Goal: Transaction & Acquisition: Purchase product/service

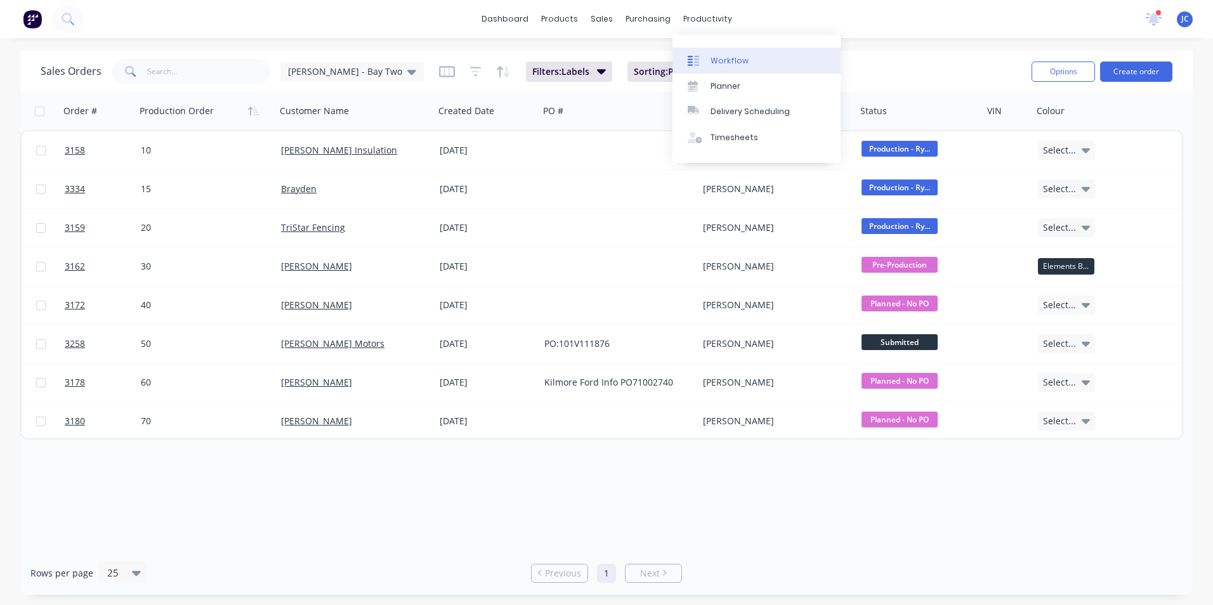
click at [721, 65] on div "Workflow" at bounding box center [730, 60] width 38 height 11
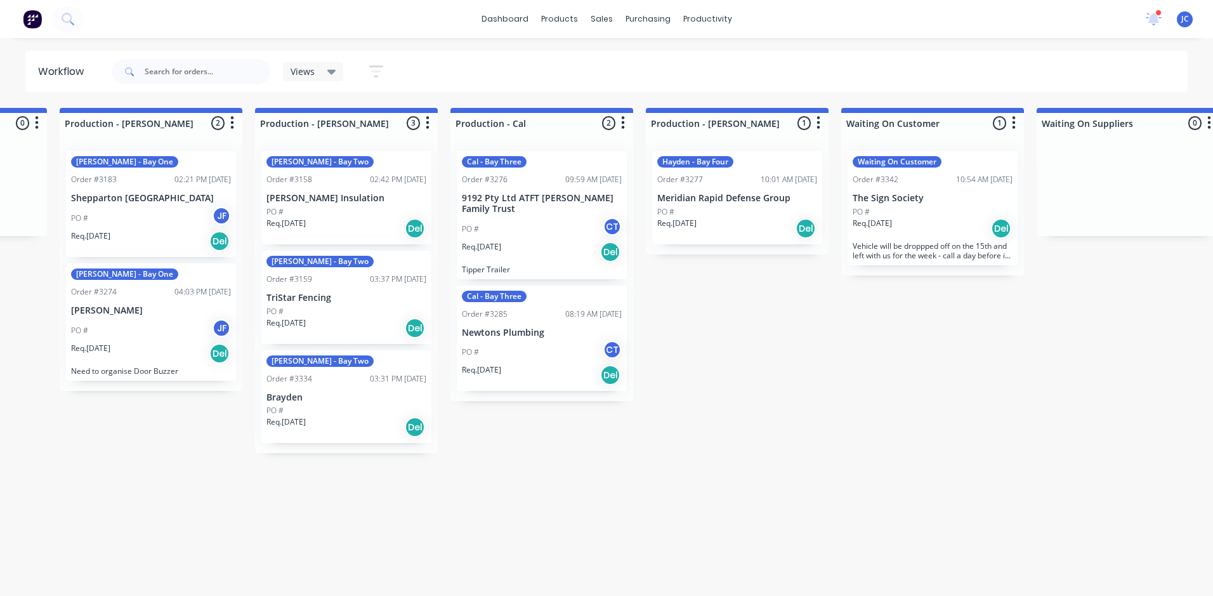
scroll to position [0, 1257]
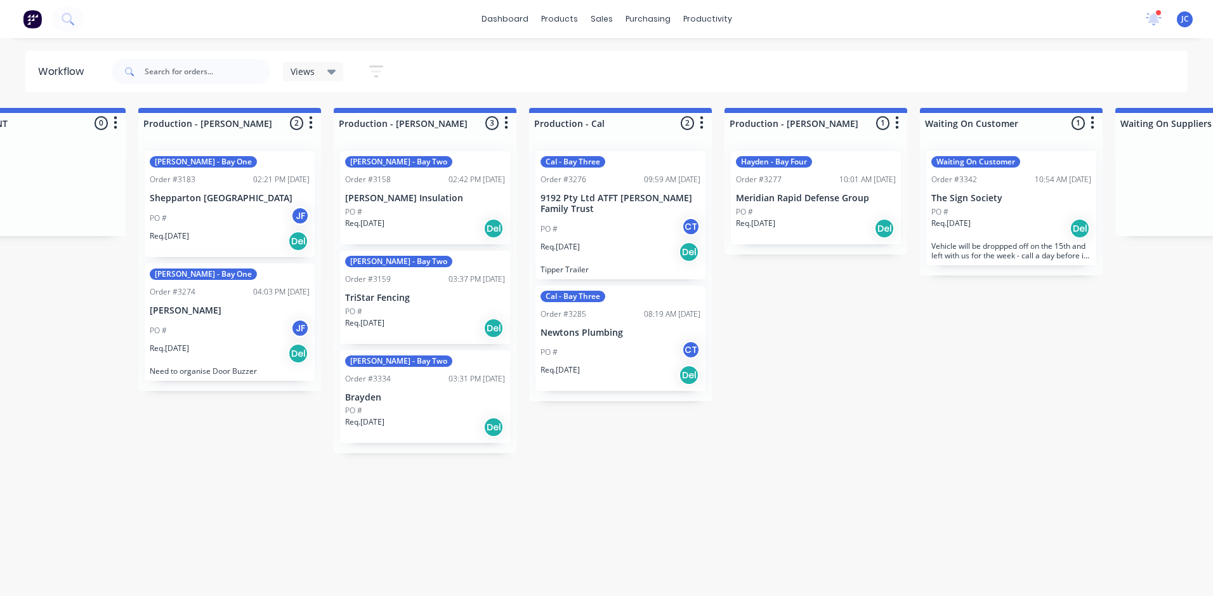
click at [251, 221] on div "PO # JF" at bounding box center [230, 218] width 160 height 24
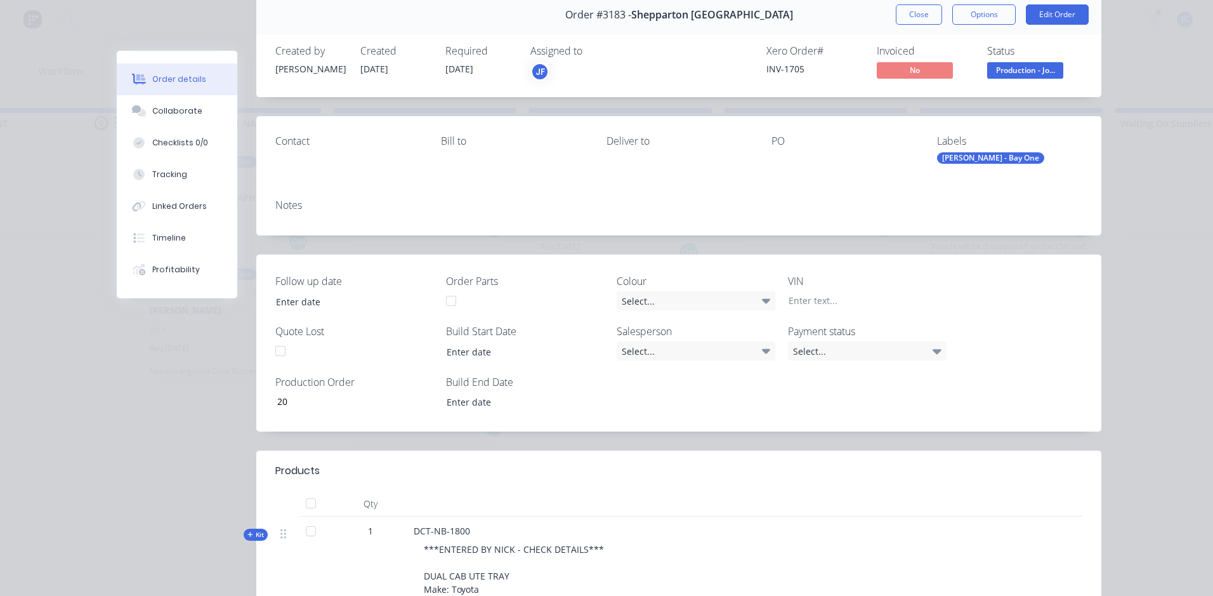
scroll to position [0, 0]
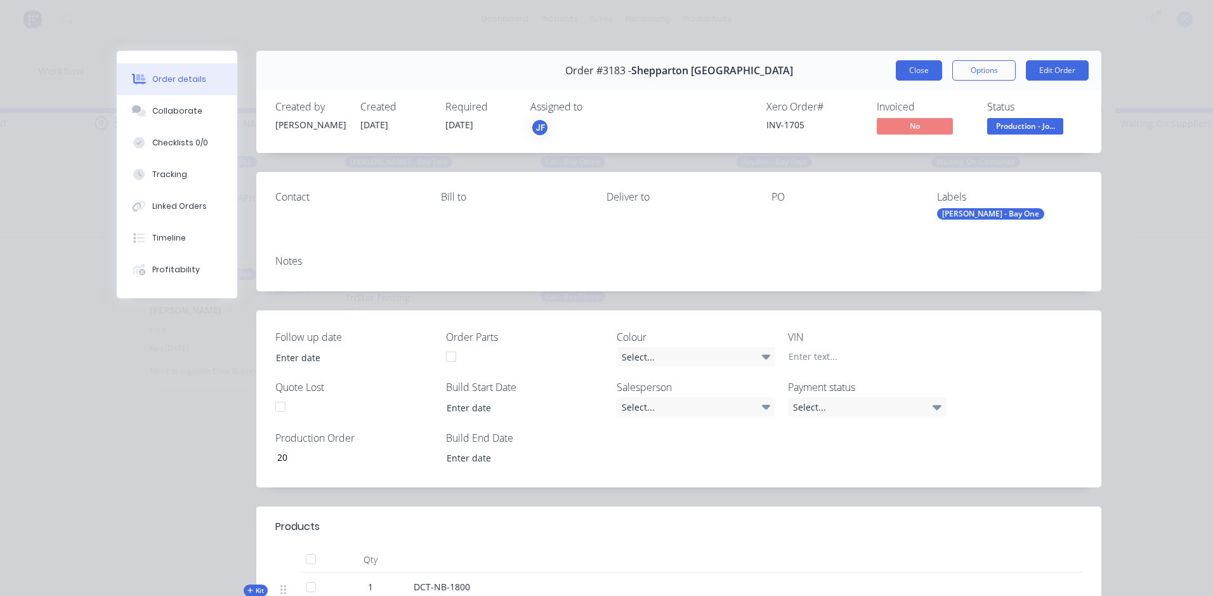
click at [913, 69] on button "Close" at bounding box center [919, 70] width 46 height 20
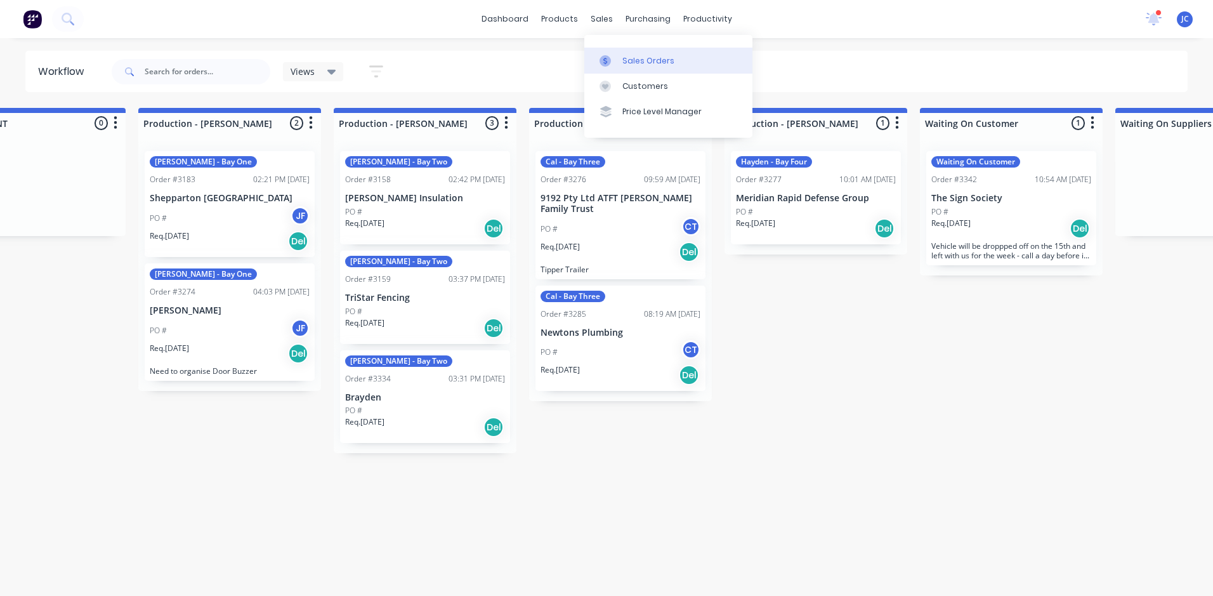
click at [631, 62] on div "Sales Orders" at bounding box center [648, 60] width 52 height 11
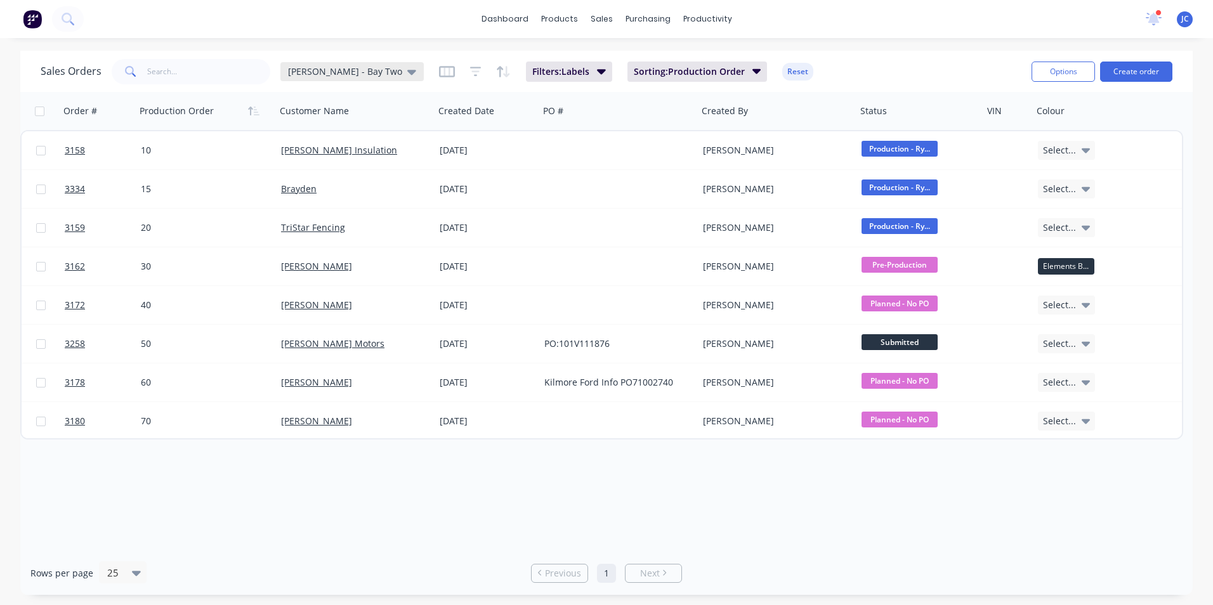
click at [357, 62] on div "[PERSON_NAME] - Bay Two" at bounding box center [351, 71] width 143 height 19
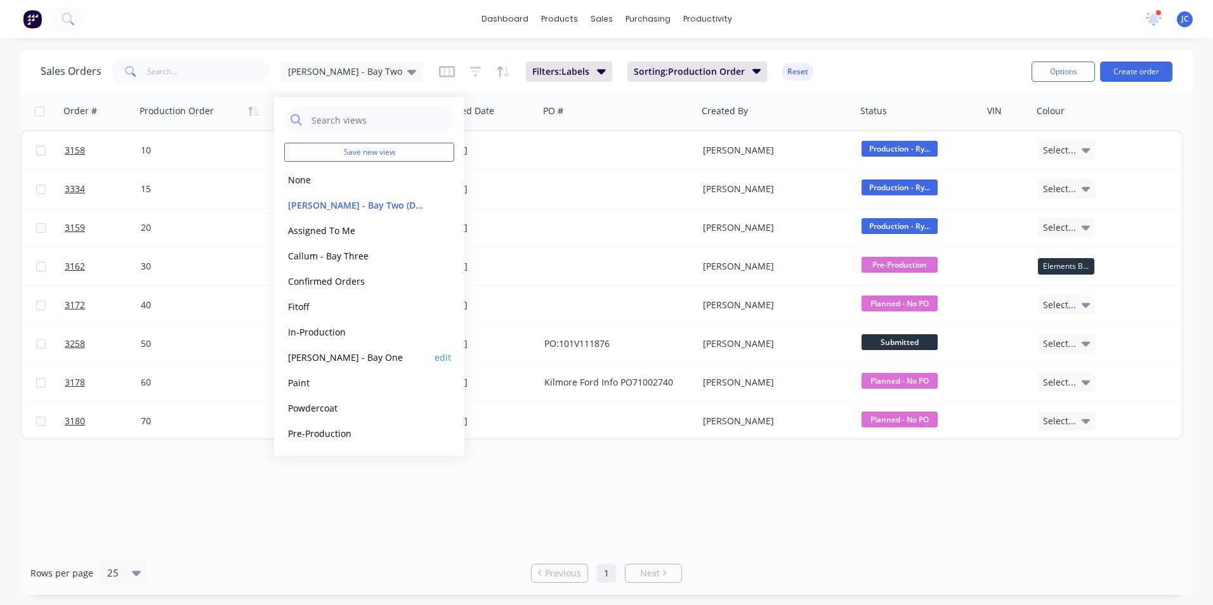
click at [342, 353] on button "[PERSON_NAME] - Bay One" at bounding box center [356, 357] width 145 height 15
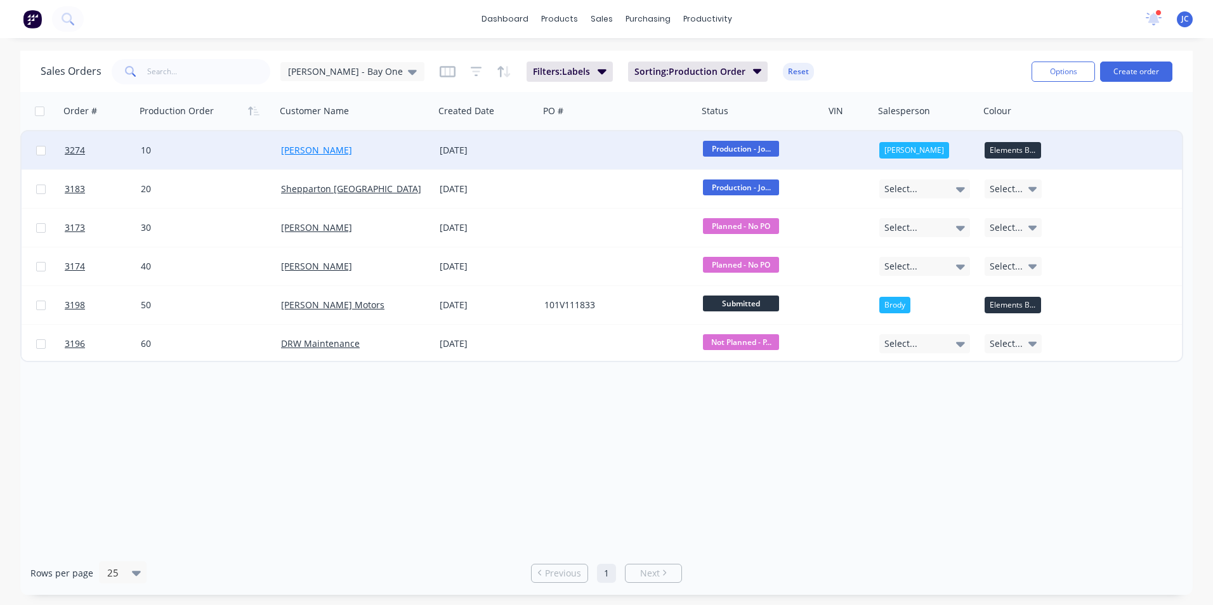
click at [312, 154] on link "[PERSON_NAME]" at bounding box center [316, 150] width 71 height 12
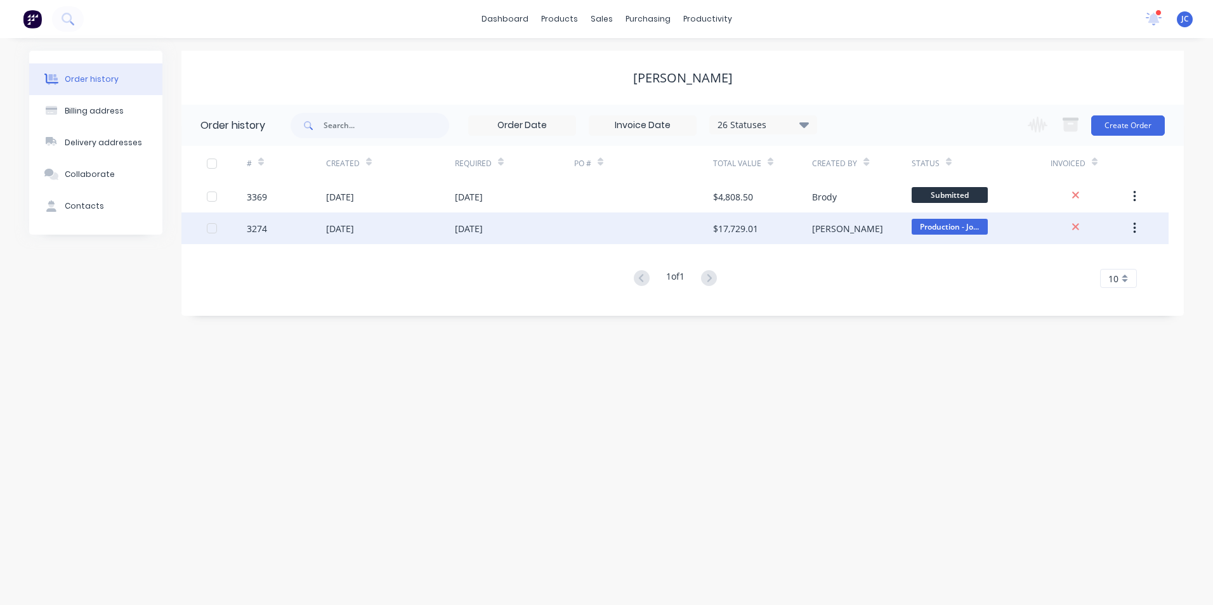
click at [483, 224] on div "[DATE]" at bounding box center [469, 228] width 28 height 13
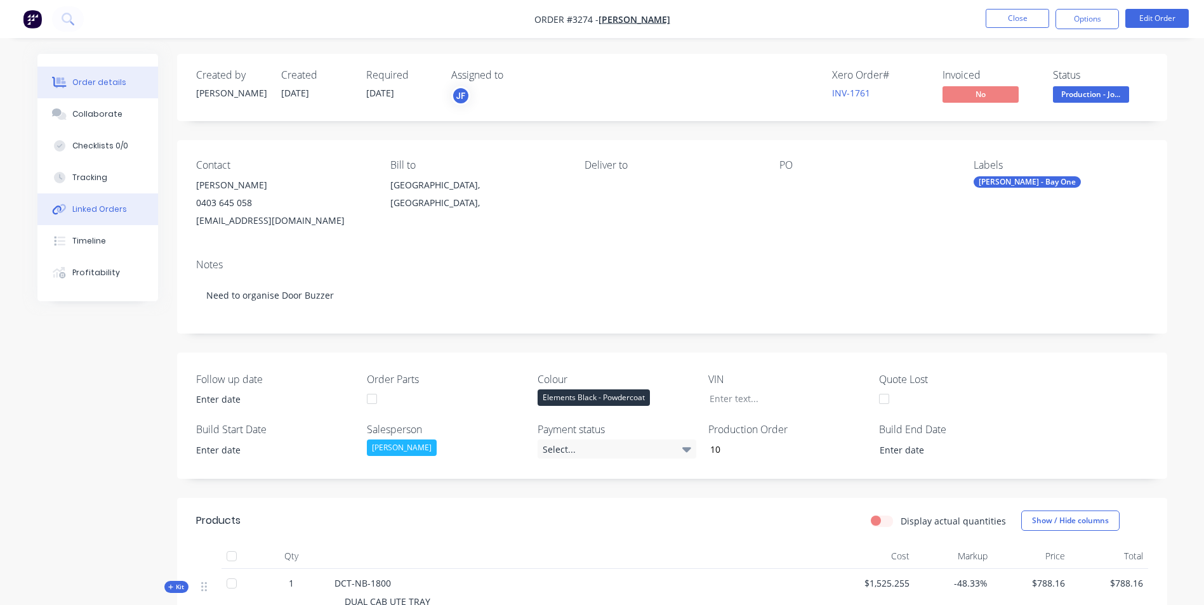
click at [81, 216] on button "Linked Orders" at bounding box center [97, 210] width 121 height 32
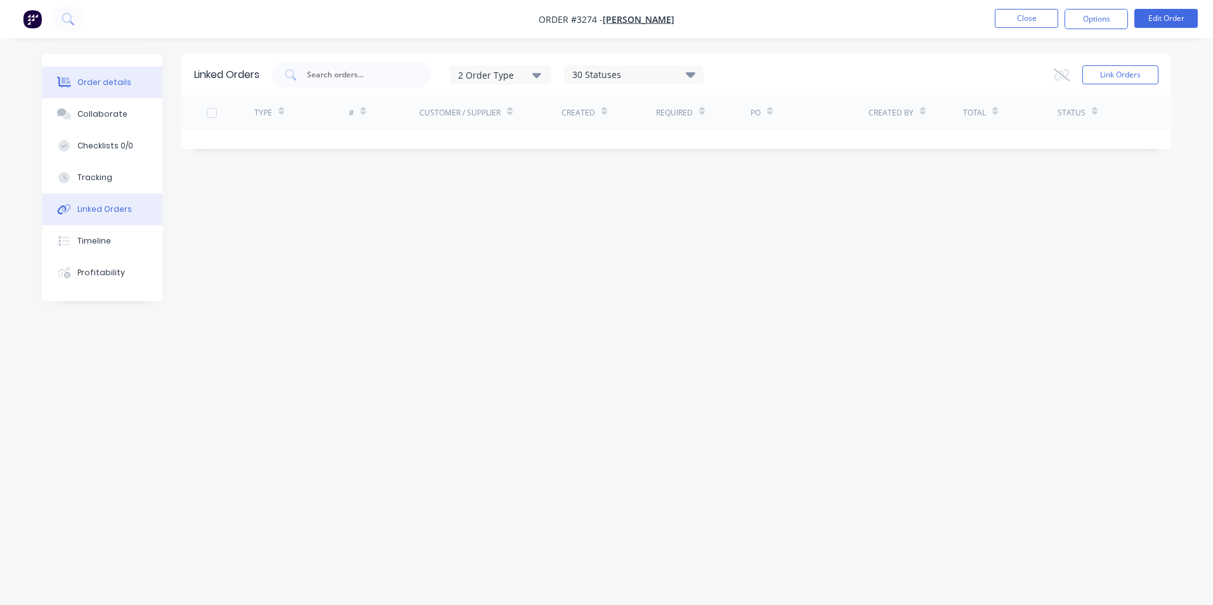
click at [108, 75] on button "Order details" at bounding box center [102, 83] width 121 height 32
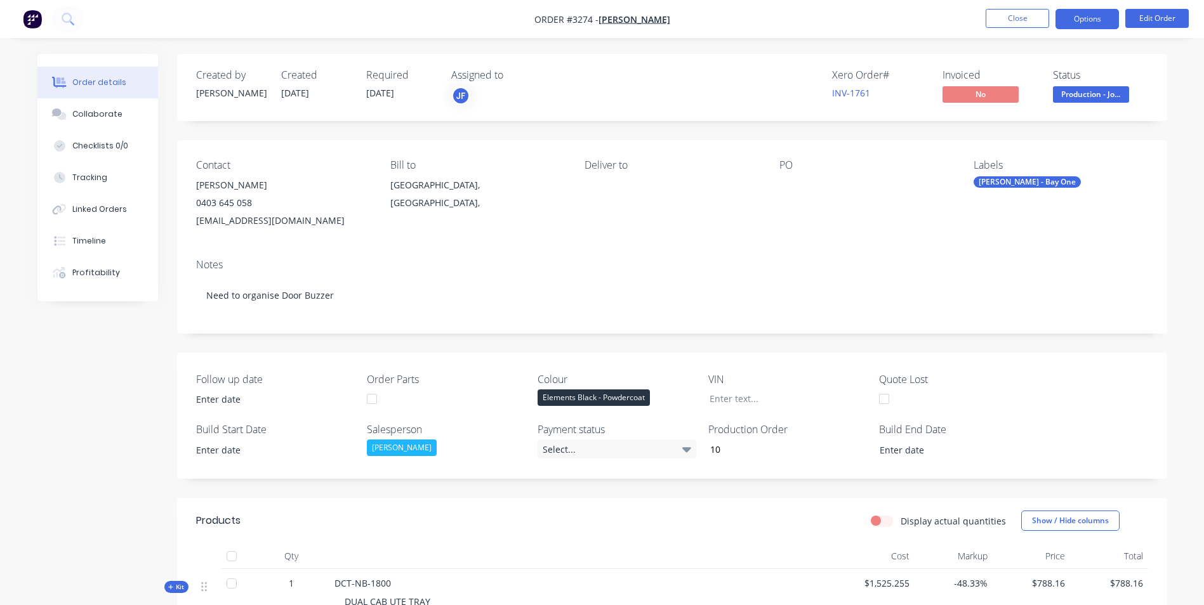
click at [1076, 21] on button "Options" at bounding box center [1086, 19] width 63 height 20
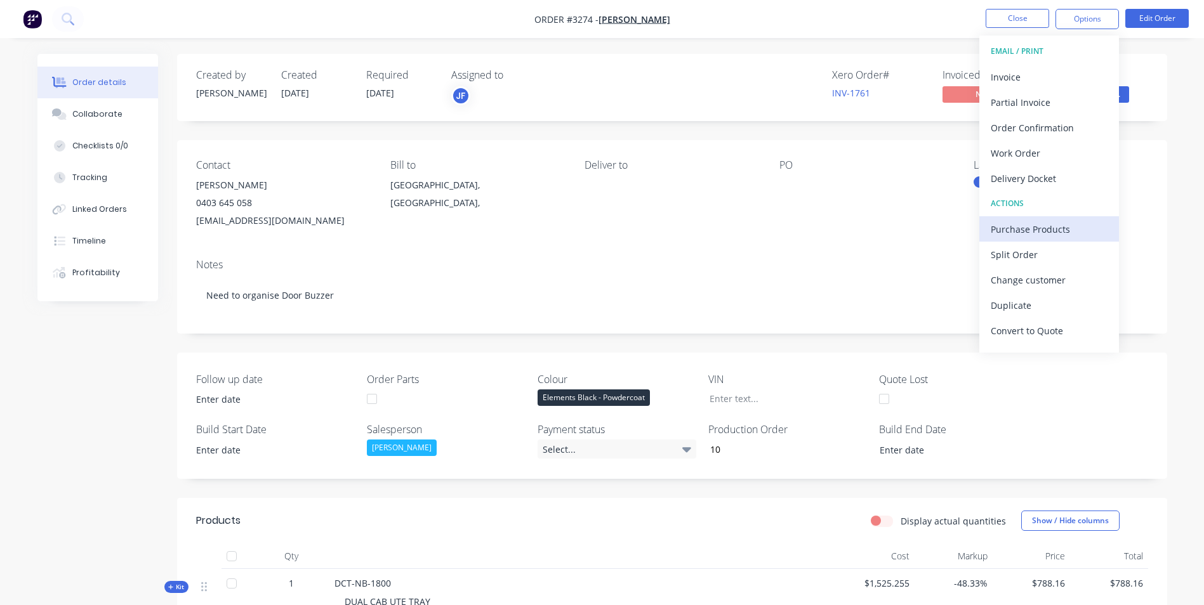
click at [1053, 228] on div "Purchase Products" at bounding box center [1048, 229] width 117 height 18
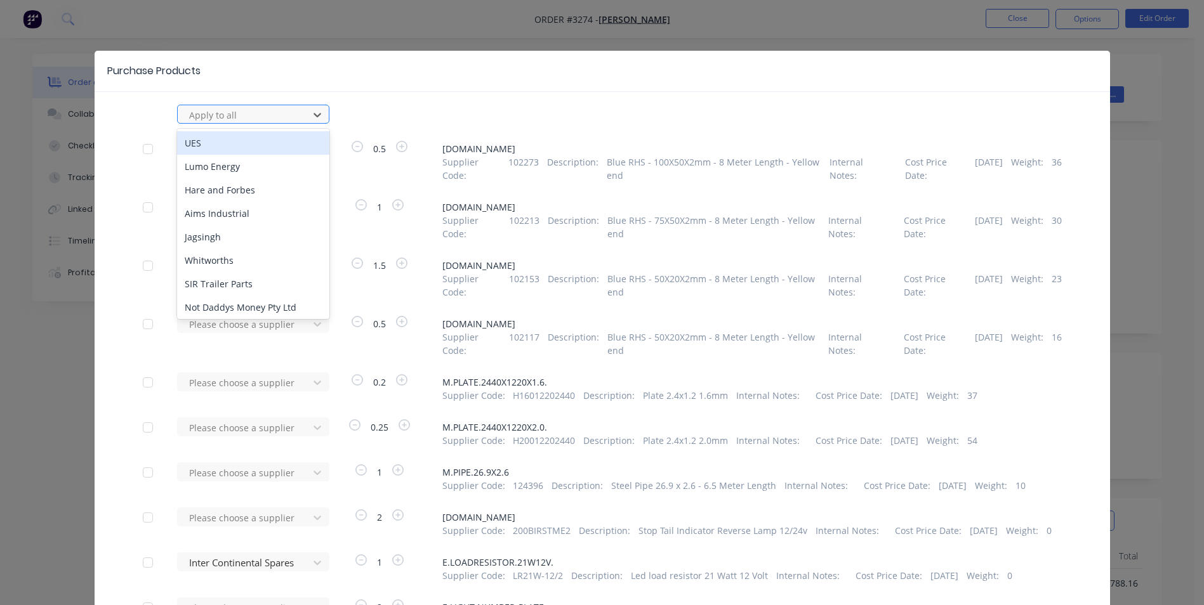
click at [272, 119] on div at bounding box center [245, 115] width 114 height 16
click at [504, 83] on div "Purchase Products" at bounding box center [602, 71] width 1015 height 41
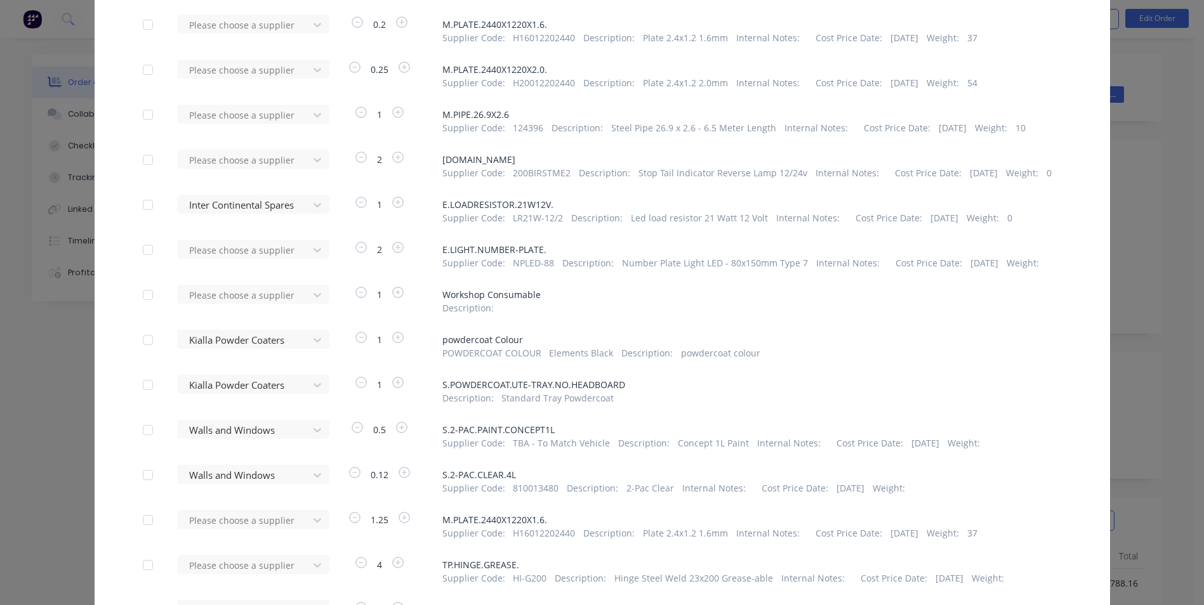
scroll to position [381, 0]
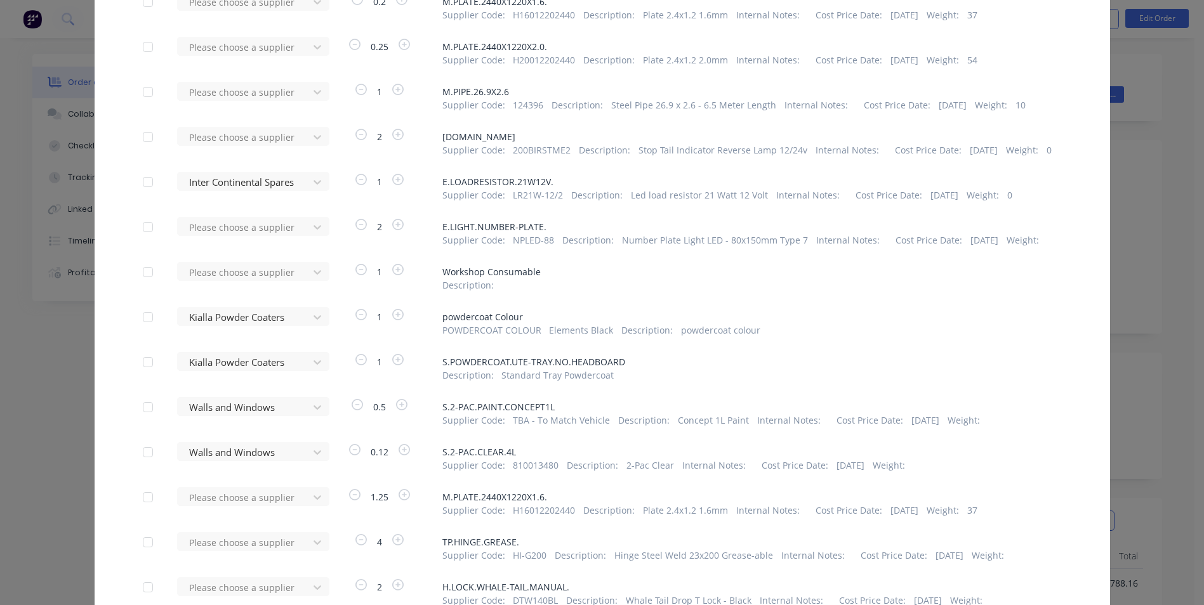
drag, startPoint x: 139, startPoint y: 317, endPoint x: 141, endPoint y: 326, distance: 9.1
click at [139, 318] on div at bounding box center [147, 317] width 25 height 25
click at [135, 371] on div at bounding box center [147, 362] width 25 height 25
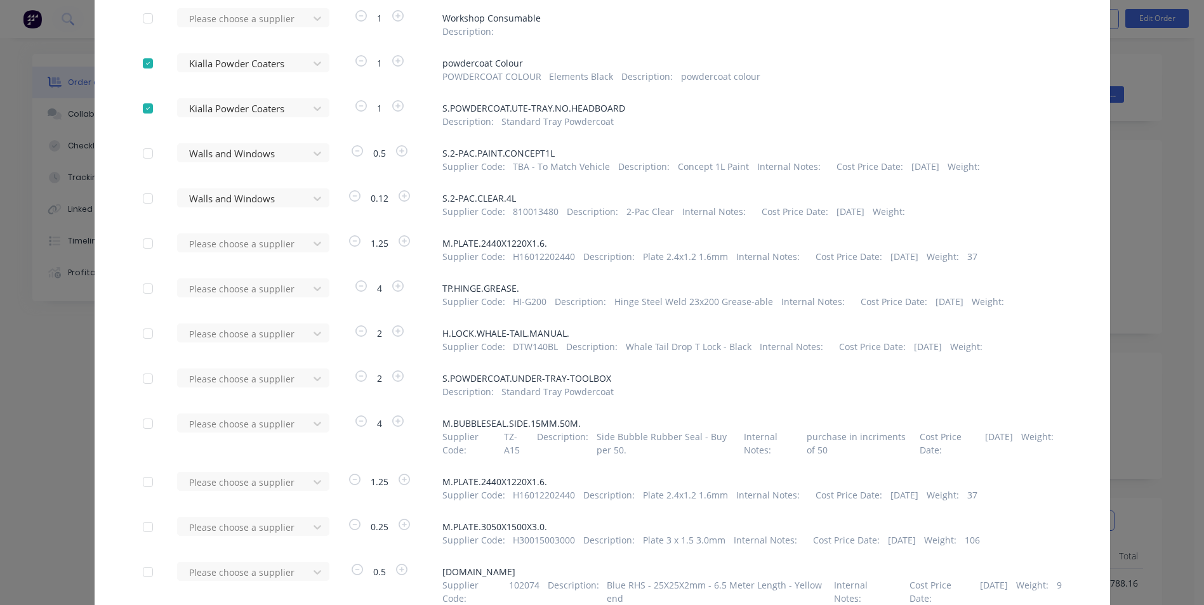
scroll to position [698, 0]
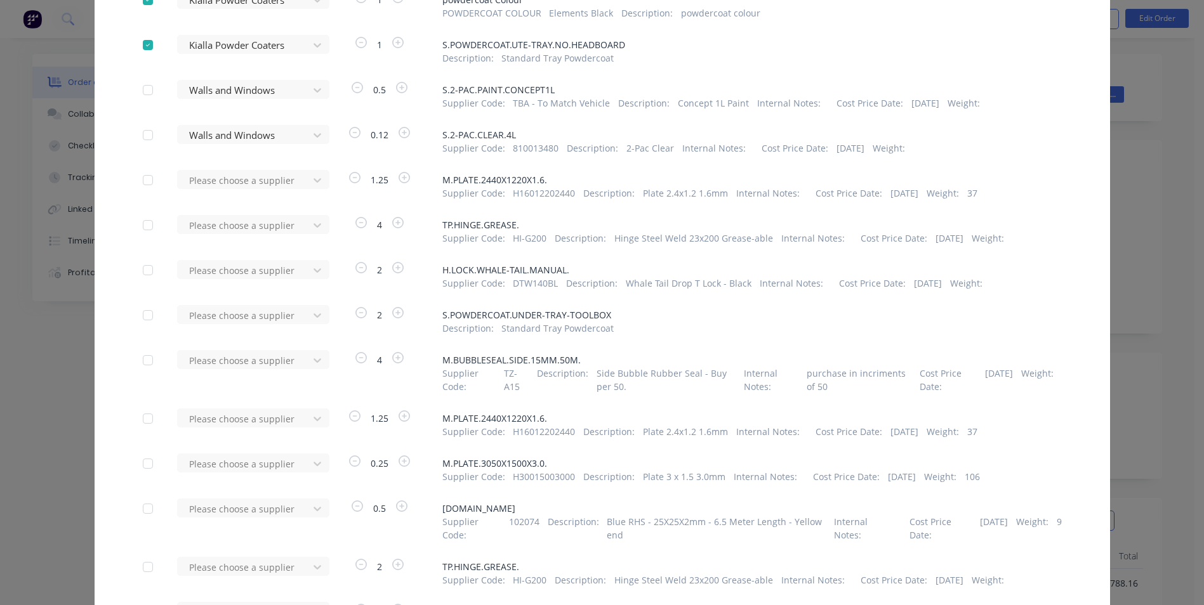
click at [147, 328] on div at bounding box center [147, 315] width 25 height 25
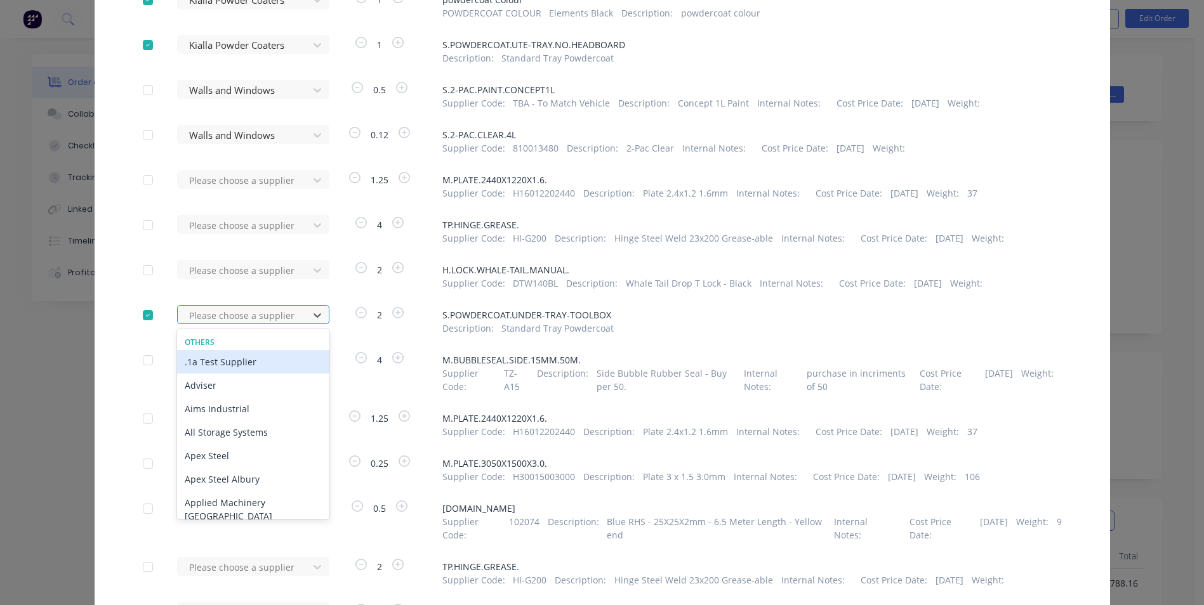
click at [202, 324] on div at bounding box center [245, 316] width 114 height 16
type input "kia"
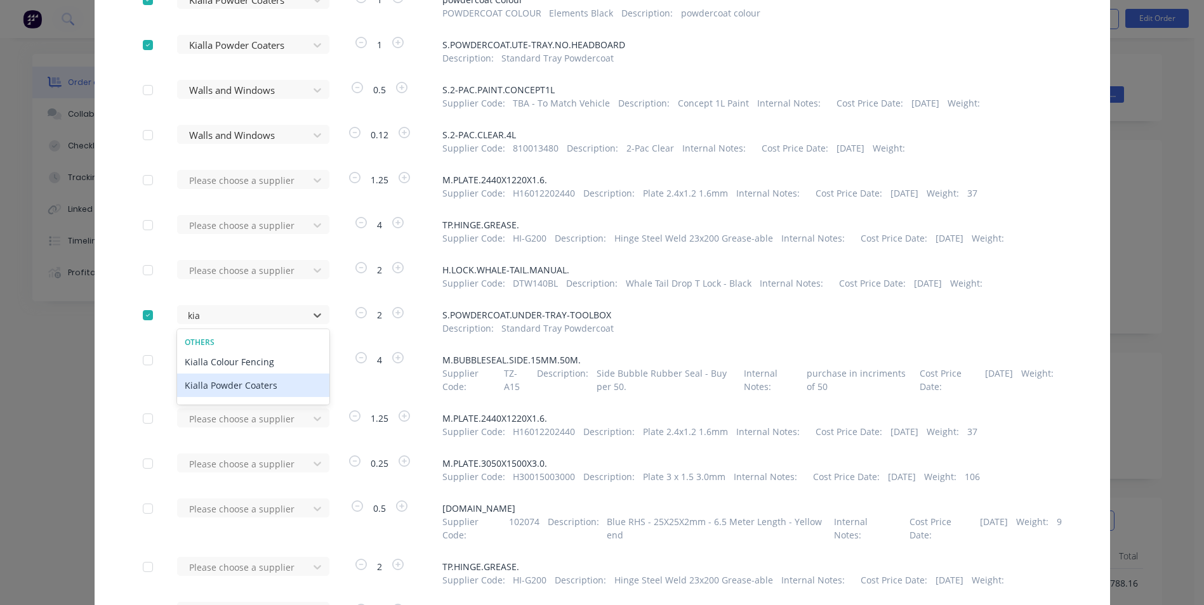
click at [216, 397] on div "Kialla Powder Coaters" at bounding box center [253, 385] width 152 height 23
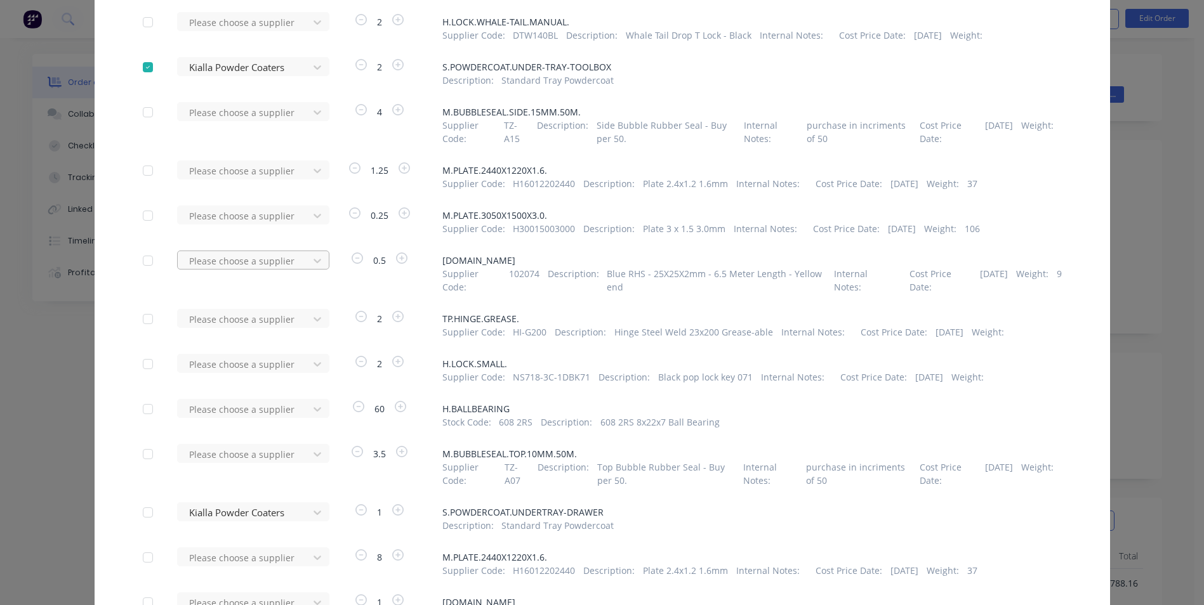
scroll to position [952, 0]
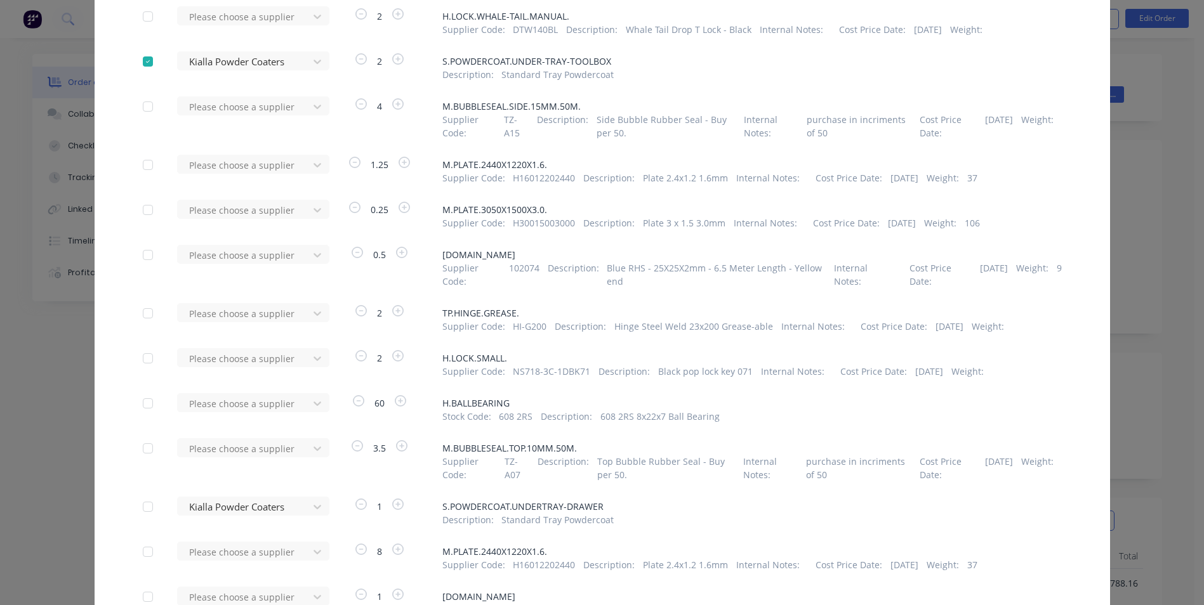
click at [139, 520] on div at bounding box center [147, 506] width 25 height 25
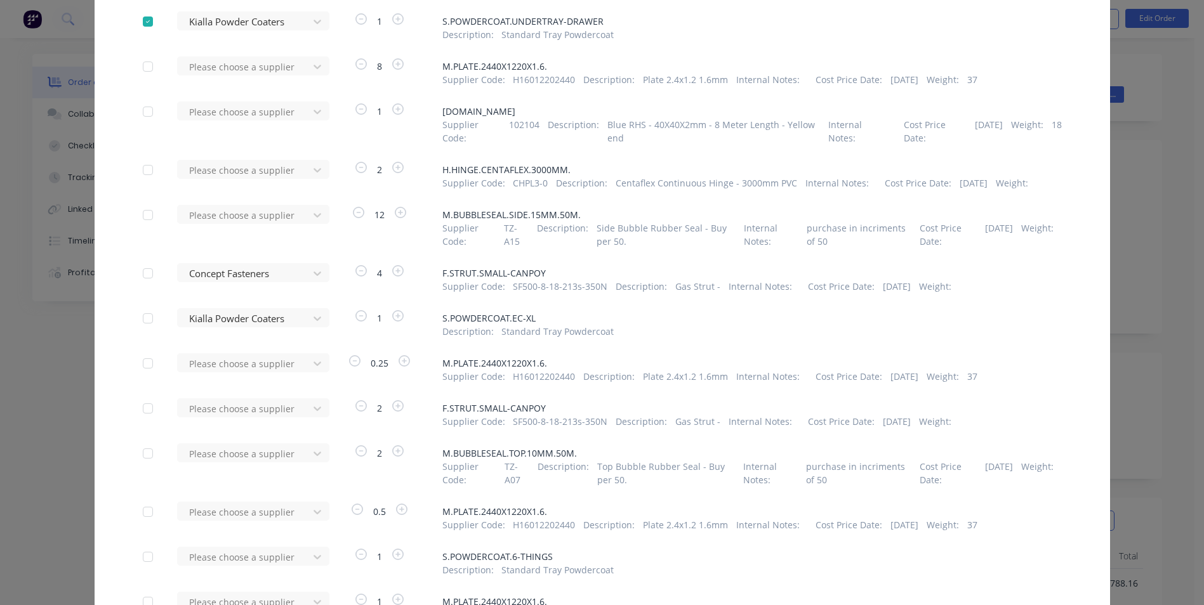
scroll to position [1459, 0]
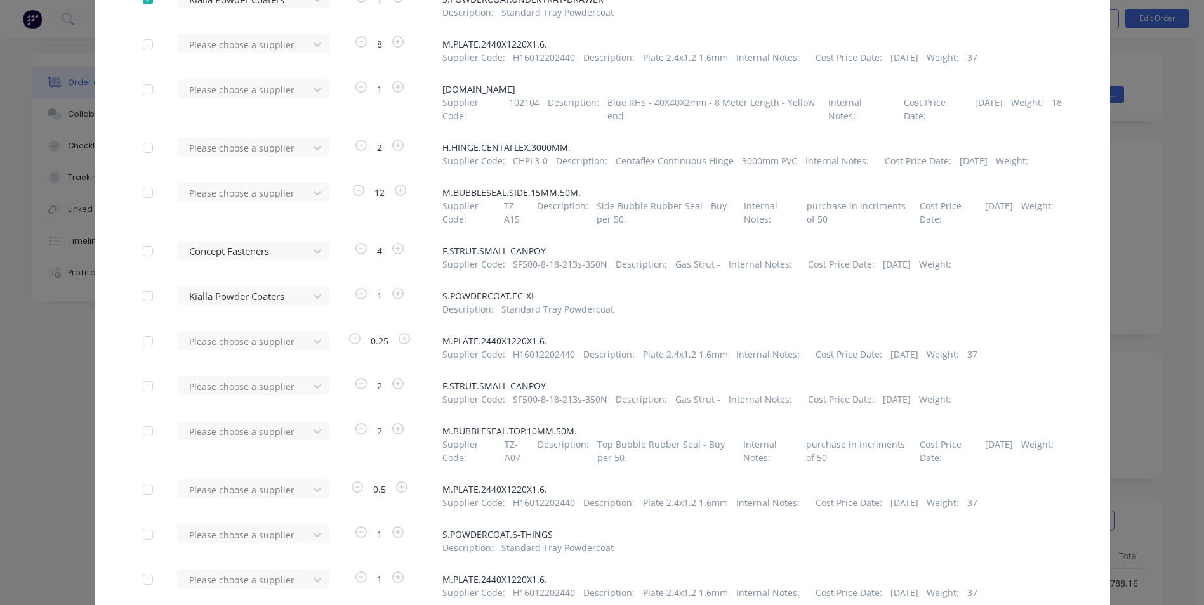
click at [141, 309] on div at bounding box center [147, 296] width 25 height 25
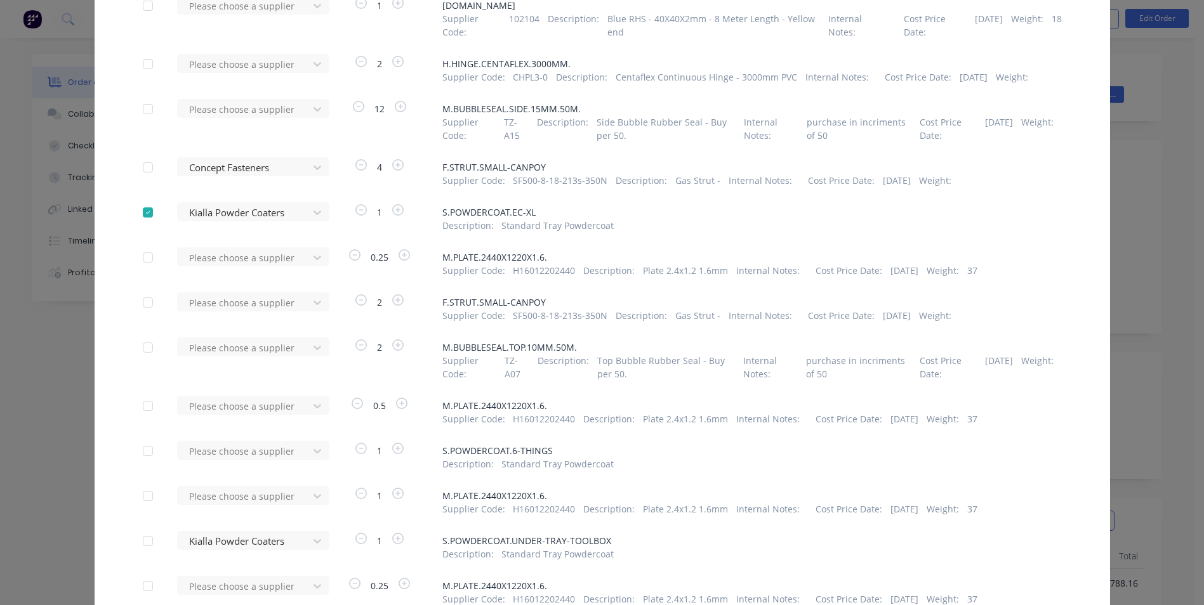
scroll to position [1586, 0]
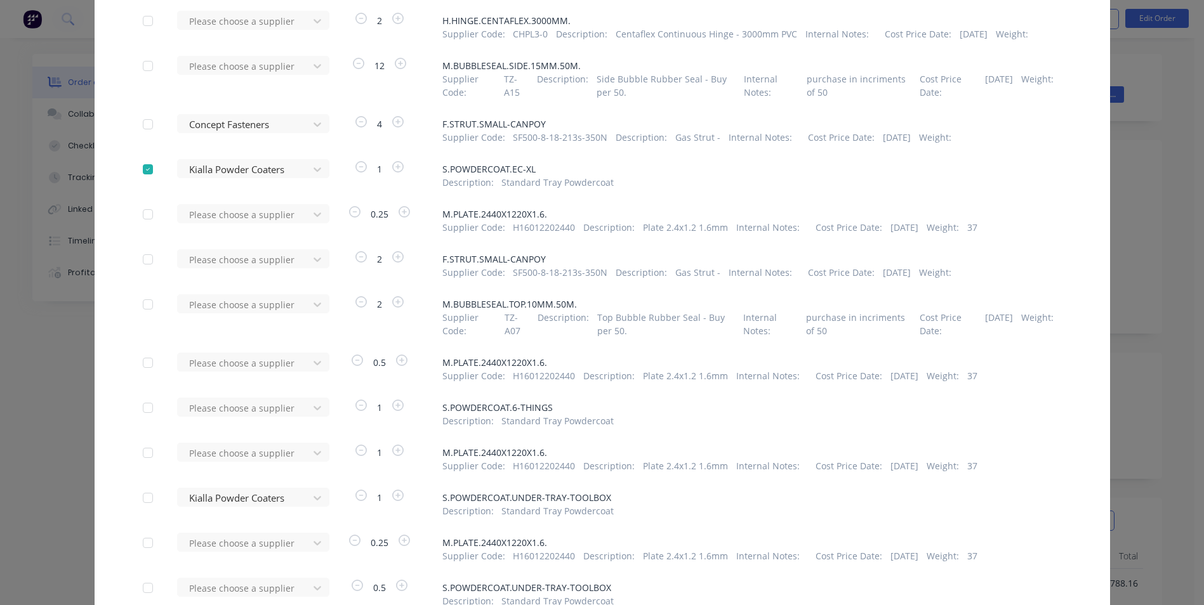
click at [145, 421] on div at bounding box center [147, 407] width 25 height 25
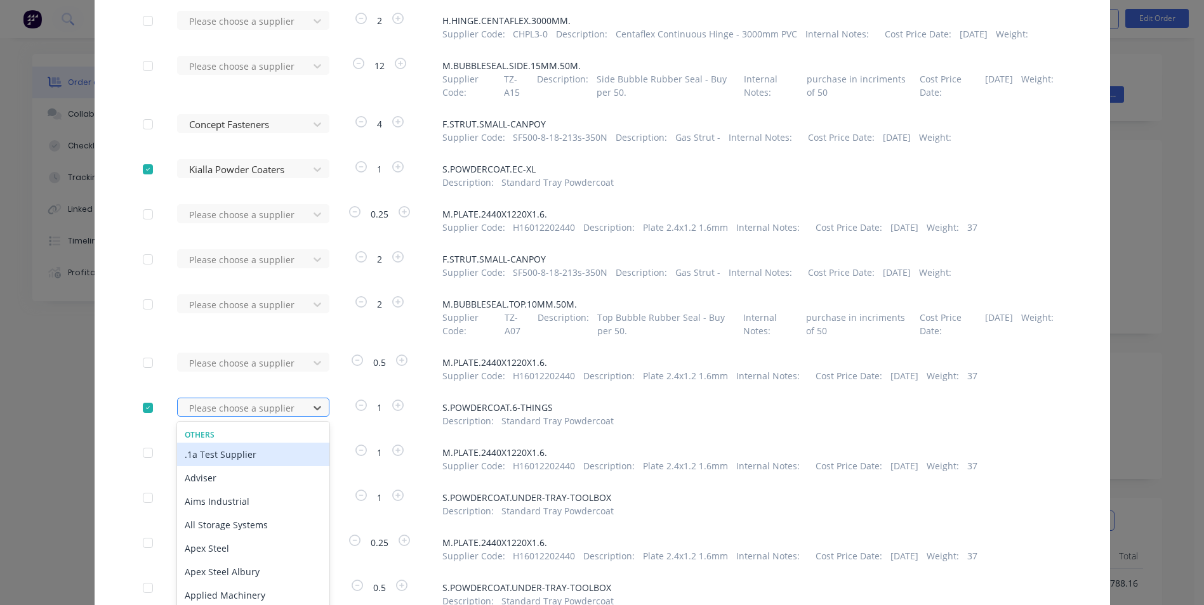
click at [206, 417] on div "160 results available. Use Up and Down to choose options, press Enter to select…" at bounding box center [247, 407] width 140 height 19
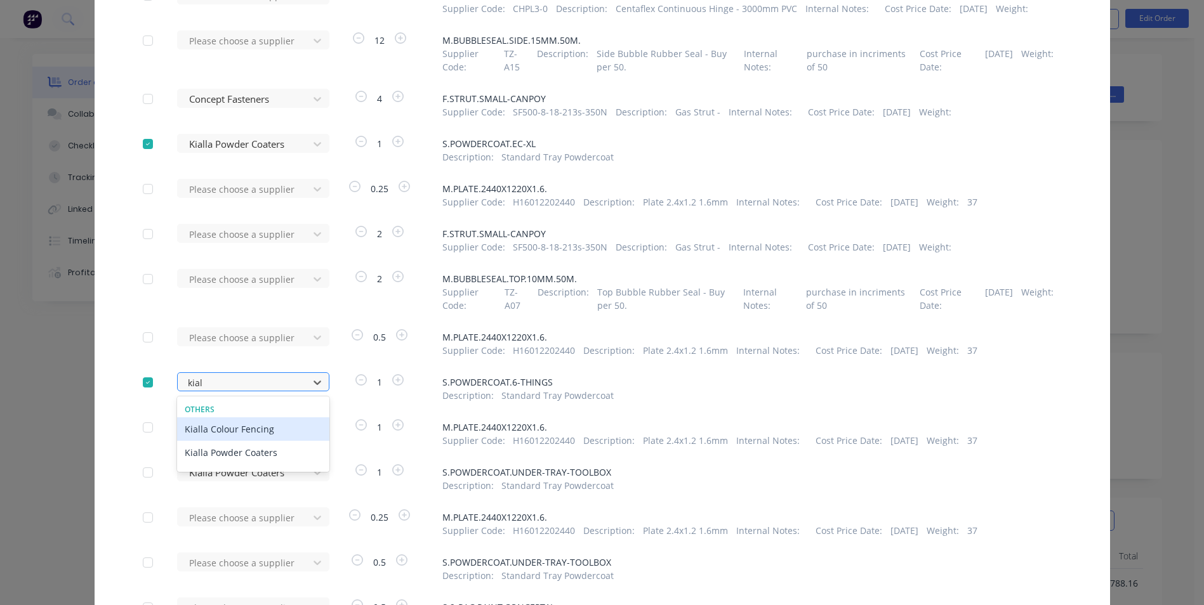
type input "kiall"
click at [239, 463] on div "Kialla Powder Coaters" at bounding box center [253, 452] width 152 height 23
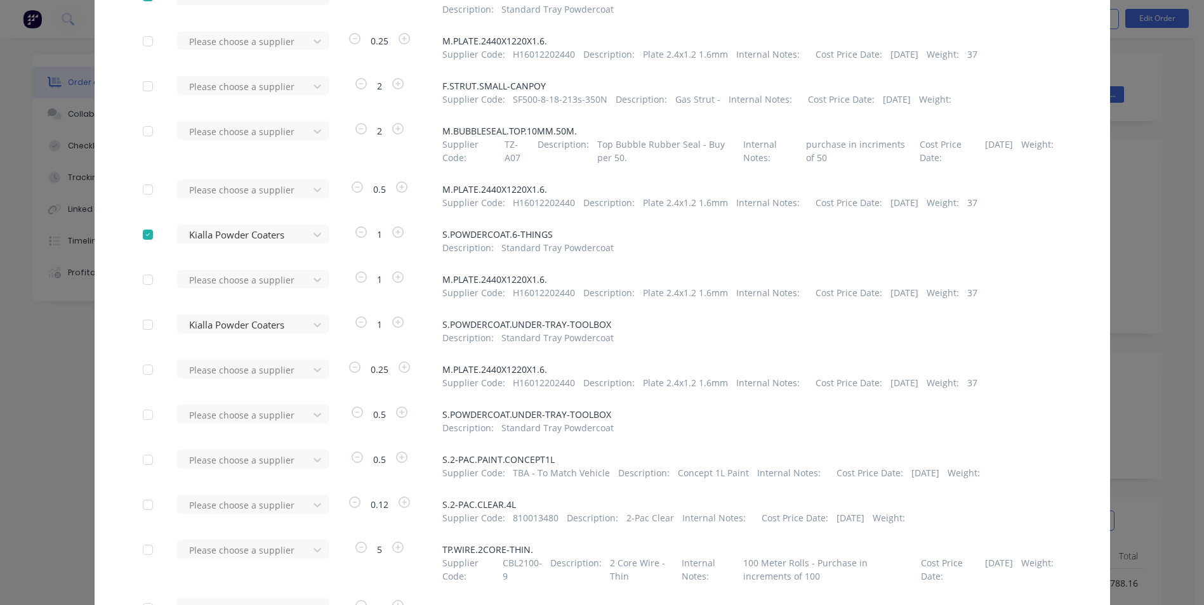
scroll to position [1802, 0]
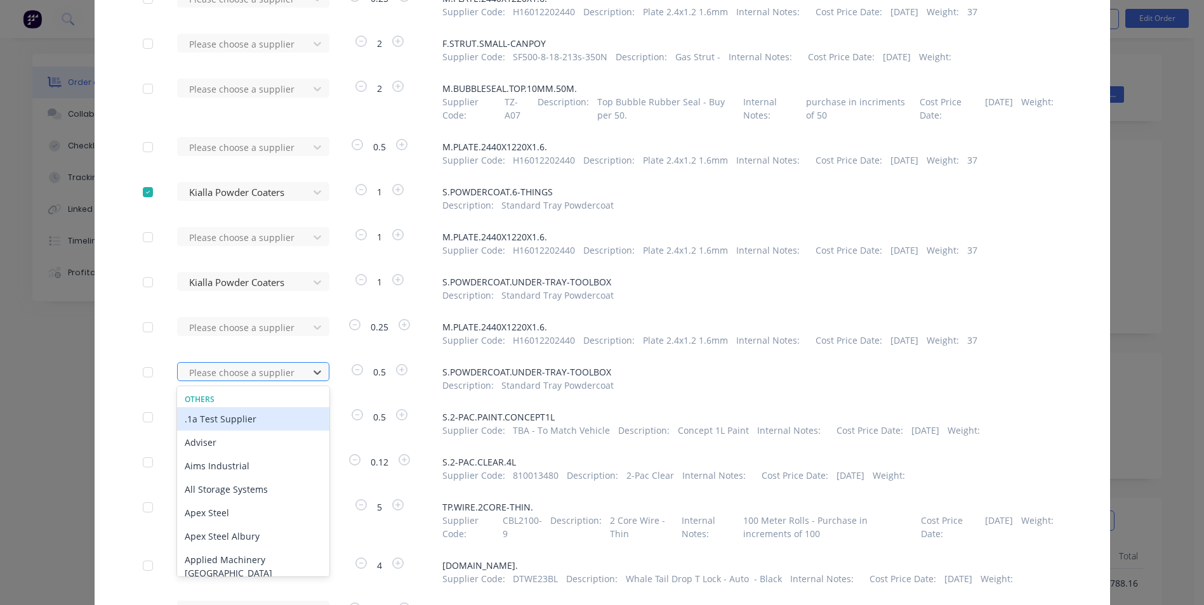
click at [210, 381] on div at bounding box center [245, 373] width 114 height 16
type input "kia"
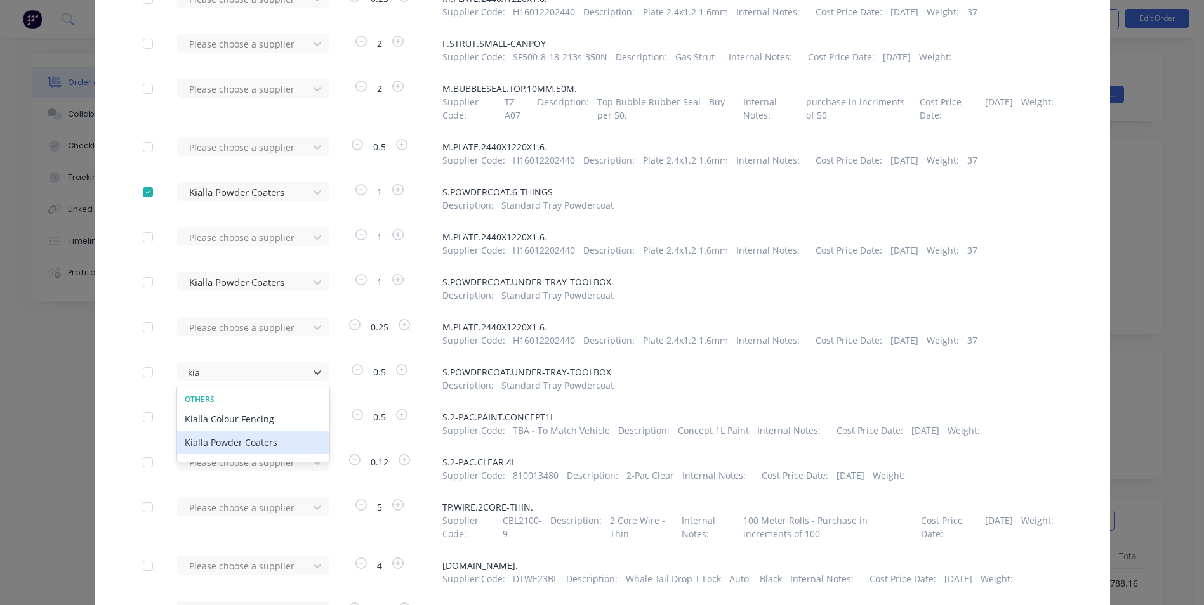
click at [250, 452] on div "Kialla Powder Coaters" at bounding box center [253, 442] width 152 height 23
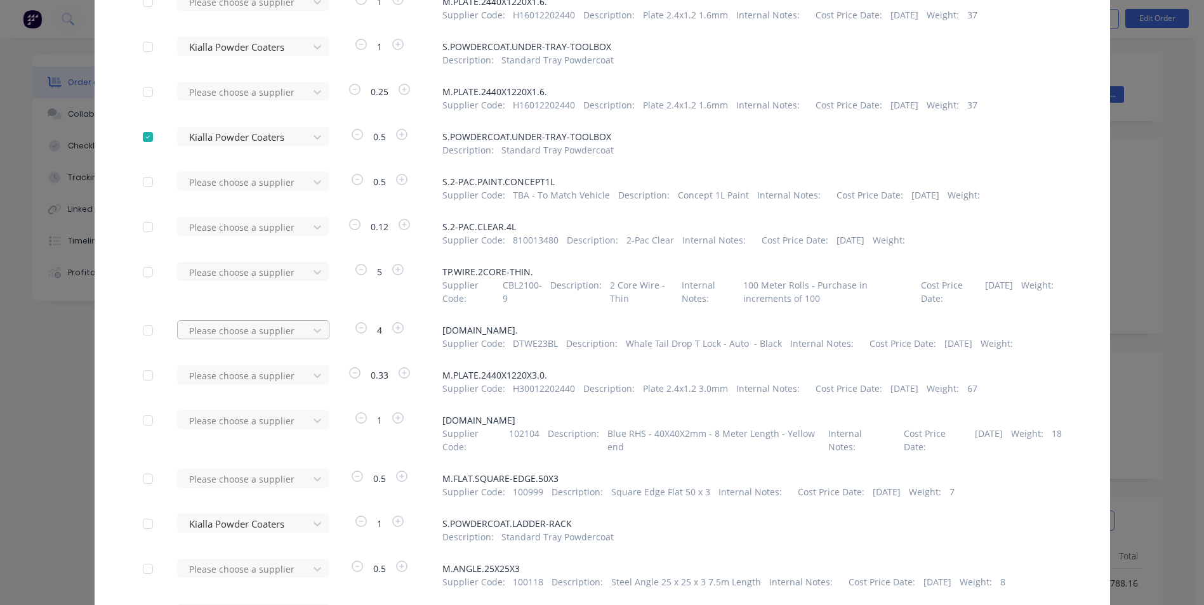
scroll to position [2119, 0]
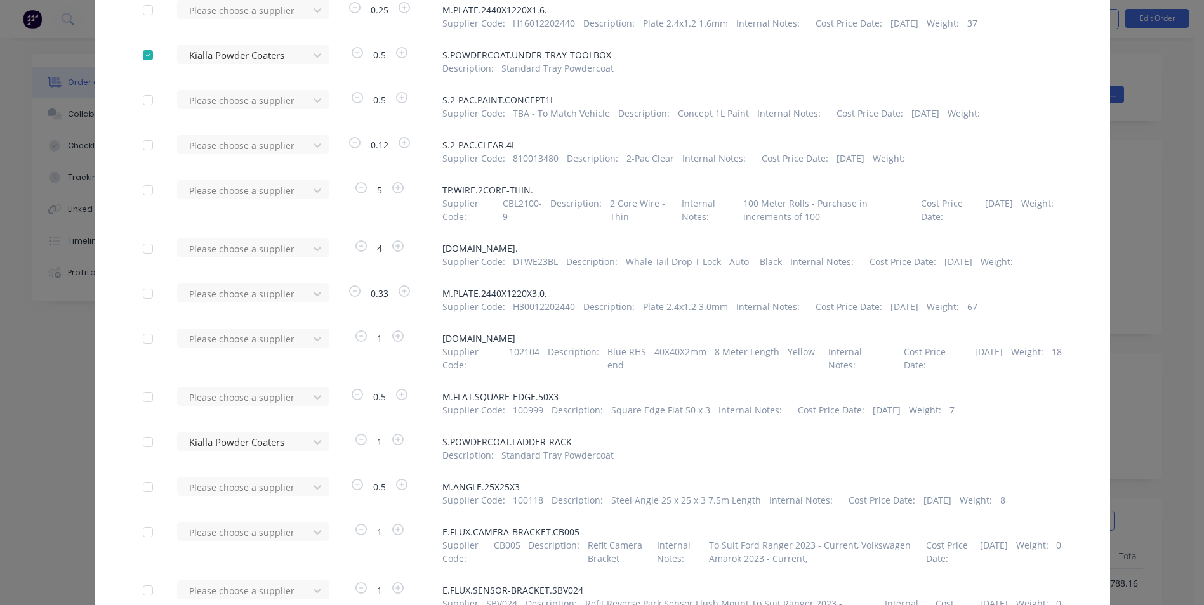
click at [142, 455] on div at bounding box center [147, 442] width 25 height 25
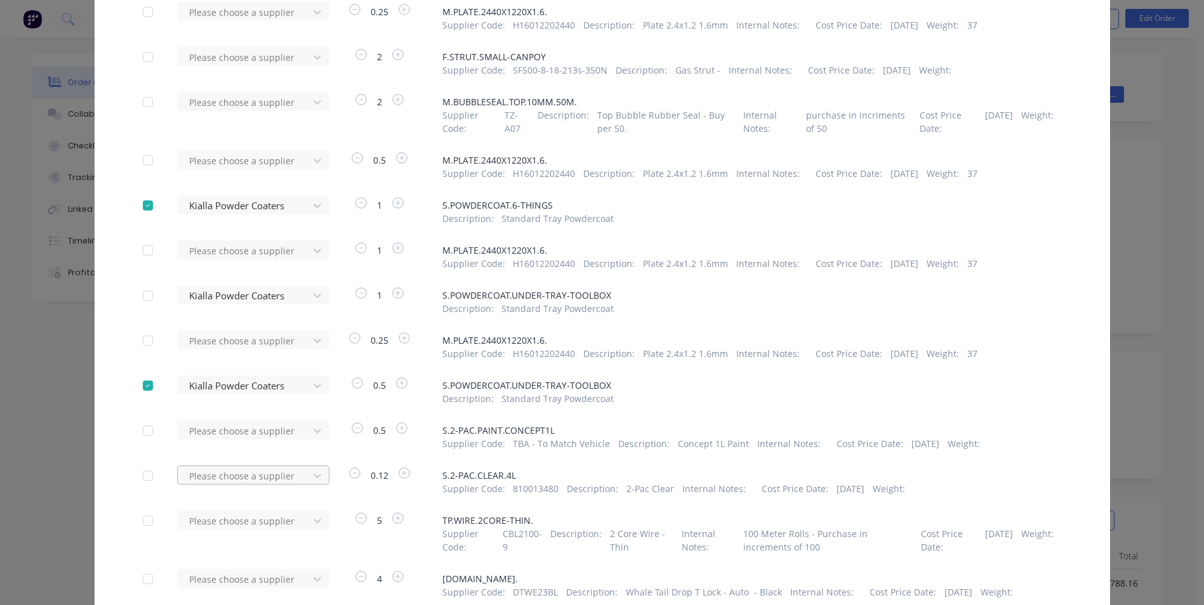
scroll to position [1665, 0]
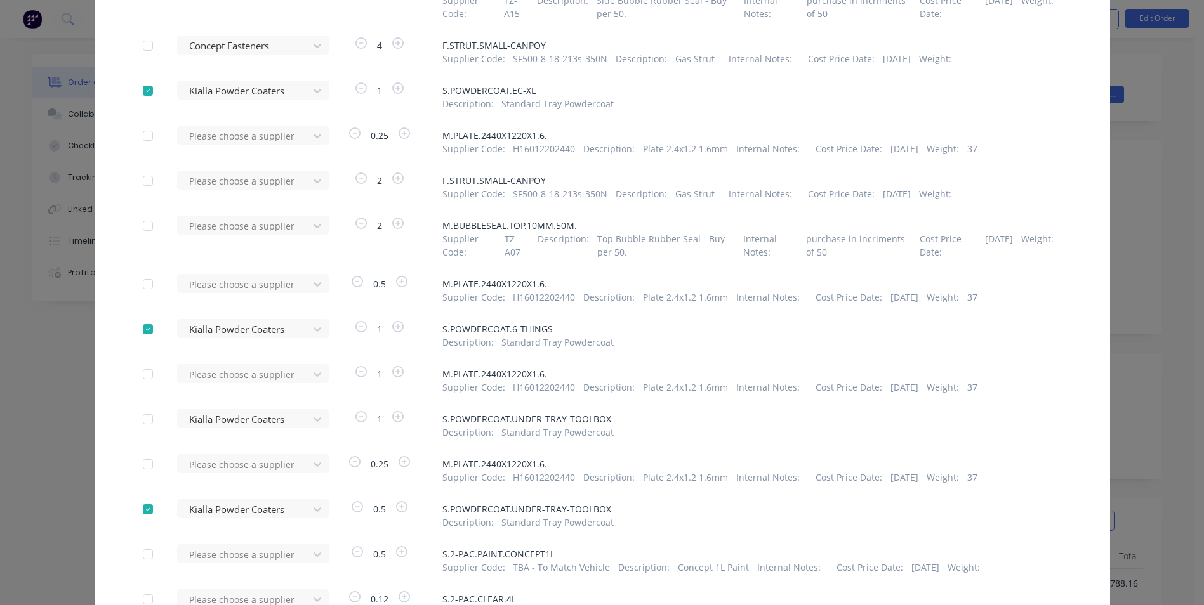
click at [141, 432] on div at bounding box center [147, 419] width 25 height 25
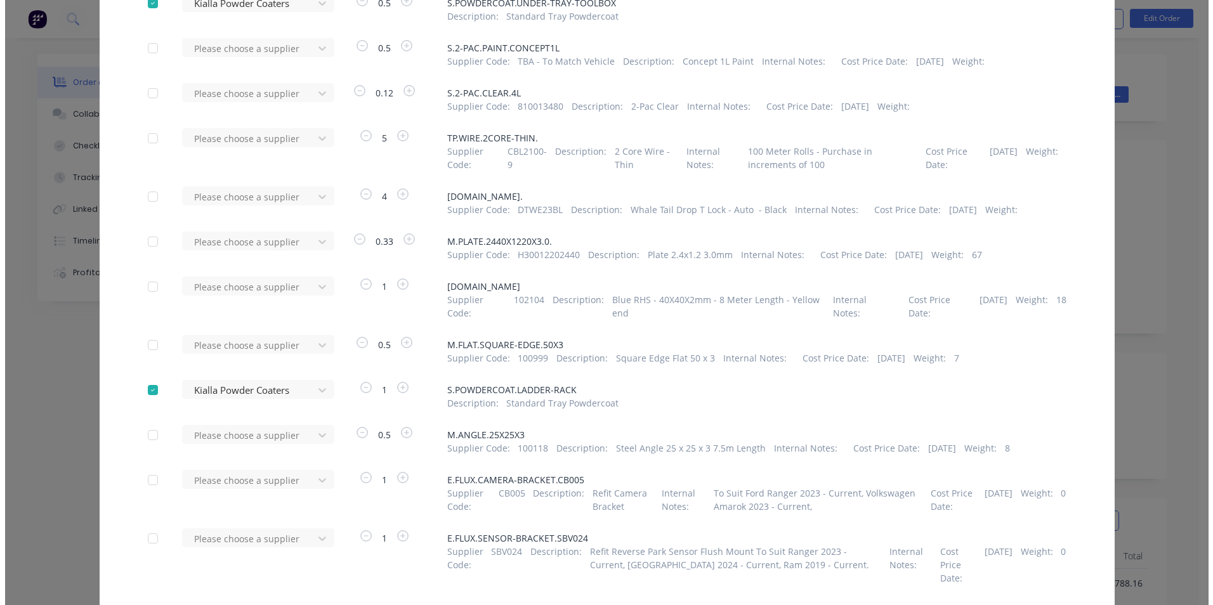
scroll to position [2299, 0]
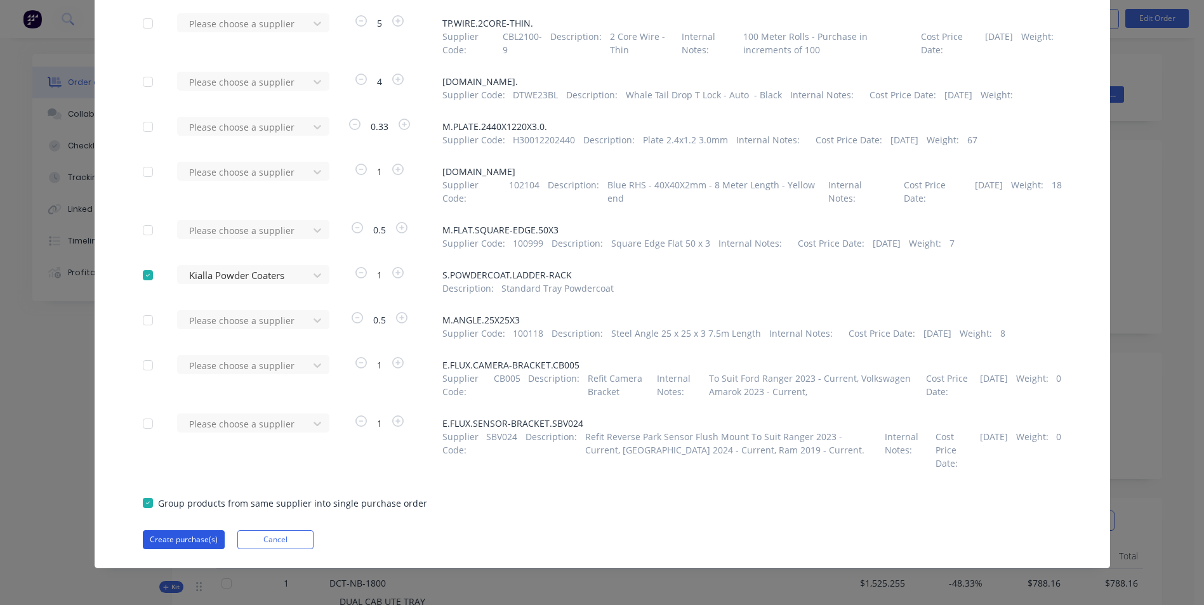
click at [195, 539] on button "Create purchase(s)" at bounding box center [184, 539] width 82 height 19
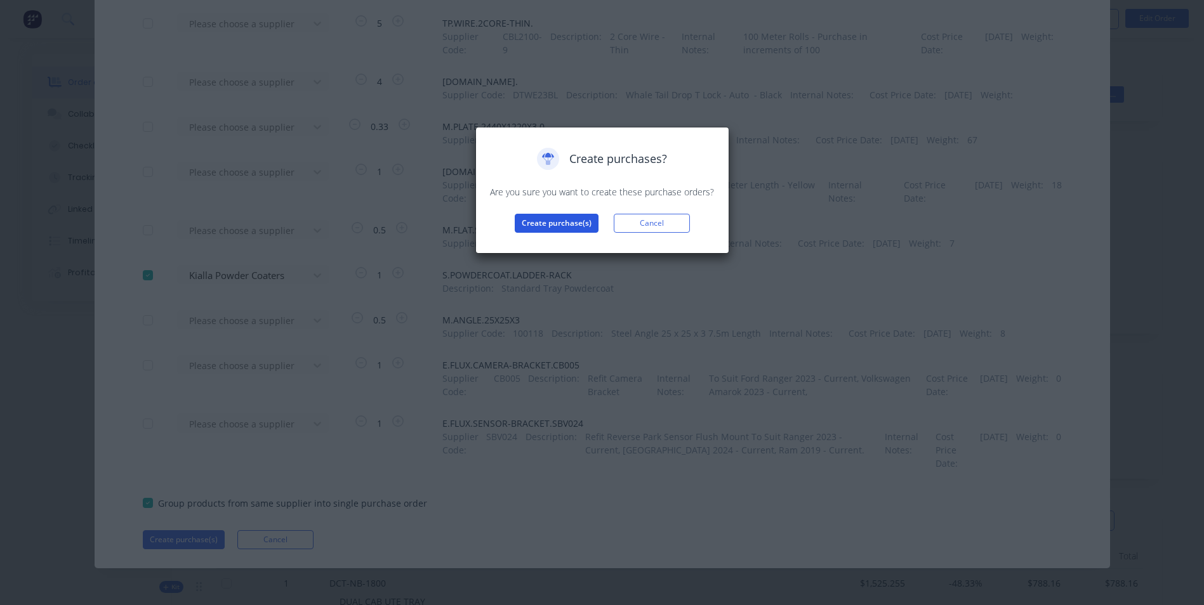
click at [542, 221] on button "Create purchase(s)" at bounding box center [557, 223] width 84 height 19
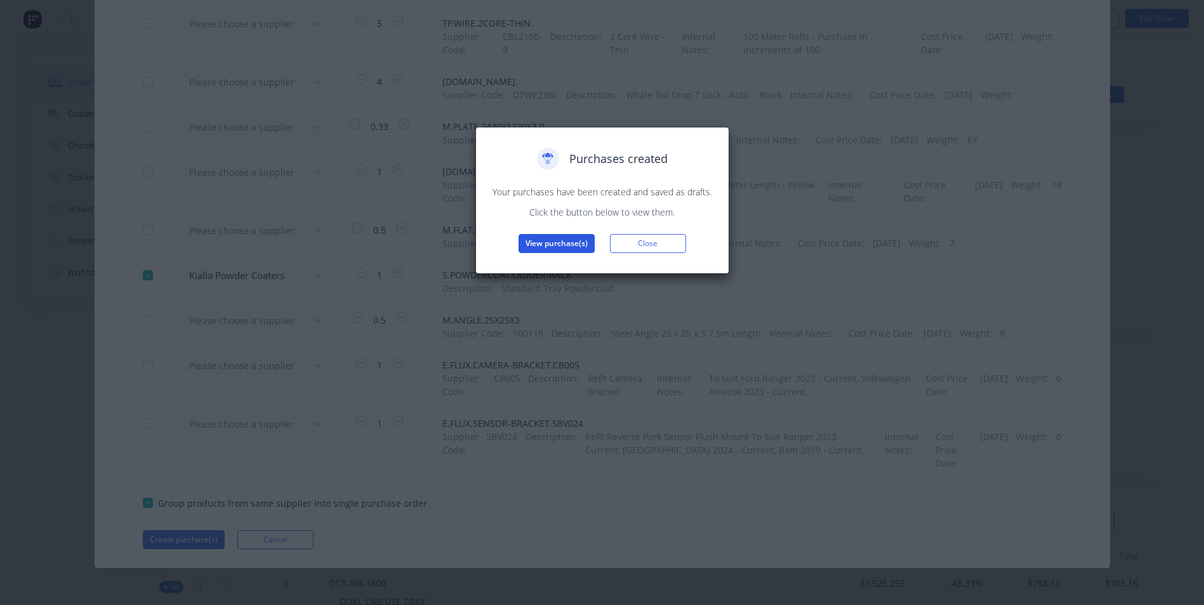
click at [537, 242] on button "View purchase(s)" at bounding box center [556, 243] width 76 height 19
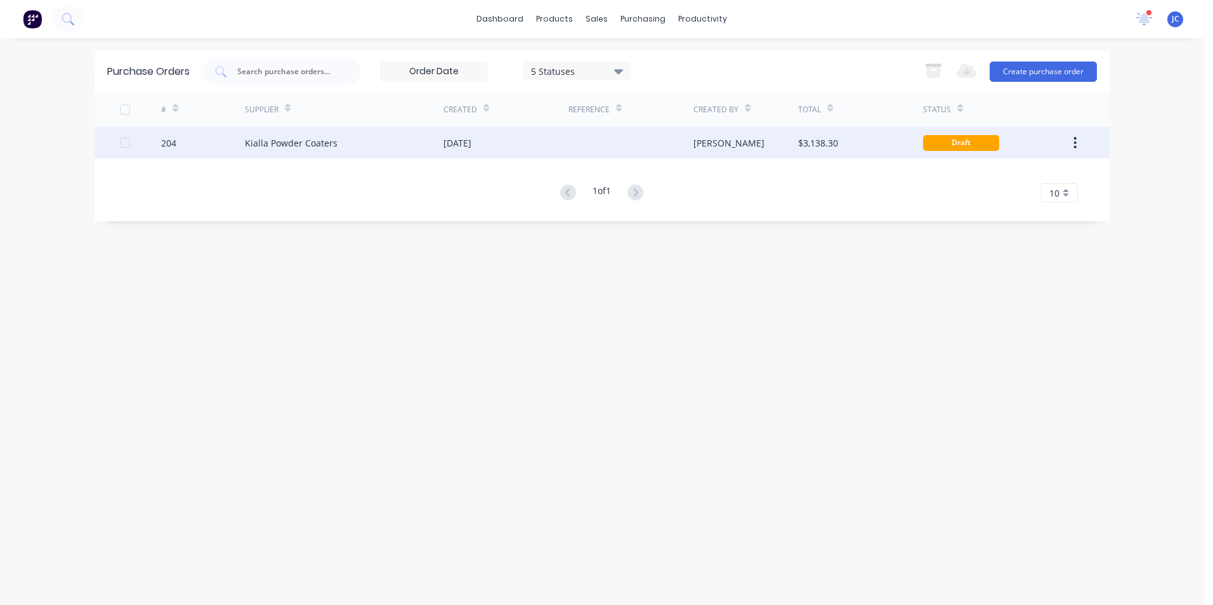
click at [1021, 135] on div "Draft" at bounding box center [996, 143] width 146 height 32
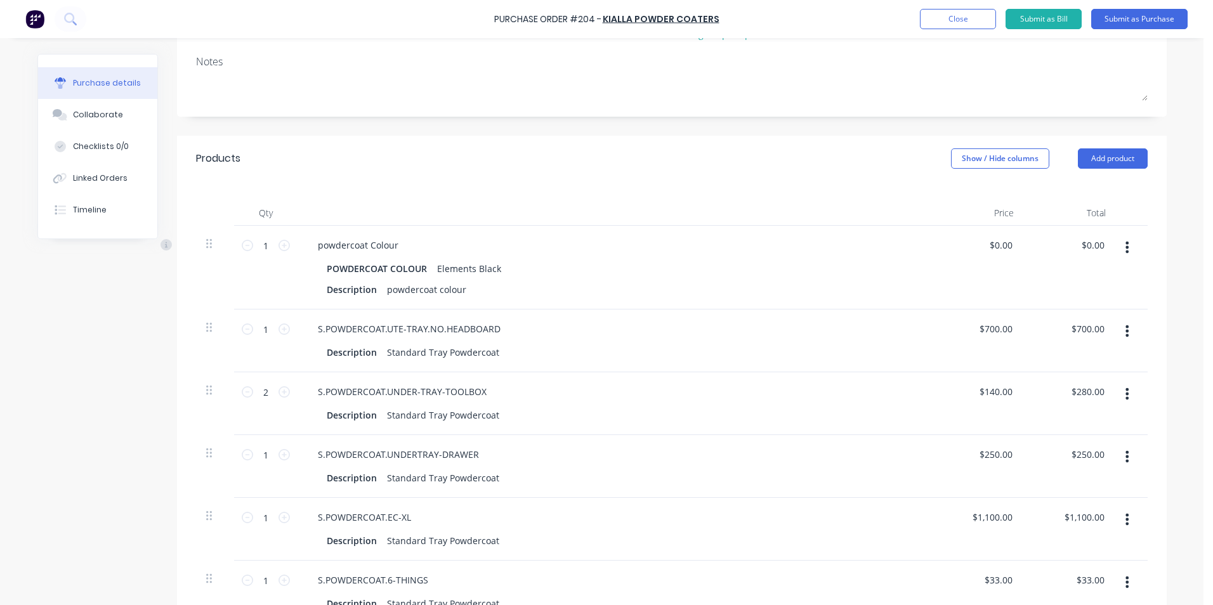
scroll to position [190, 0]
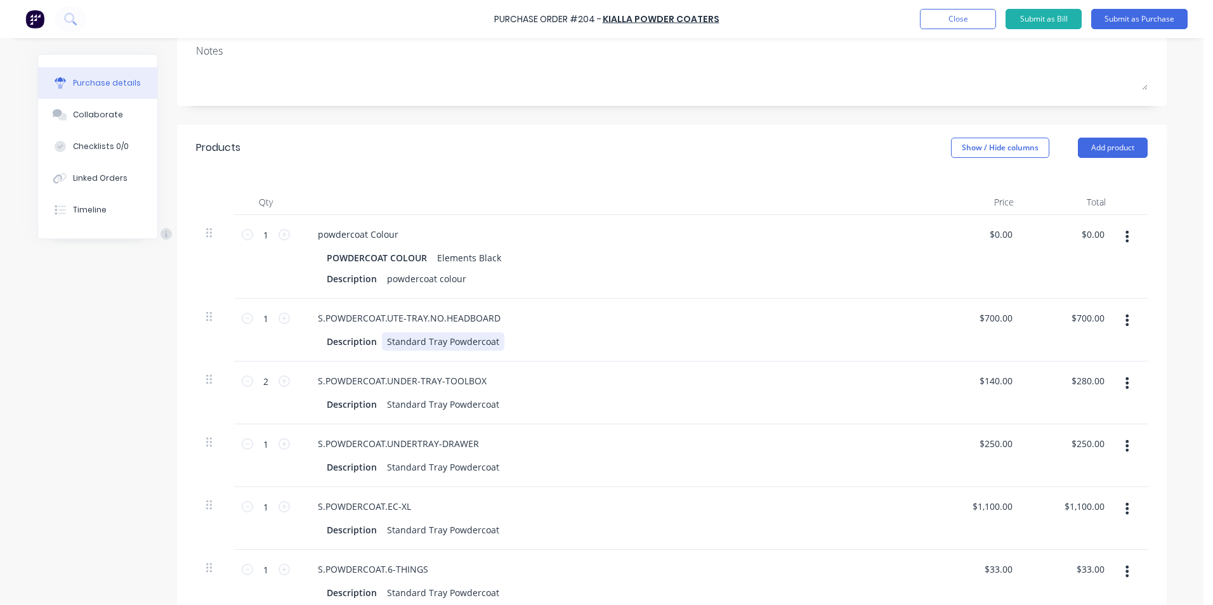
click at [489, 351] on div "Standard Tray Powdercoat" at bounding box center [443, 341] width 122 height 18
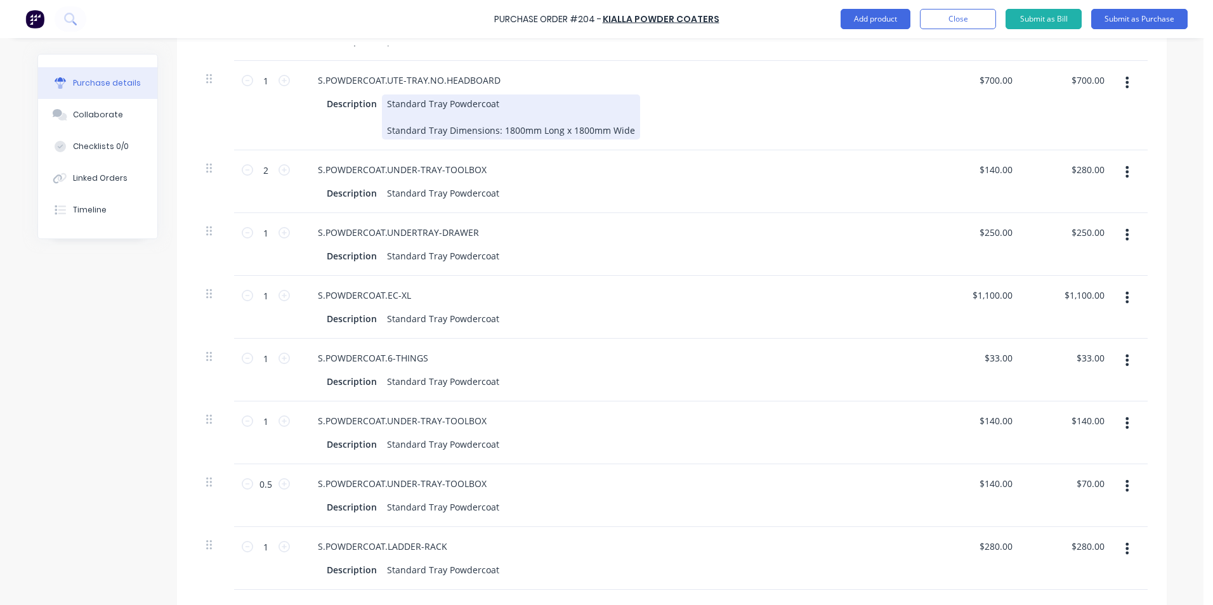
scroll to position [508, 0]
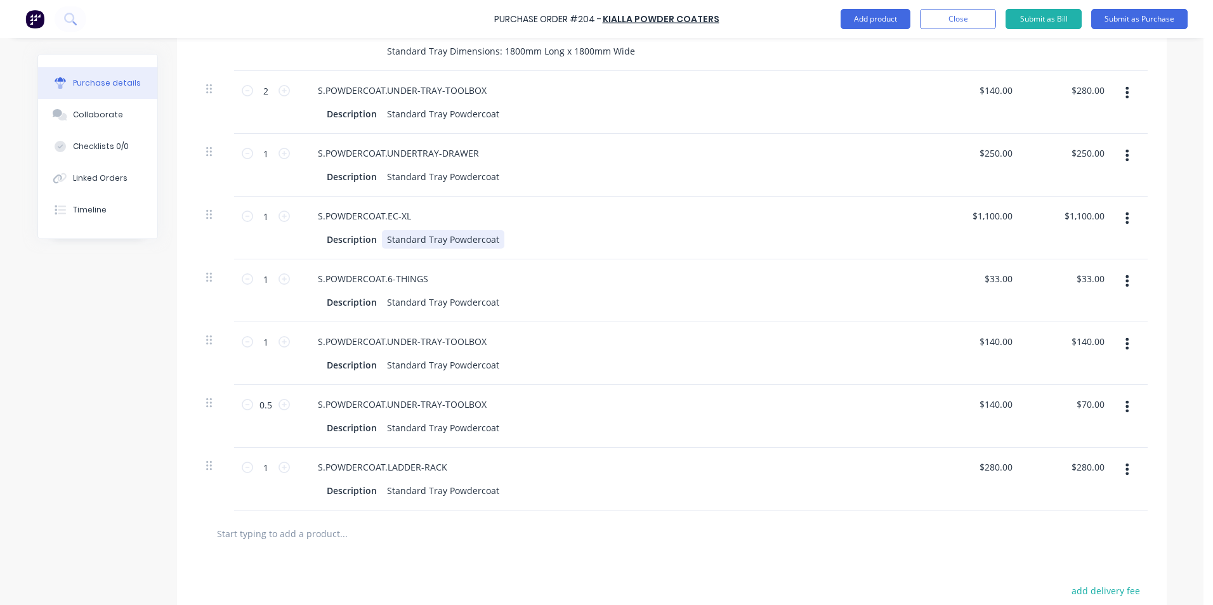
click at [489, 249] on div "Standard Tray Powdercoat" at bounding box center [443, 239] width 122 height 18
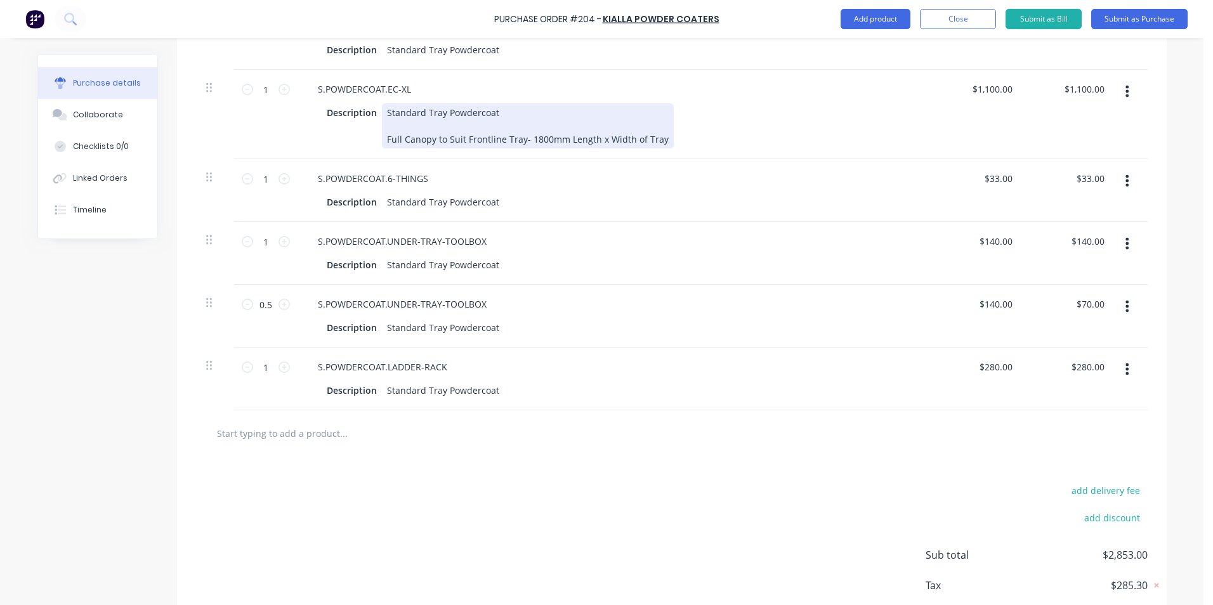
scroll to position [571, 0]
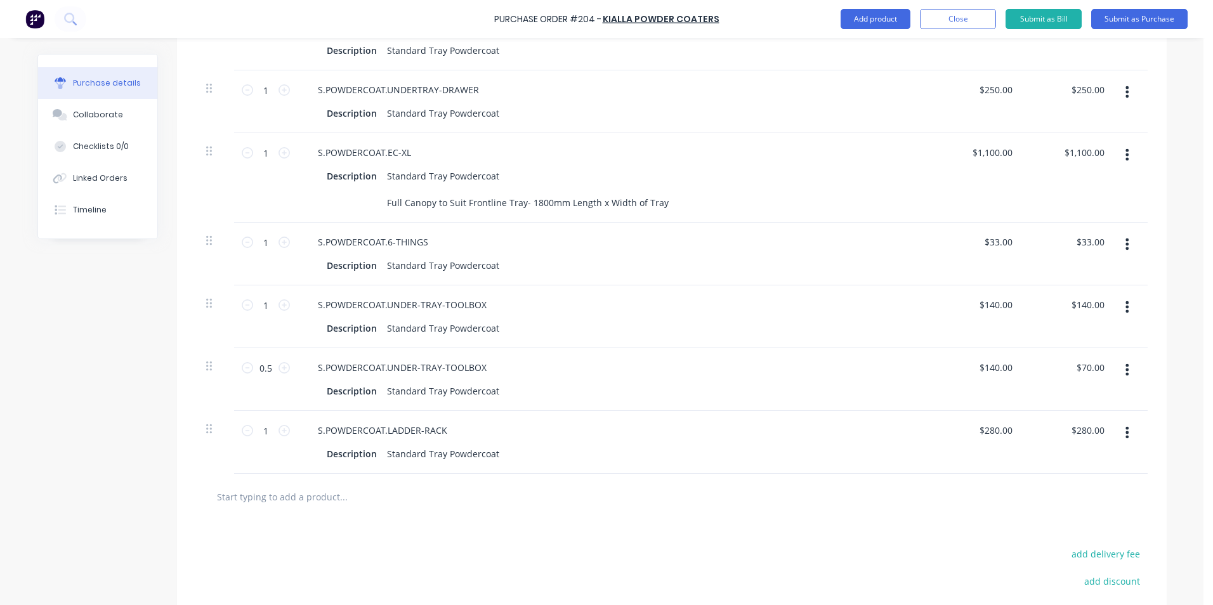
click at [200, 267] on div at bounding box center [215, 254] width 38 height 63
click at [208, 248] on div at bounding box center [215, 240] width 18 height 15
click at [1124, 256] on button "button" at bounding box center [1127, 244] width 30 height 23
click at [1093, 367] on button "Delete" at bounding box center [1089, 353] width 108 height 25
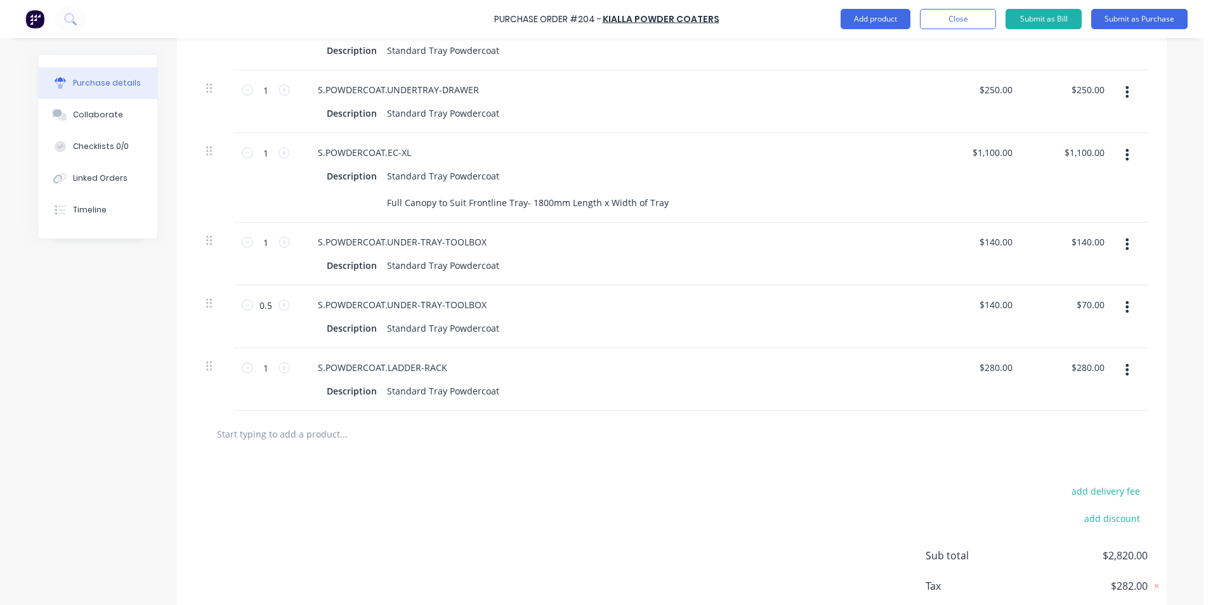
click at [504, 445] on div at bounding box center [672, 434] width 952 height 46
click at [292, 447] on input "text" at bounding box center [343, 433] width 254 height 25
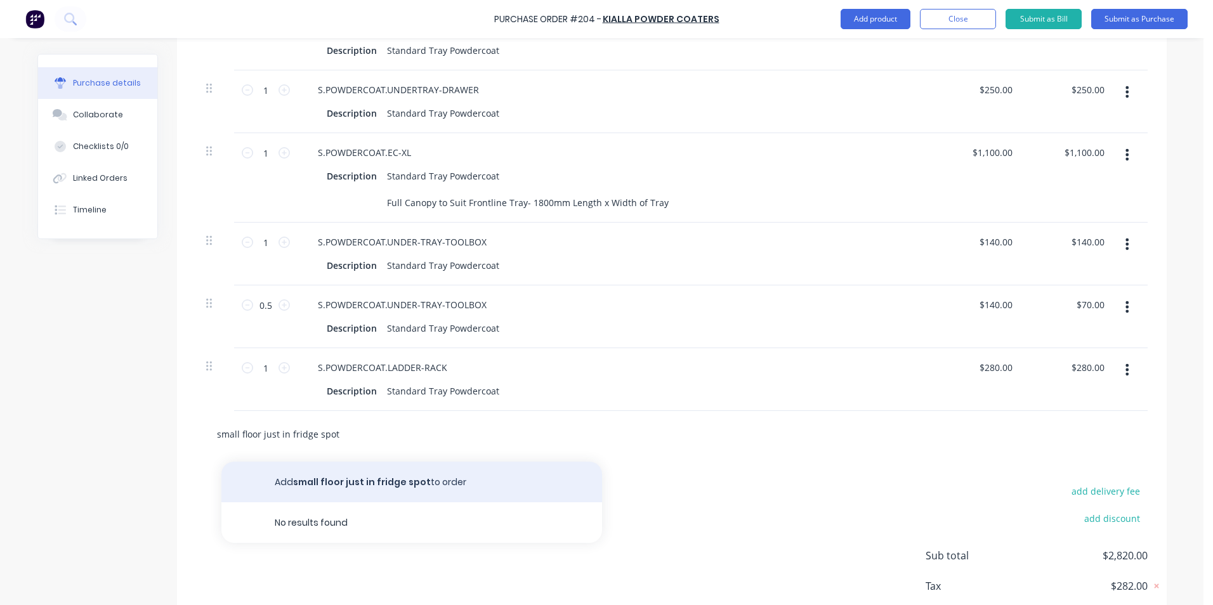
type input "small floor just in fridge spot"
click at [419, 502] on button "Add small floor just in fridge spot to order" at bounding box center [411, 482] width 381 height 41
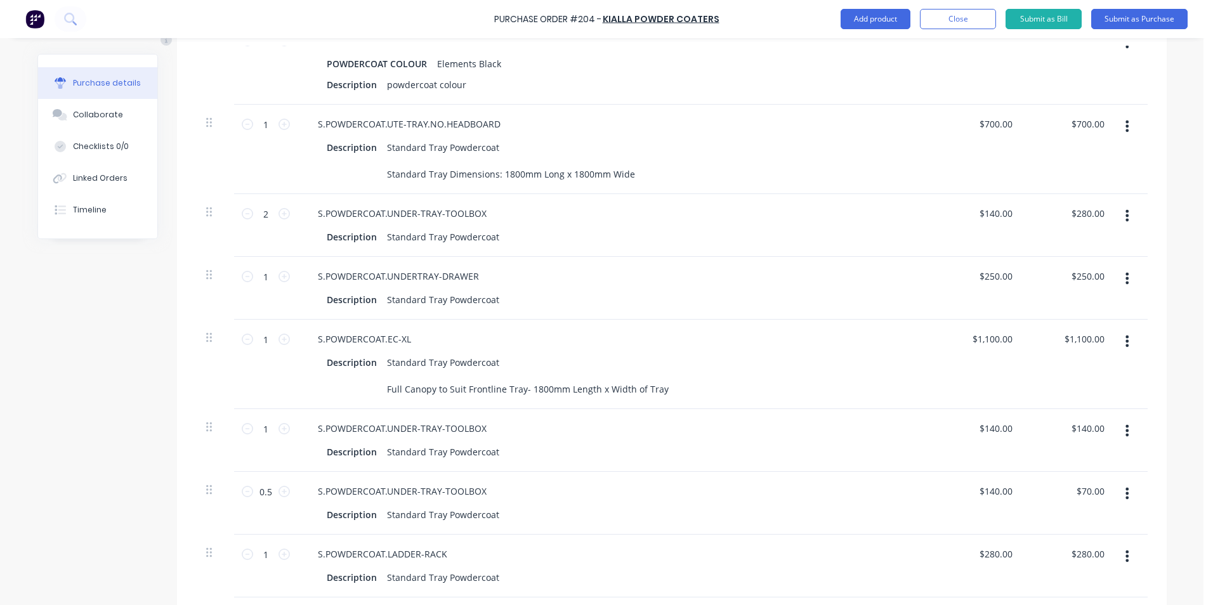
scroll to position [444, 0]
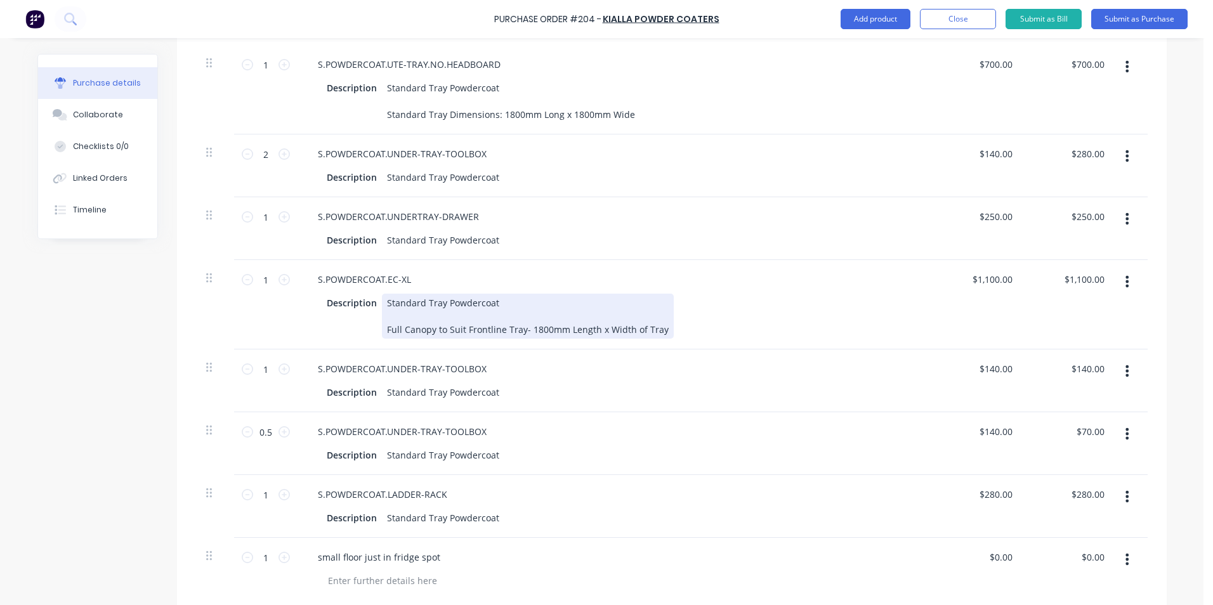
click at [654, 339] on div "Standard Tray Powdercoat Full Canopy to Suit Frontline Tray- 1800mm Length x Wi…" at bounding box center [528, 316] width 292 height 45
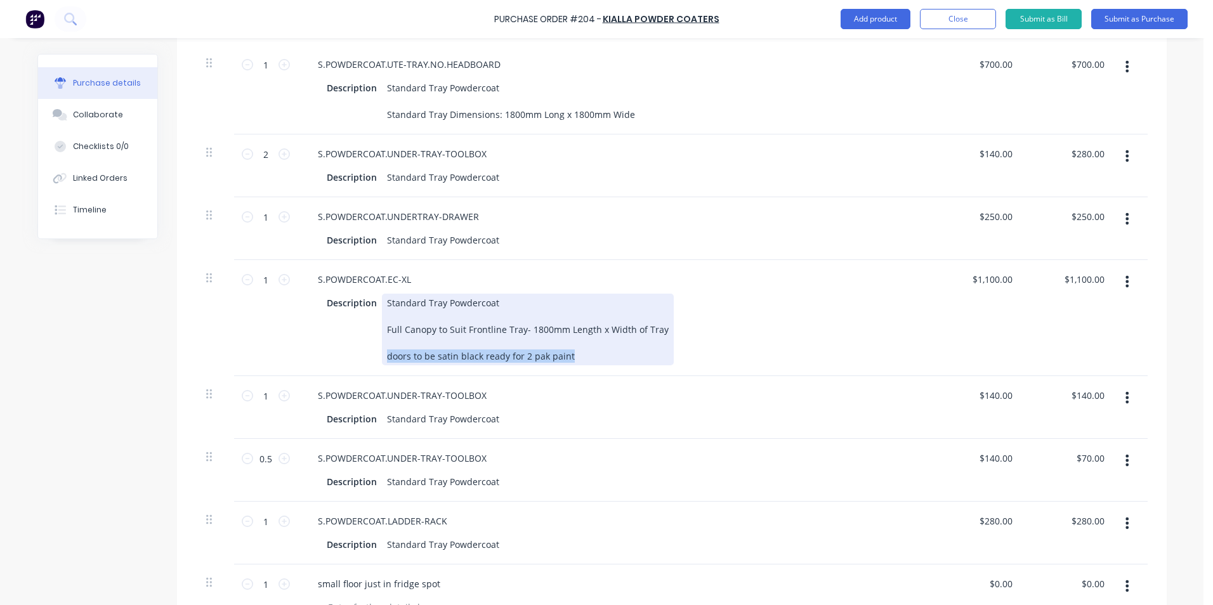
drag, startPoint x: 563, startPoint y: 382, endPoint x: 376, endPoint y: 387, distance: 187.9
click at [382, 365] on div "Standard Tray Powdercoat Full Canopy to Suit Frontline Tray- 1800mm Length x Wi…" at bounding box center [528, 330] width 292 height 72
copy div "doors to be satin black ready for 2 pak paint"
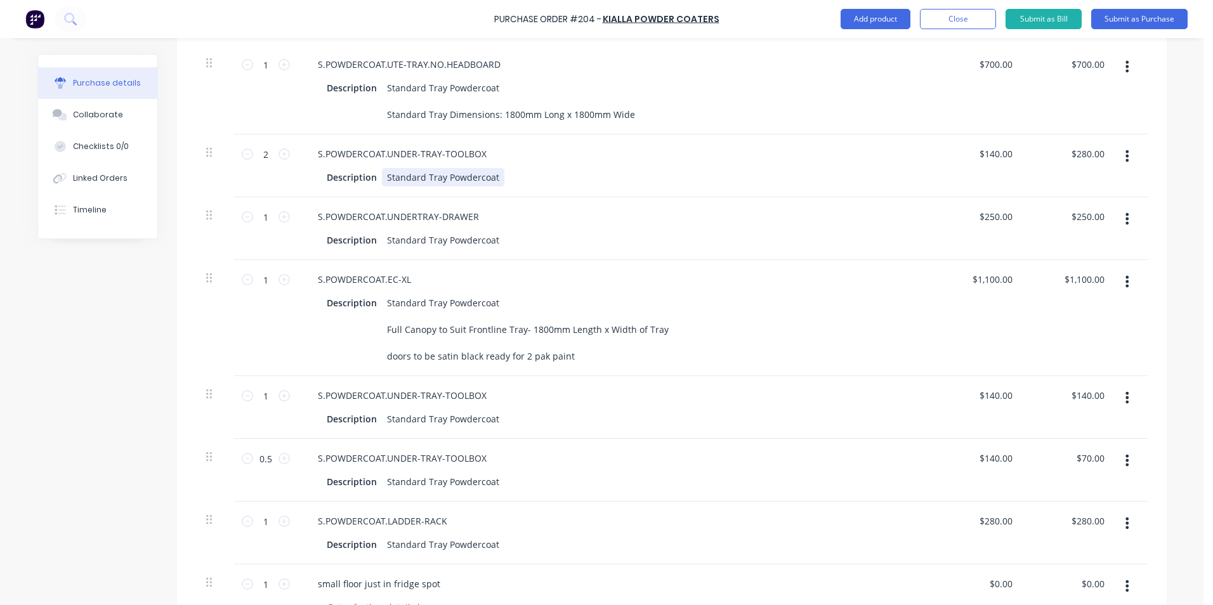
click at [492, 187] on div "Standard Tray Powdercoat" at bounding box center [443, 177] width 122 height 18
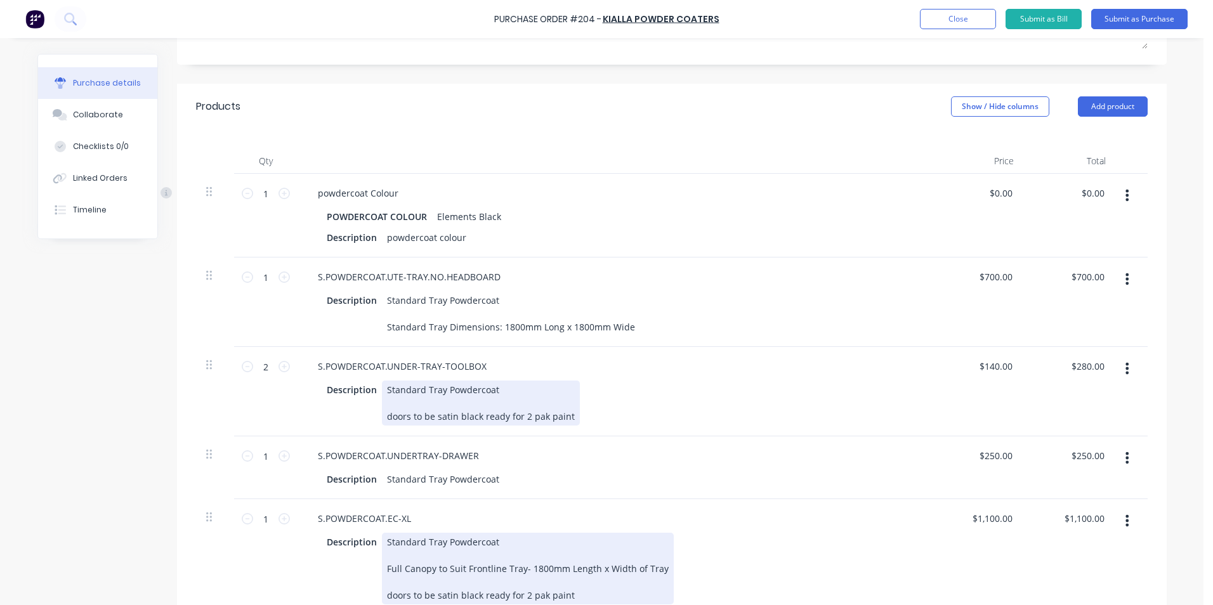
scroll to position [127, 0]
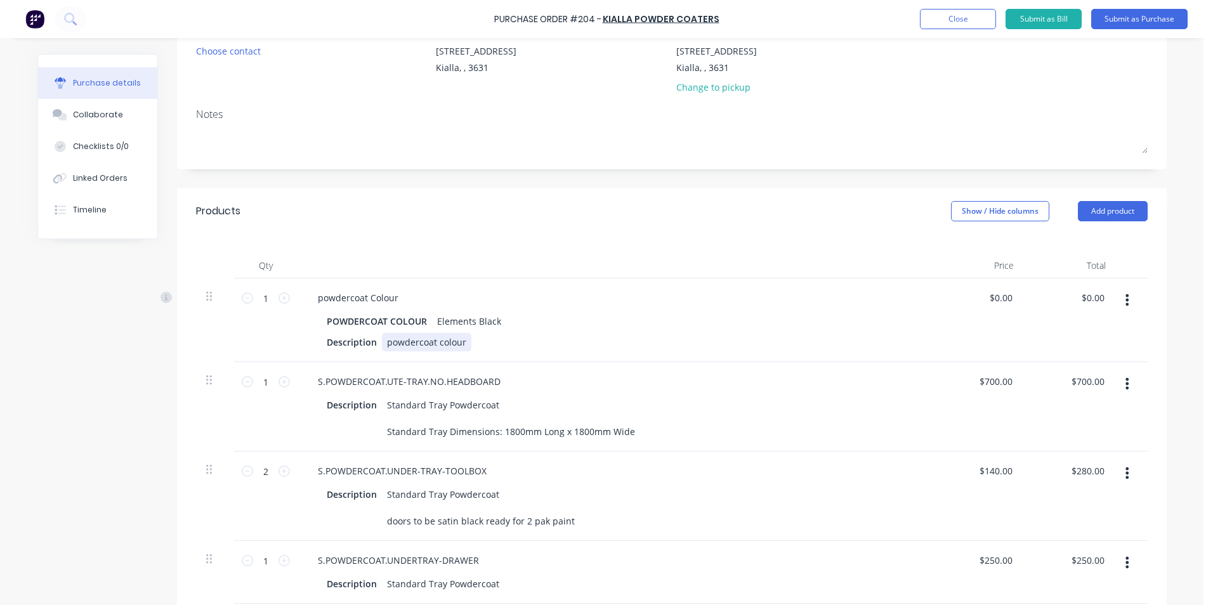
click at [461, 351] on div "powdercoat colour" at bounding box center [426, 342] width 89 height 18
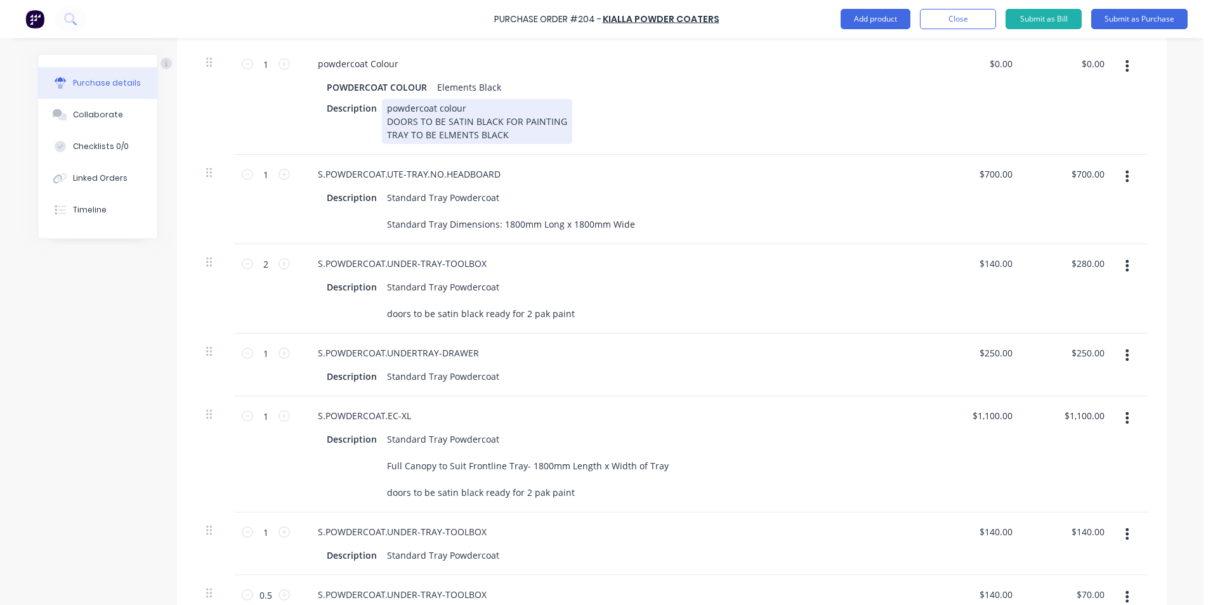
scroll to position [381, 0]
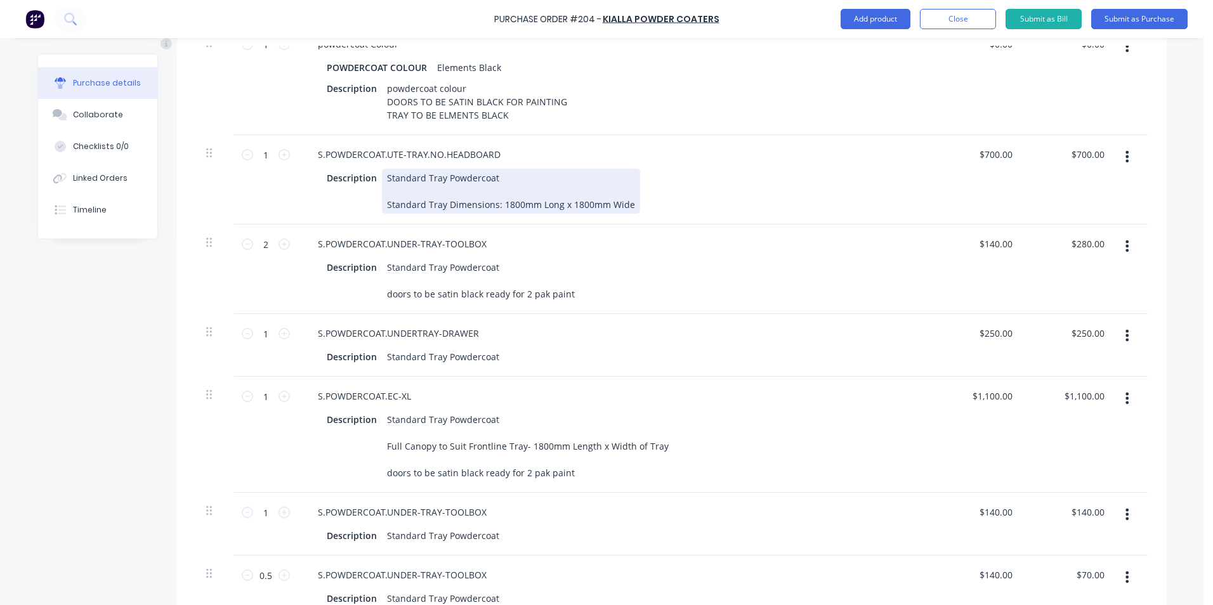
click at [623, 214] on div "Standard Tray Powdercoat Standard Tray Dimensions: 1800mm Long x 1800mm Wide" at bounding box center [511, 191] width 258 height 45
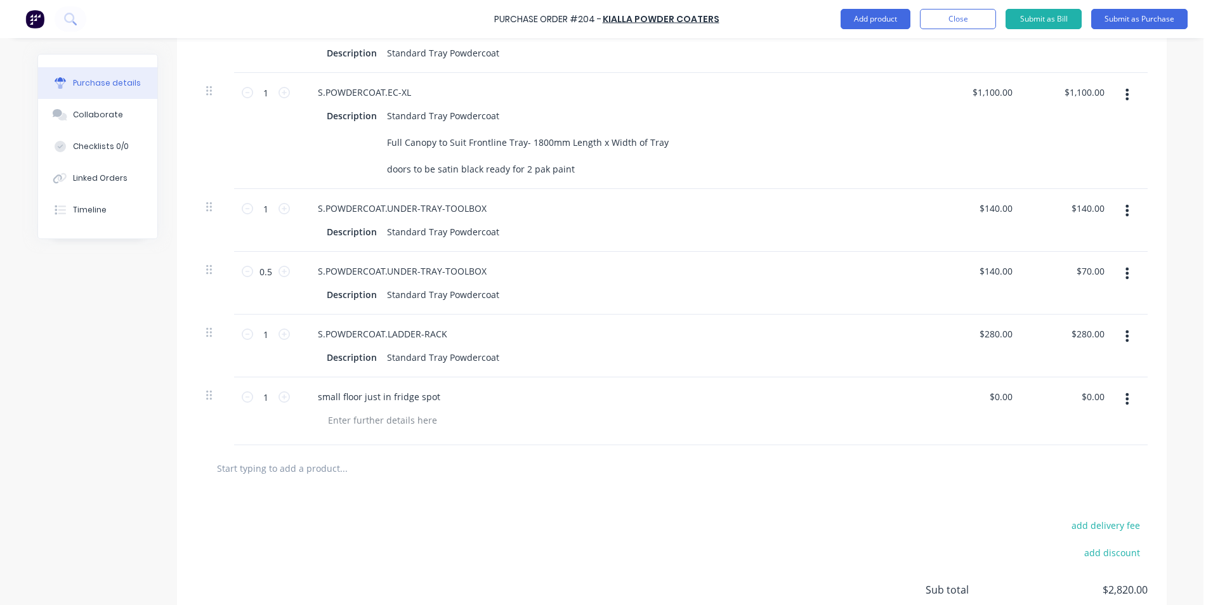
scroll to position [634, 0]
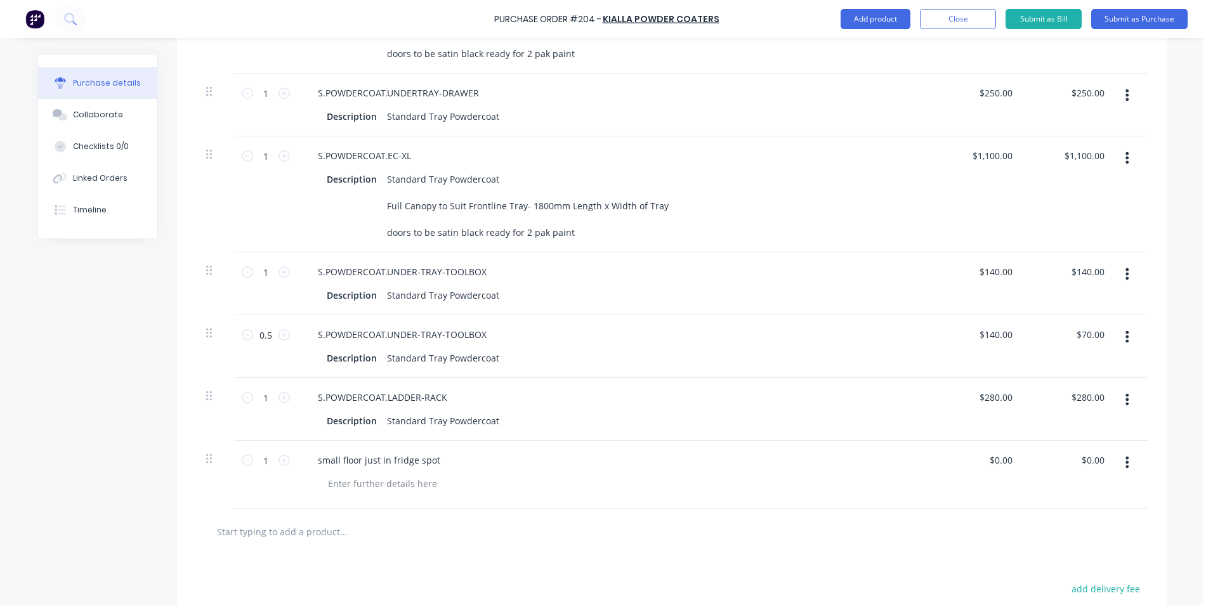
click at [1117, 348] on button "button" at bounding box center [1127, 336] width 30 height 23
click at [1125, 280] on icon "button" at bounding box center [1126, 273] width 3 height 11
click at [870, 308] on div "S.POWDERCOAT.UNDER-TRAY-TOOLBOX Description Standard Tray Powdercoat" at bounding box center [615, 284] width 634 height 63
click at [1105, 397] on button "Delete" at bounding box center [1089, 383] width 108 height 25
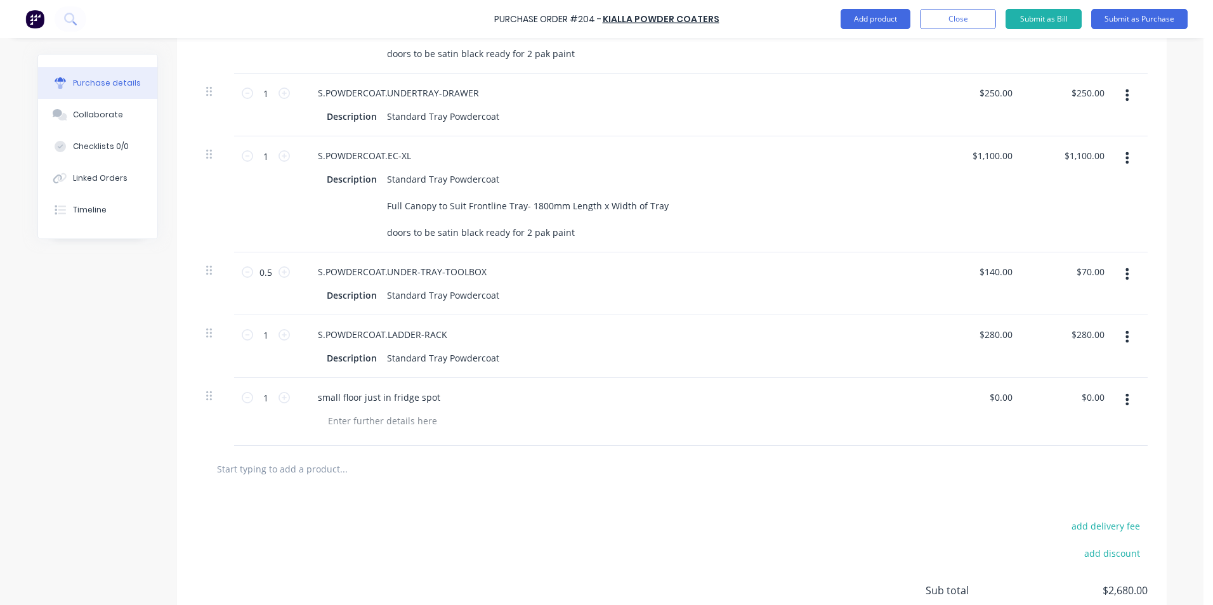
click at [1125, 281] on icon "button" at bounding box center [1126, 274] width 3 height 14
click at [1056, 397] on button "Delete" at bounding box center [1089, 383] width 108 height 25
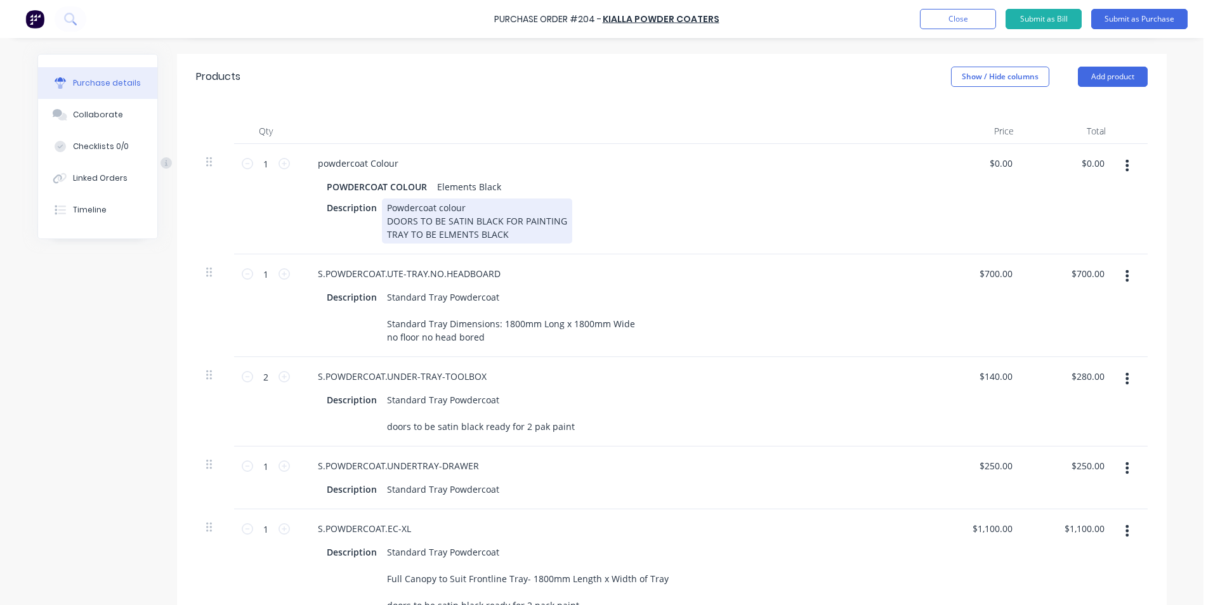
scroll to position [190, 0]
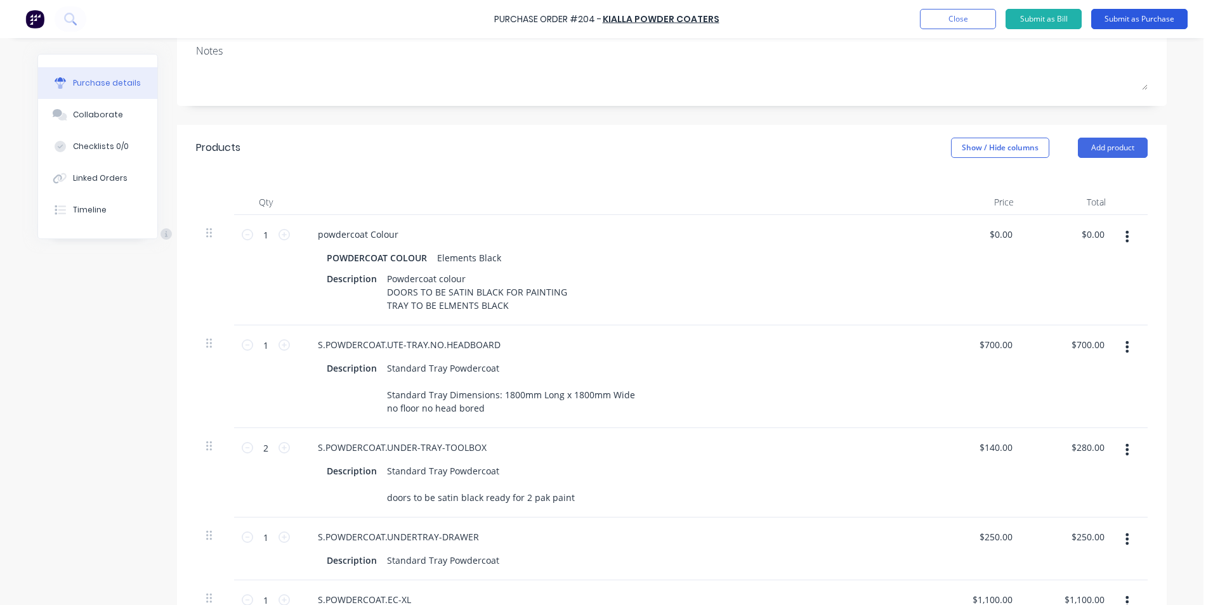
click at [1150, 16] on button "Submit as Purchase" at bounding box center [1139, 19] width 96 height 20
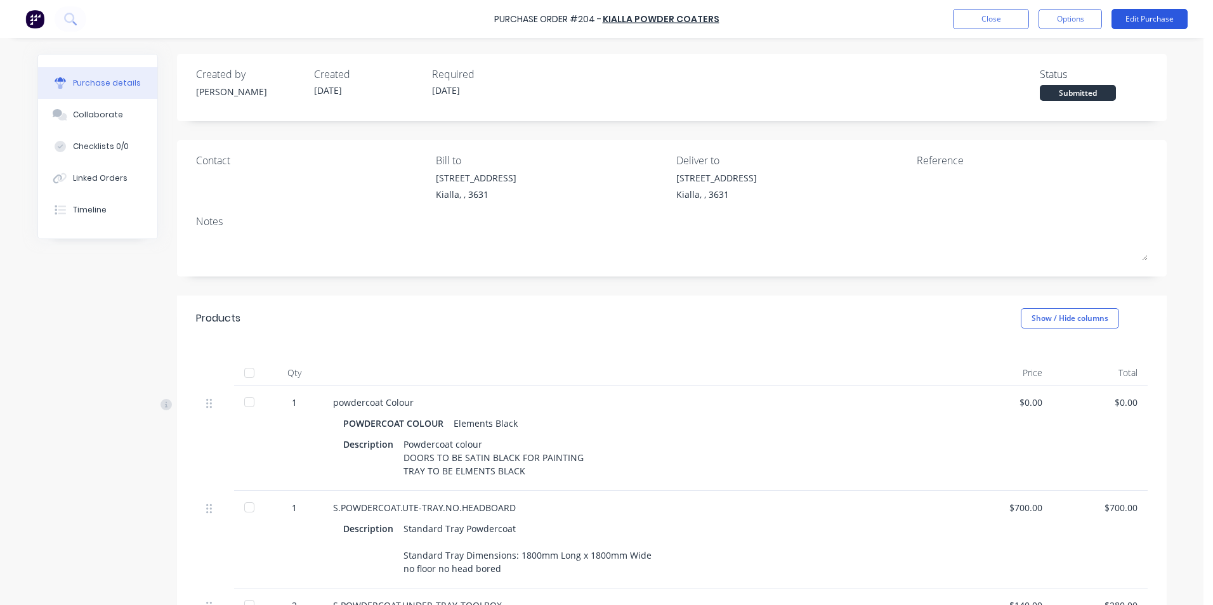
click at [1134, 18] on button "Edit Purchase" at bounding box center [1150, 19] width 76 height 20
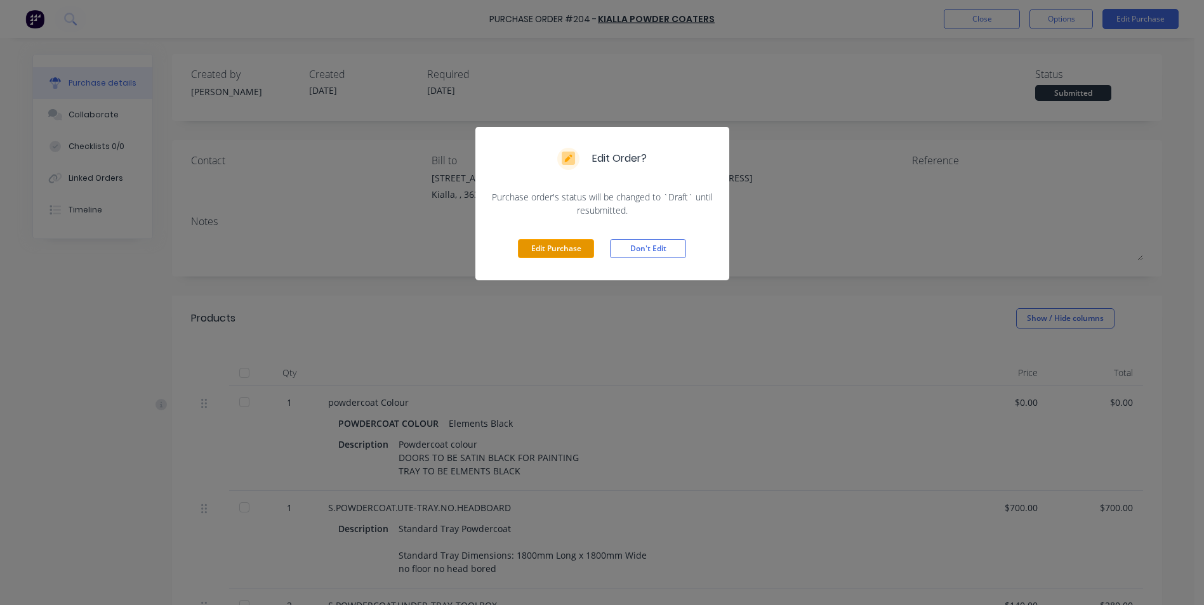
click at [534, 254] on button "Edit Purchase" at bounding box center [556, 248] width 76 height 19
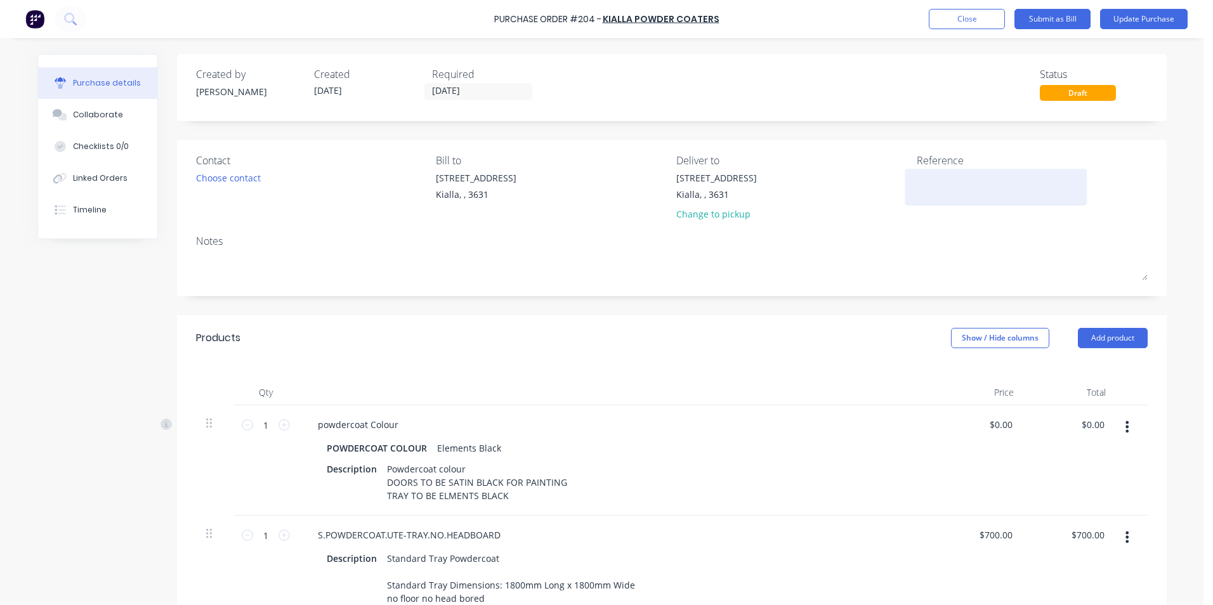
click at [933, 187] on textarea at bounding box center [996, 185] width 159 height 29
type textarea "matt clark"
type textarea "x"
type textarea "matt clark"
click at [1136, 16] on button "Update Purchase" at bounding box center [1144, 19] width 88 height 20
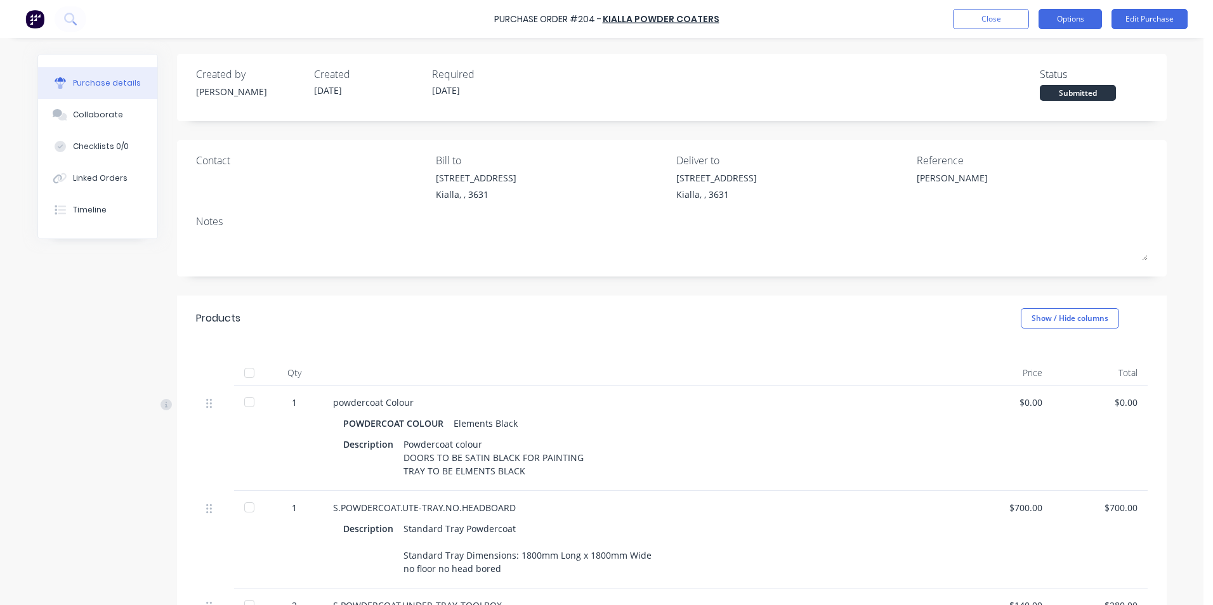
click at [1090, 14] on button "Options" at bounding box center [1070, 19] width 63 height 20
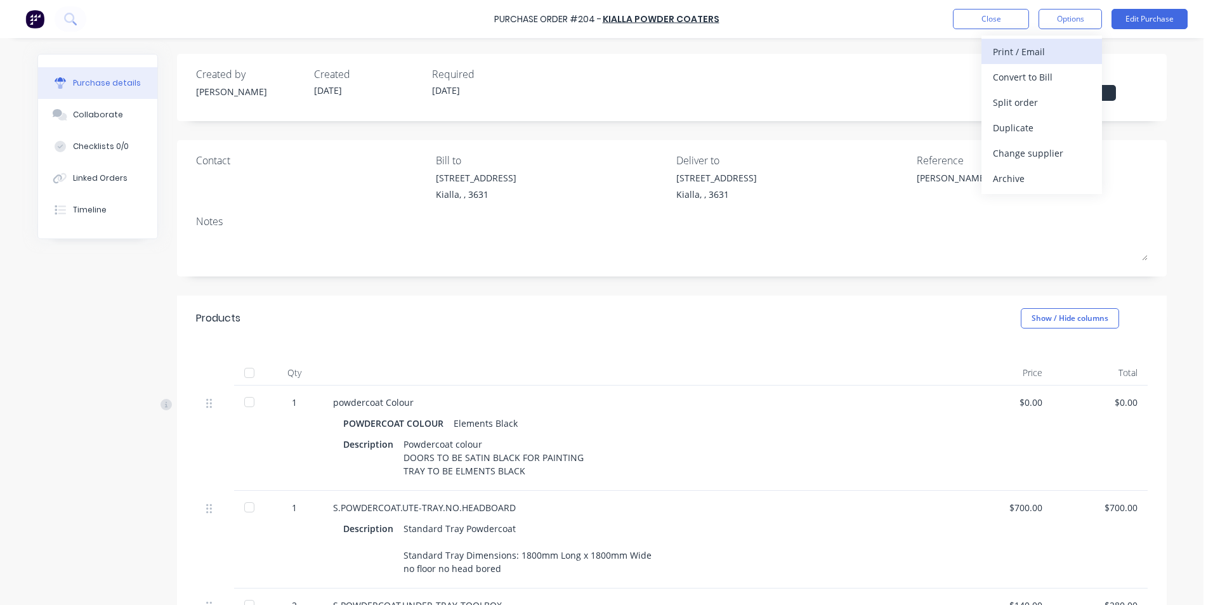
click at [1038, 47] on div "Print / Email" at bounding box center [1042, 52] width 98 height 18
click at [1033, 104] on div "Without pricing" at bounding box center [1042, 102] width 98 height 18
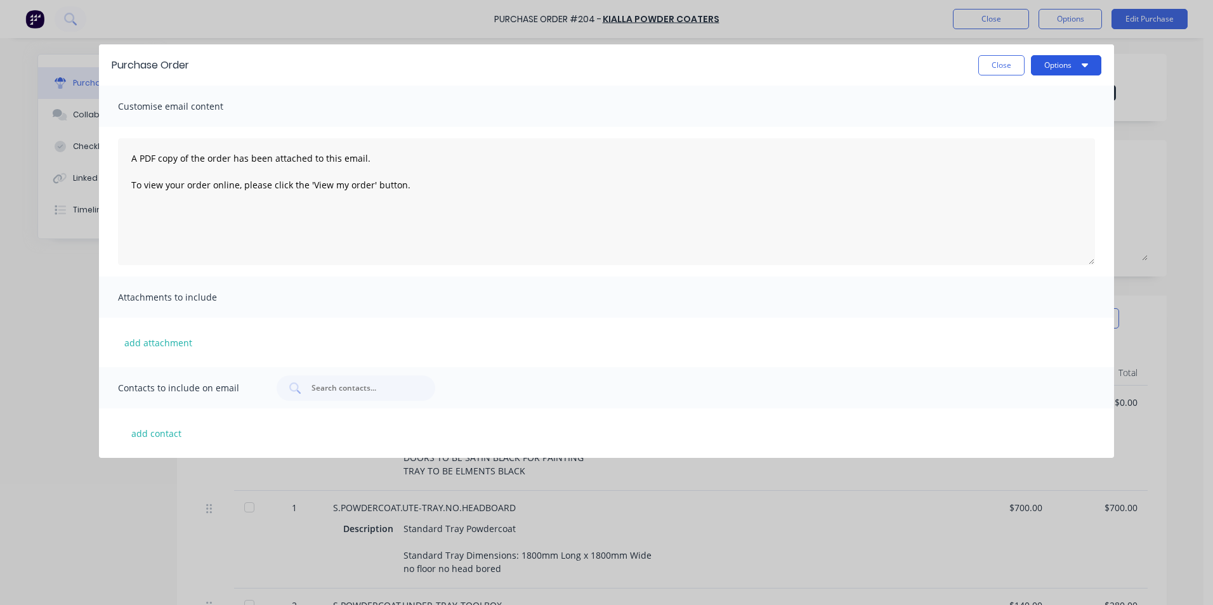
click at [1067, 60] on button "Options" at bounding box center [1066, 65] width 70 height 20
click at [1058, 100] on div "Print" at bounding box center [1041, 97] width 98 height 18
click at [1001, 65] on button "Close" at bounding box center [1001, 65] width 46 height 20
type textarea "x"
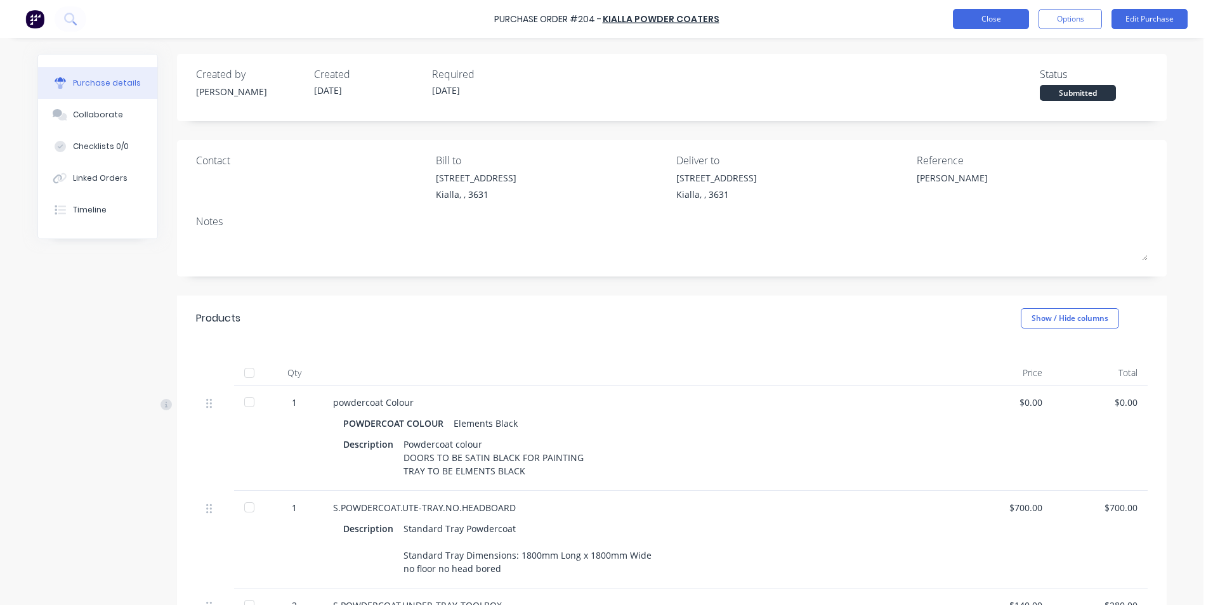
click at [987, 22] on button "Close" at bounding box center [991, 19] width 76 height 20
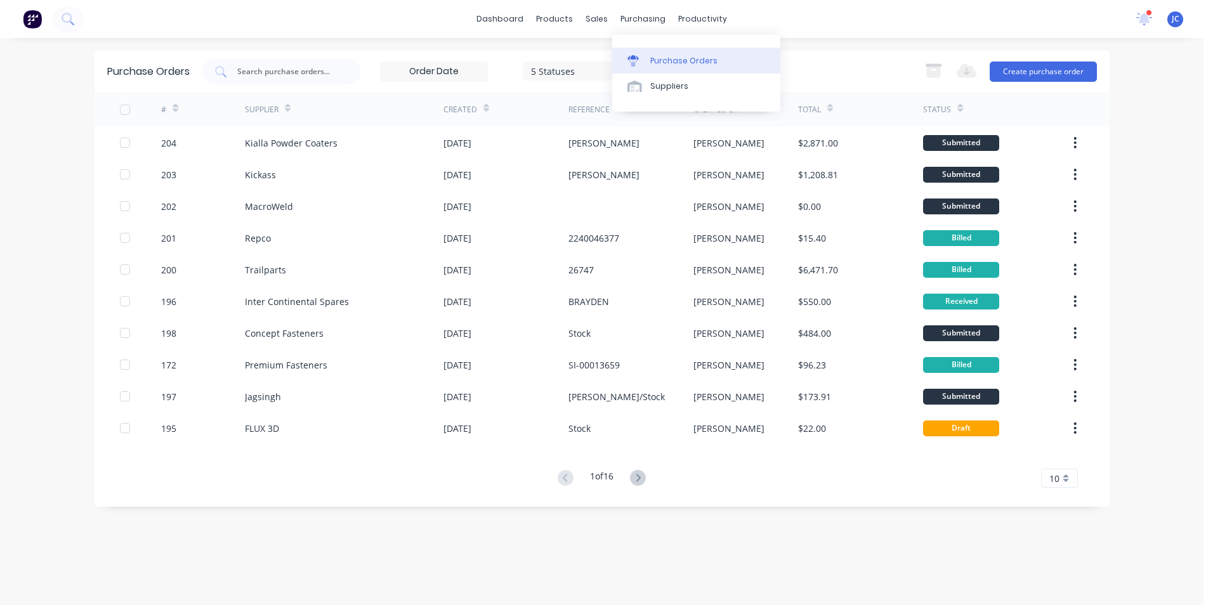
click at [666, 69] on link "Purchase Orders" at bounding box center [696, 60] width 168 height 25
click at [1098, 65] on div "Purchase Orders 5 Statuses 5 Statuses Export to Excel (XLSX) Create purchase or…" at bounding box center [602, 71] width 1015 height 41
click at [1073, 72] on button "Create purchase order" at bounding box center [1043, 72] width 107 height 20
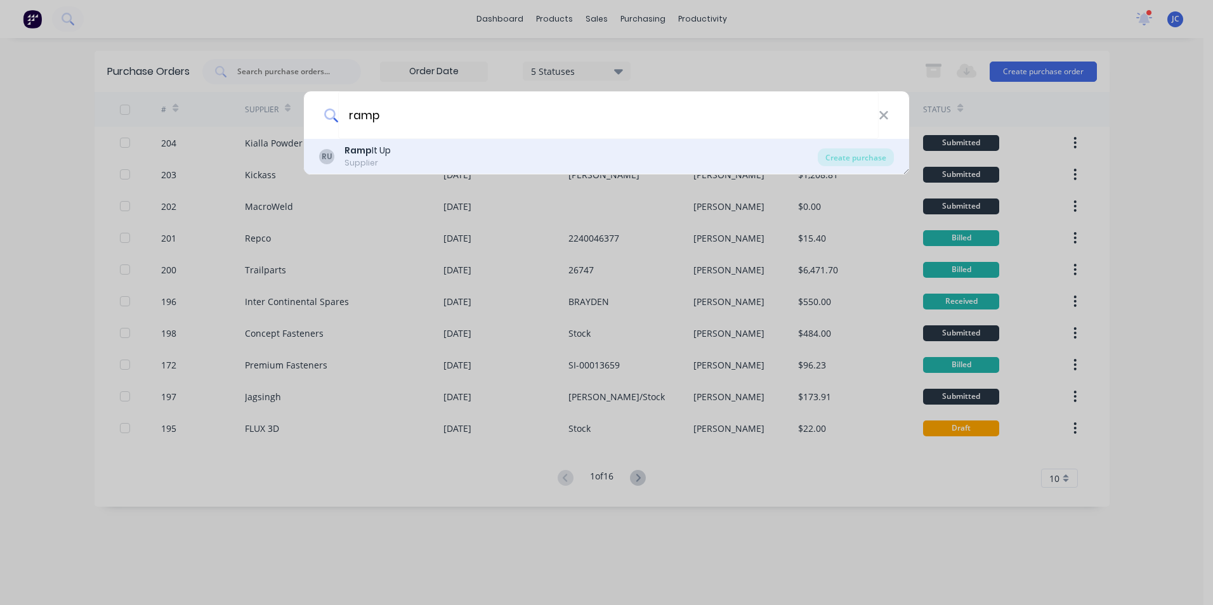
type input "ramp"
click at [360, 148] on b "Ramp" at bounding box center [357, 150] width 27 height 13
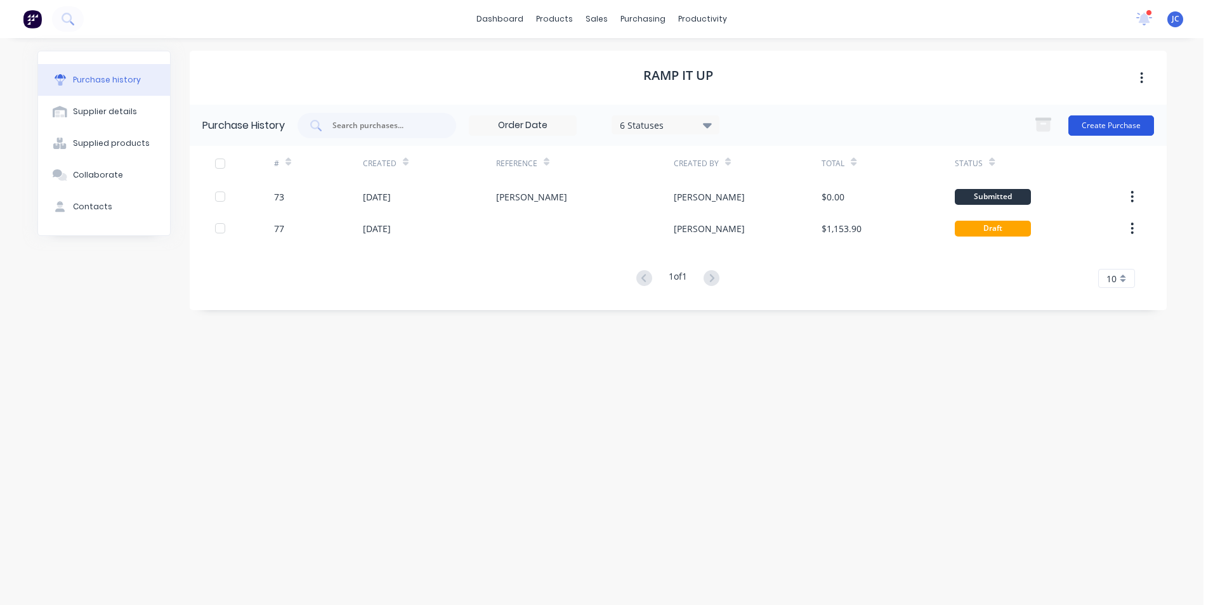
click at [1096, 128] on button "Create Purchase" at bounding box center [1111, 125] width 86 height 20
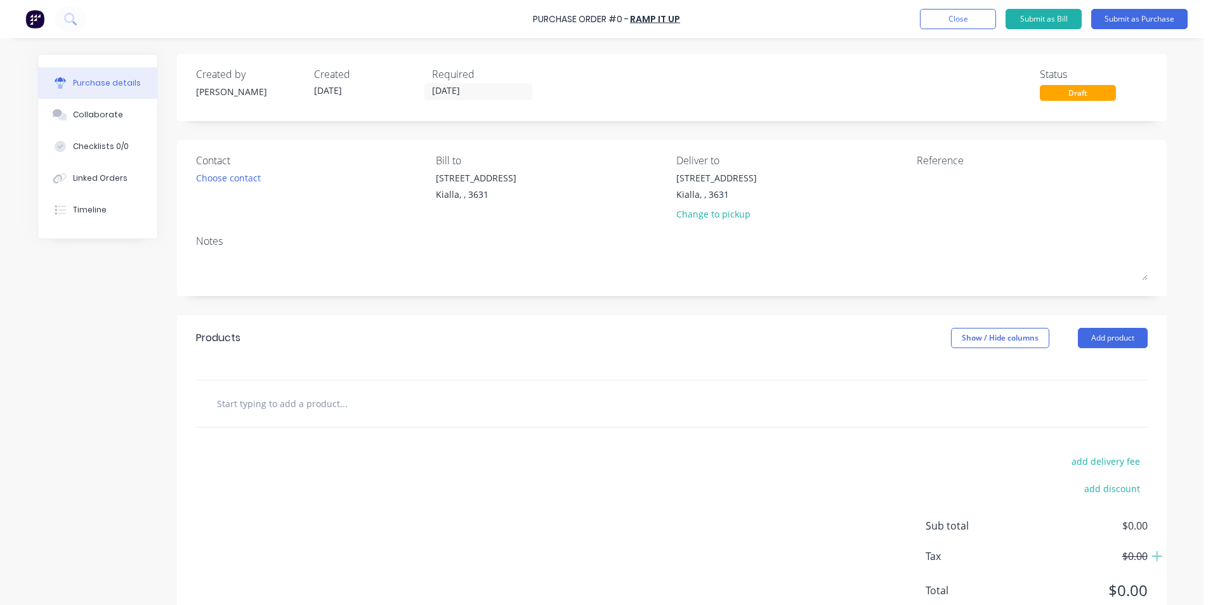
drag, startPoint x: 292, startPoint y: 405, endPoint x: 306, endPoint y: 407, distance: 14.7
click at [292, 405] on input "text" at bounding box center [343, 403] width 254 height 25
click at [955, 25] on button "Close" at bounding box center [958, 19] width 76 height 20
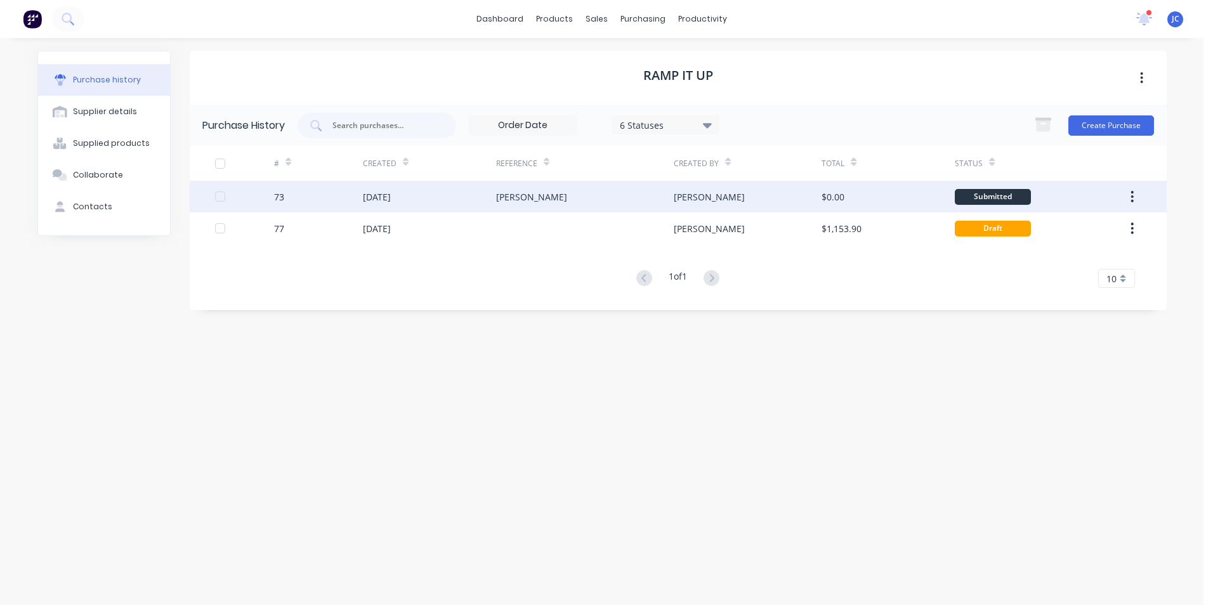
click at [546, 192] on div "Nicholson Tipper" at bounding box center [531, 196] width 71 height 13
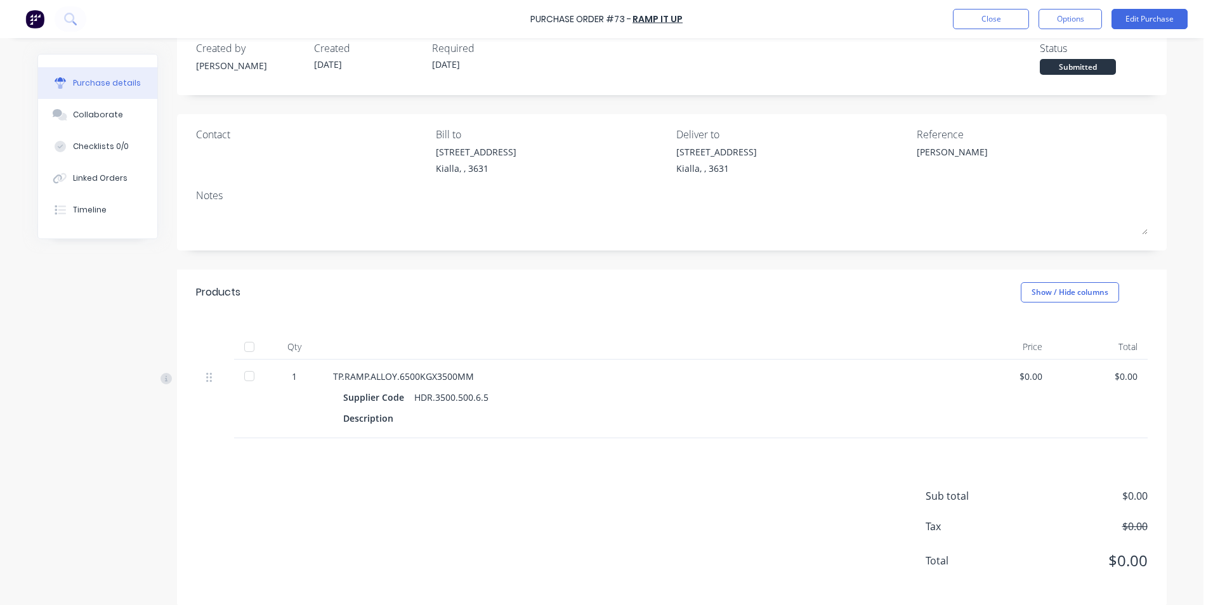
scroll to position [40, 0]
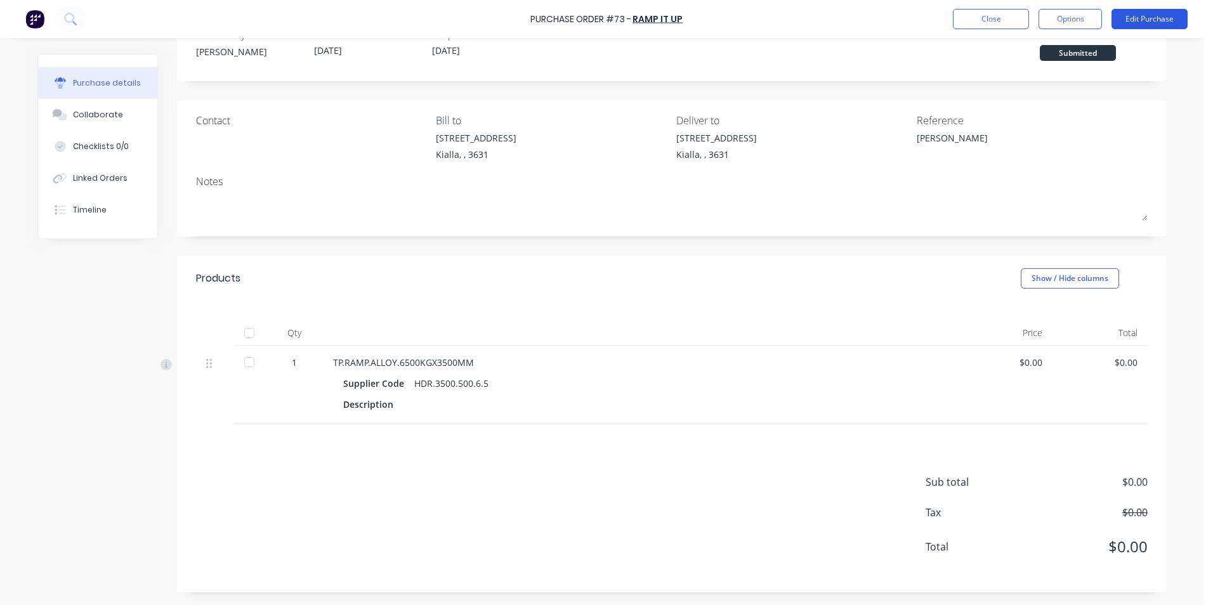
click at [1153, 15] on button "Edit Purchase" at bounding box center [1150, 19] width 76 height 20
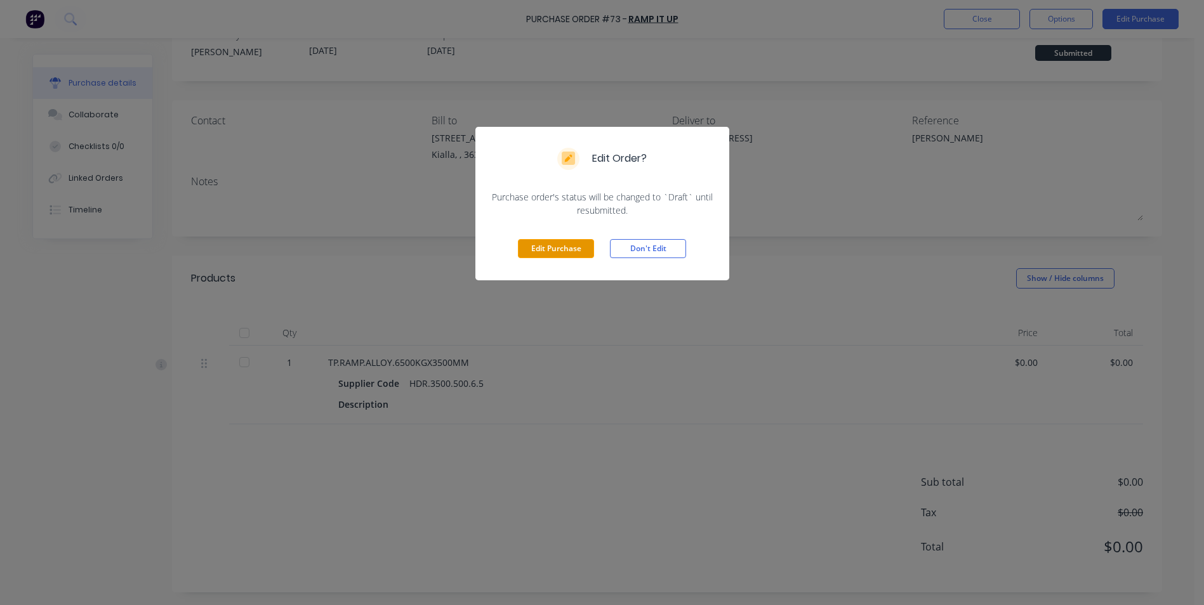
click at [549, 249] on button "Edit Purchase" at bounding box center [556, 248] width 76 height 19
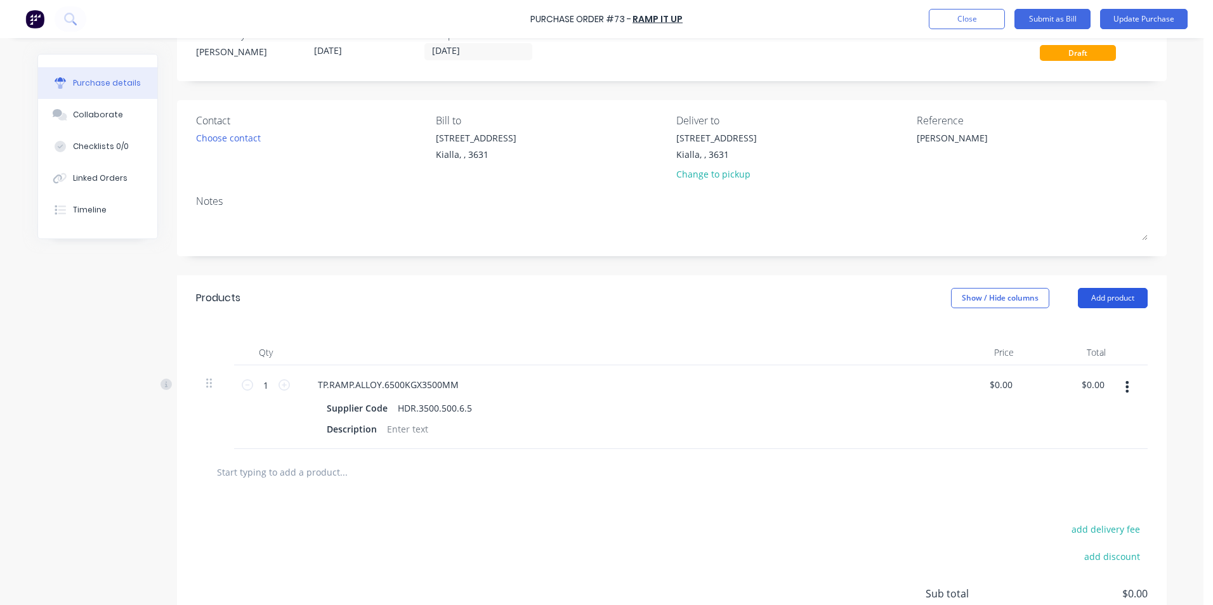
click at [1112, 300] on button "Add product" at bounding box center [1113, 298] width 70 height 20
click at [1063, 333] on div "Product catalogue" at bounding box center [1088, 331] width 98 height 18
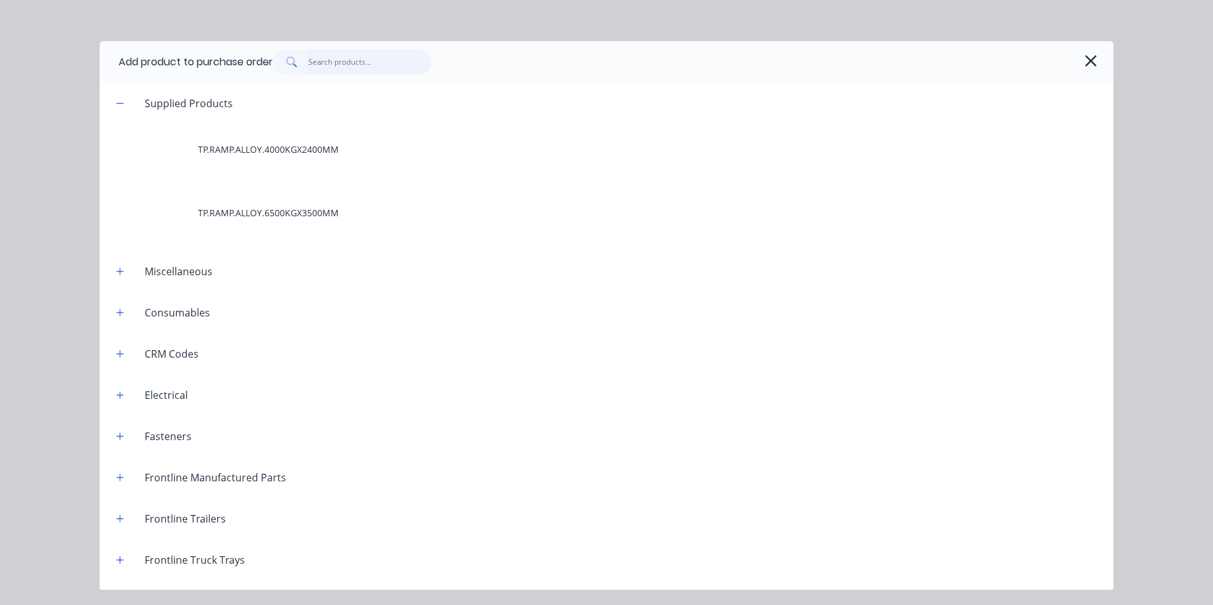
click at [340, 63] on input "text" at bounding box center [370, 61] width 124 height 25
drag, startPoint x: 1099, startPoint y: 58, endPoint x: 1092, endPoint y: 65, distance: 9.9
click at [1098, 58] on button "button" at bounding box center [1090, 61] width 20 height 20
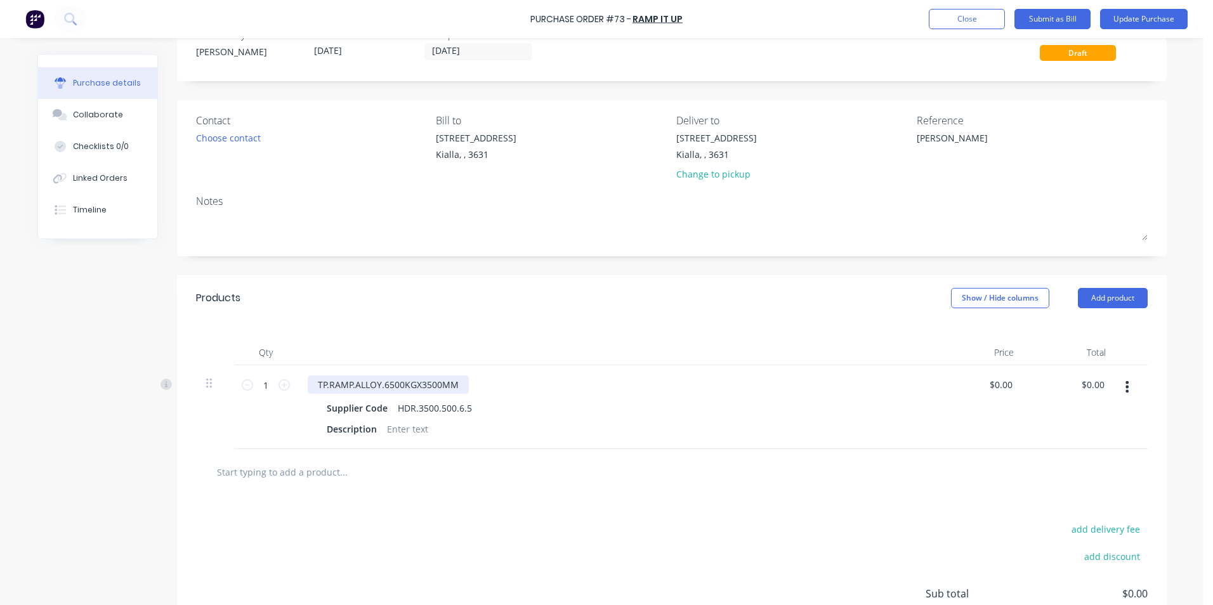
click at [397, 384] on div "TP.RAMP.ALLOY.6500KGX3500MM" at bounding box center [388, 385] width 161 height 18
click at [396, 387] on div "TP.RAMP.ALLOY.6500KGX3500MM" at bounding box center [388, 385] width 161 height 18
type textarea "x"
click at [399, 385] on div "TP.RAMP.ALLOY.6500KGX3500MM" at bounding box center [388, 385] width 161 height 18
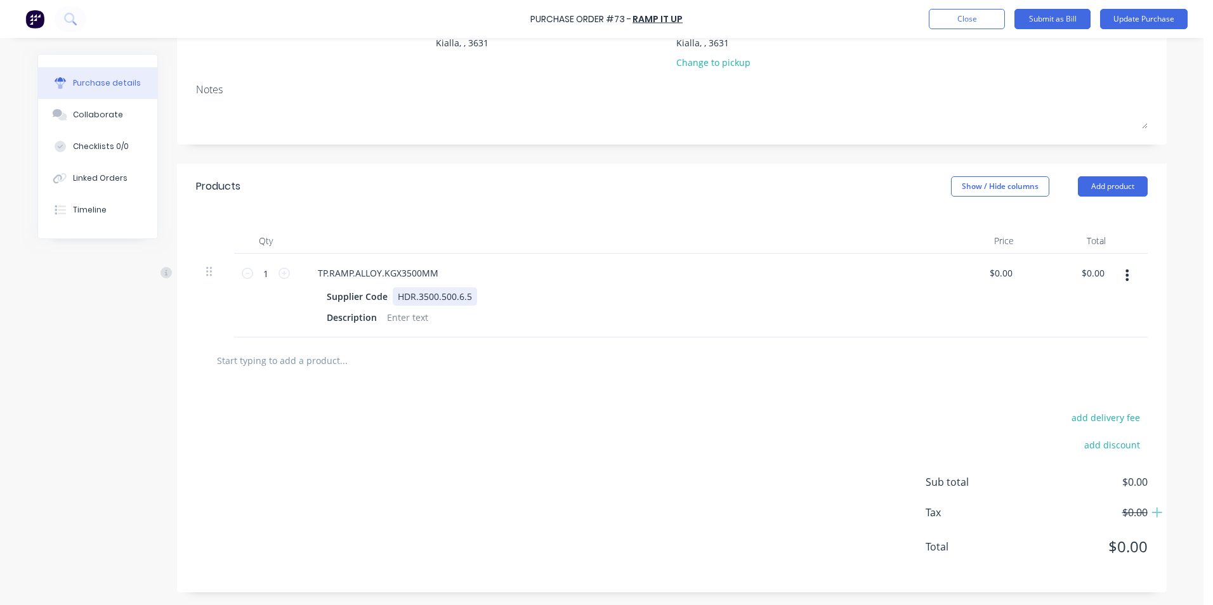
type textarea "x"
click at [469, 293] on div "HDR.3500.500.6.5" at bounding box center [435, 296] width 84 height 18
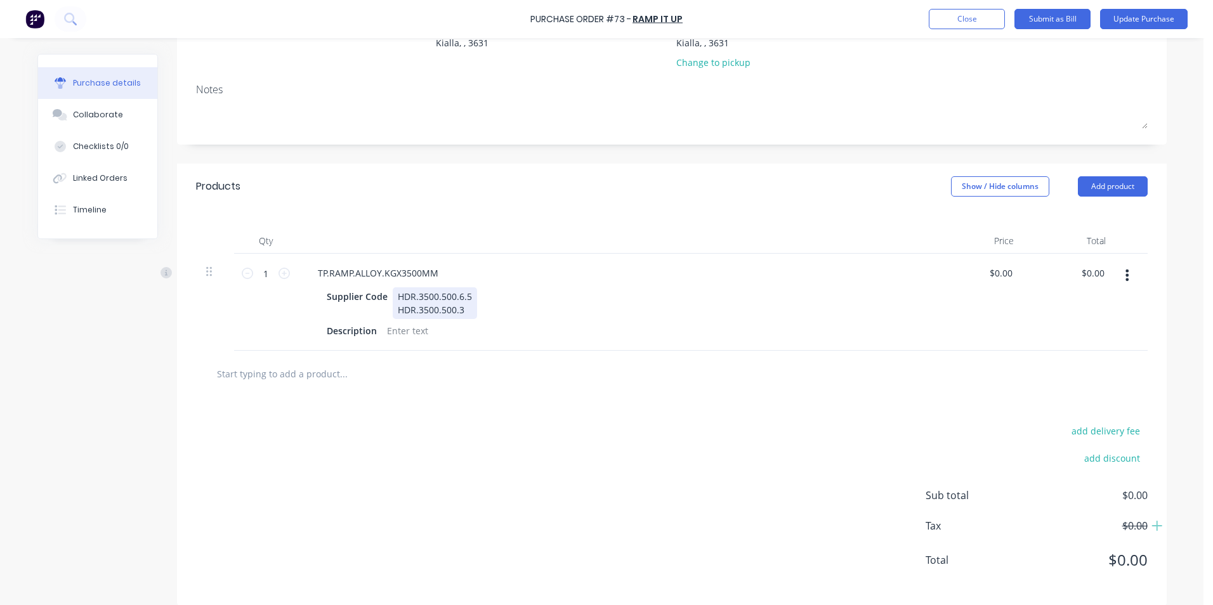
click at [465, 298] on div "HDR.3500.500.6.5 HDR.3500.500.3" at bounding box center [435, 303] width 84 height 32
drag, startPoint x: 457, startPoint y: 310, endPoint x: 393, endPoint y: 323, distance: 65.3
click at [390, 323] on div "Supplier Code HDR.3500.500.3 HDR.3500.500.3 Description" at bounding box center [615, 313] width 614 height 53
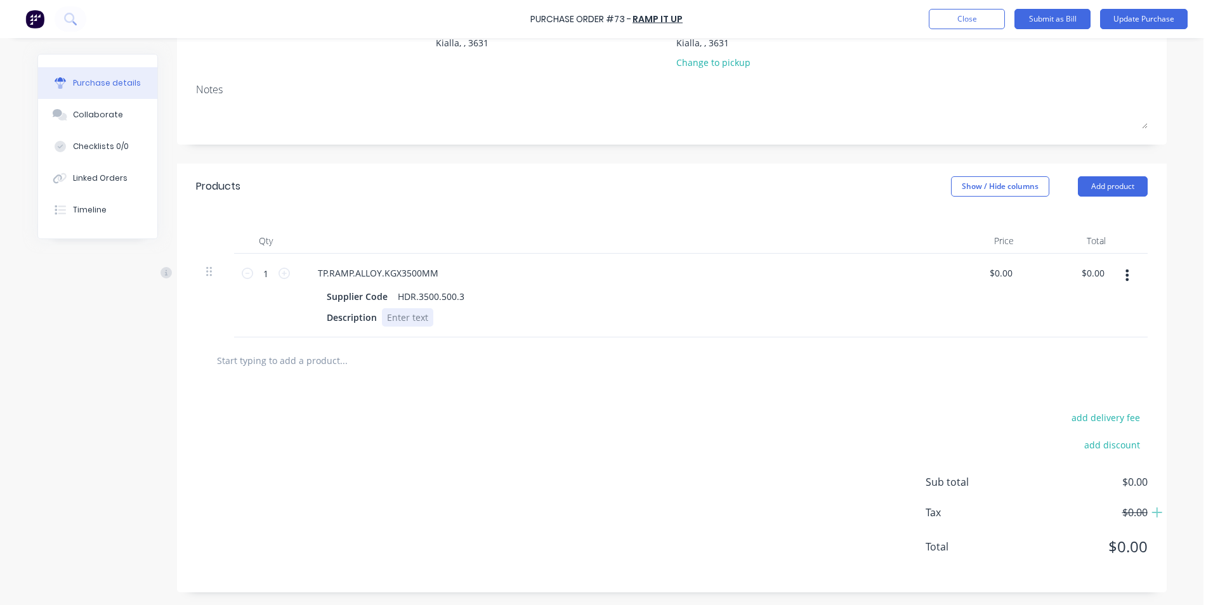
click at [406, 316] on div at bounding box center [407, 317] width 51 height 18
click at [379, 272] on div "TP.RAMP.ALLOY.KGX3500MM" at bounding box center [378, 273] width 141 height 18
type textarea "x"
click at [397, 318] on div at bounding box center [407, 317] width 51 height 18
paste div
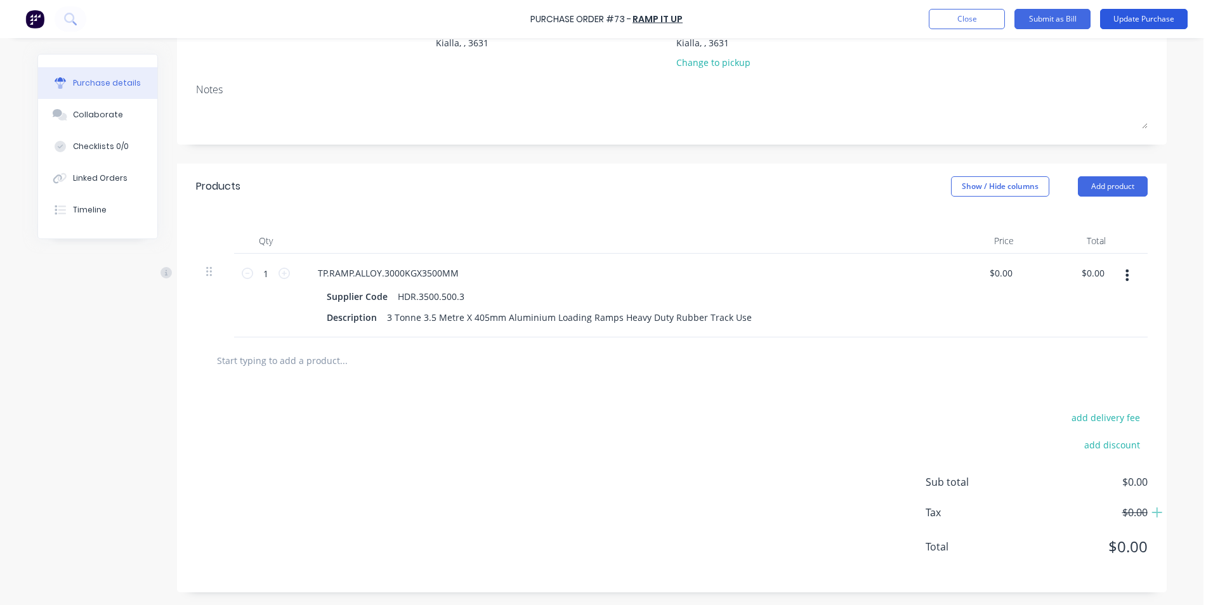
click at [1160, 20] on button "Update Purchase" at bounding box center [1144, 19] width 88 height 20
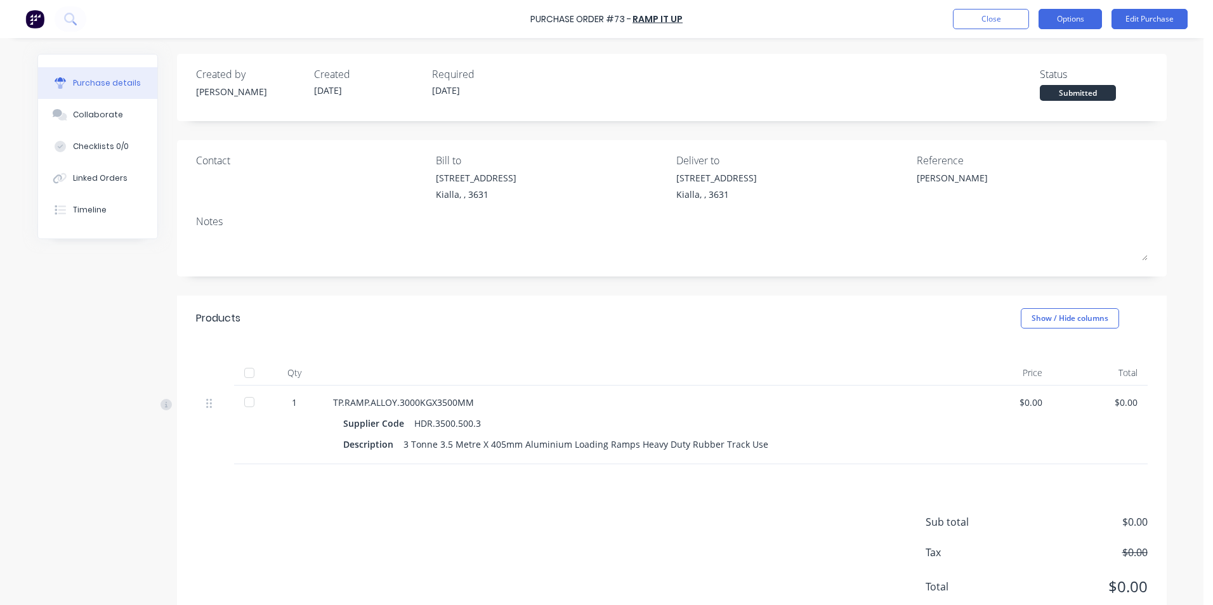
click at [1086, 25] on button "Options" at bounding box center [1070, 19] width 63 height 20
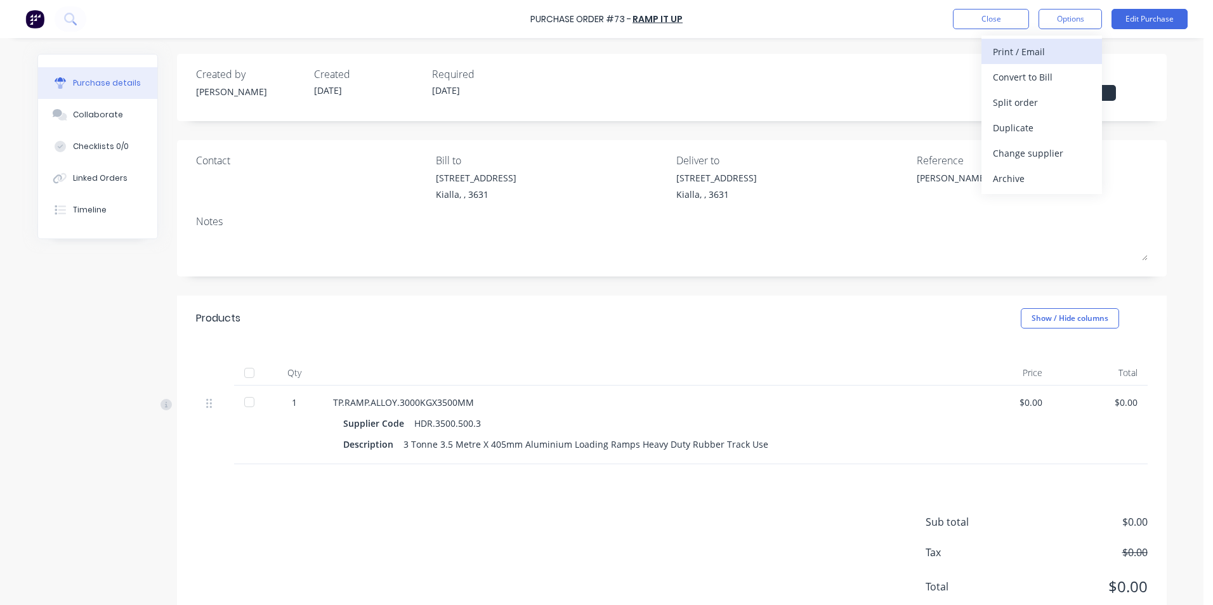
click at [1049, 56] on div "Print / Email" at bounding box center [1042, 52] width 98 height 18
click at [1044, 98] on div "Without pricing" at bounding box center [1042, 102] width 98 height 18
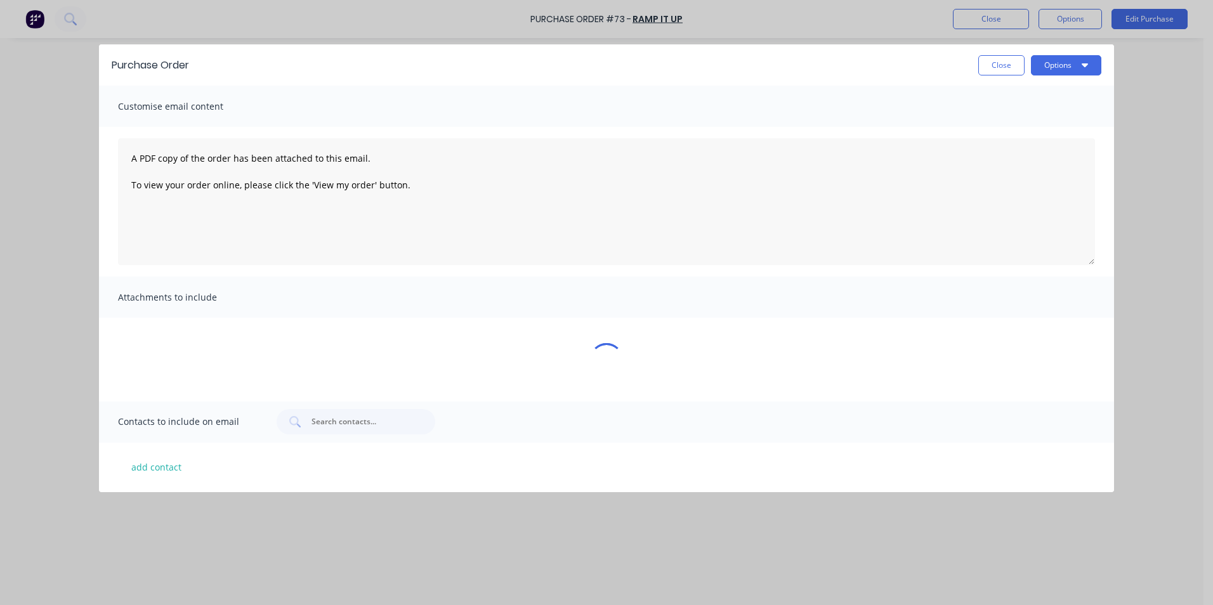
type textarea "x"
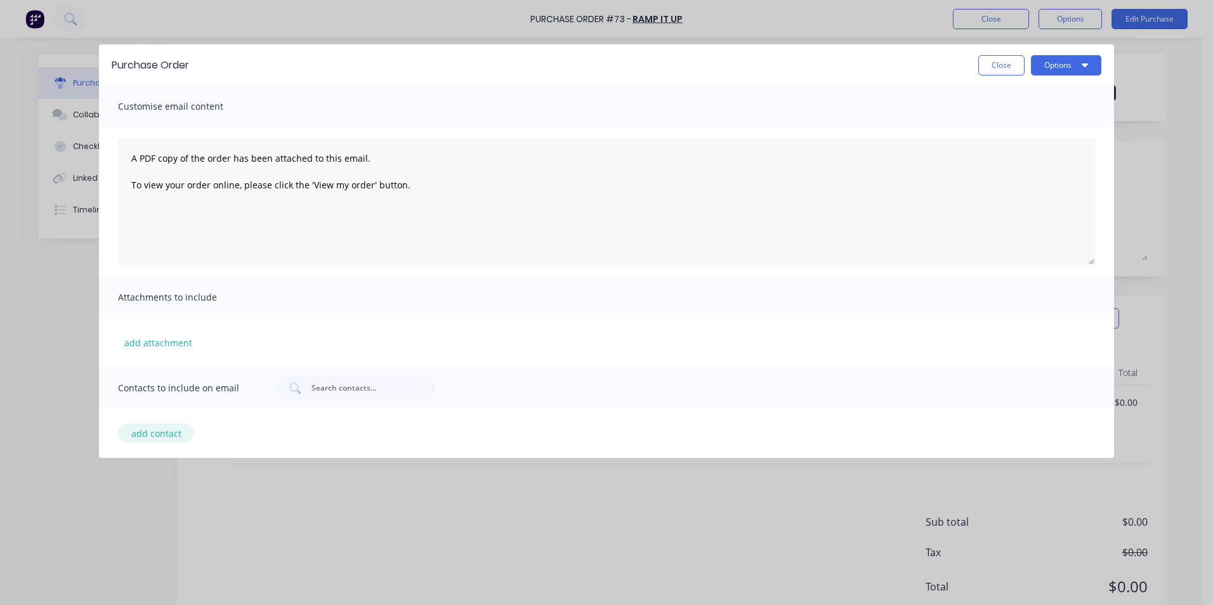
click at [149, 432] on button "add contact" at bounding box center [156, 433] width 76 height 19
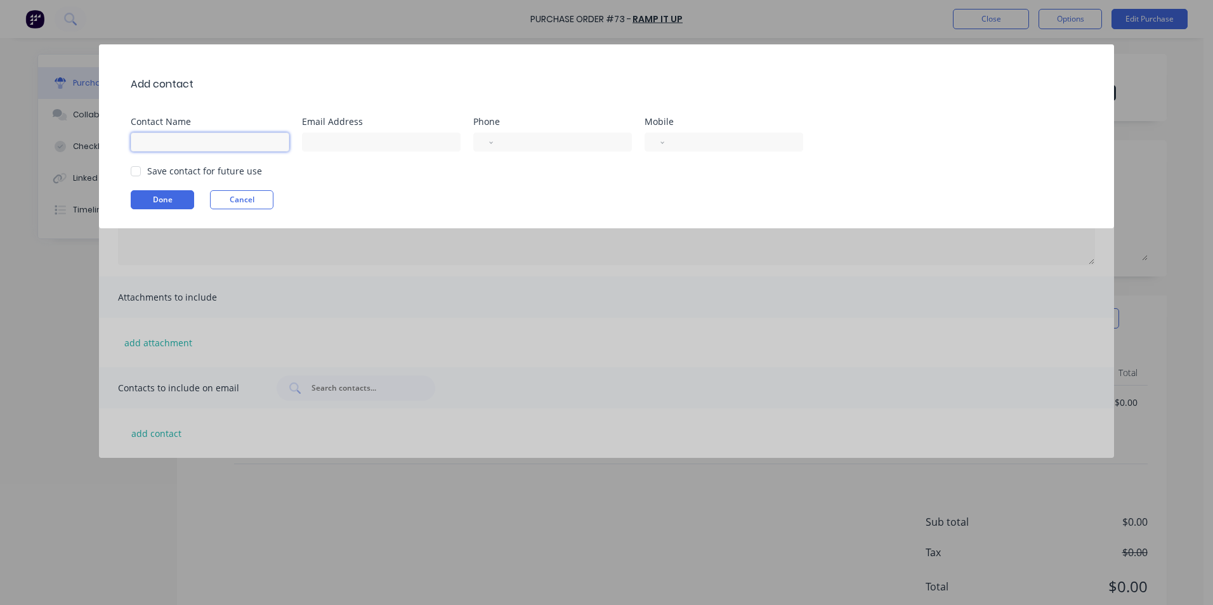
click at [176, 140] on input at bounding box center [210, 142] width 159 height 19
type input "david bullock"
click at [337, 140] on input at bounding box center [381, 142] width 159 height 19
click at [138, 173] on div at bounding box center [135, 171] width 25 height 25
type input "info@rampitup.com.au"
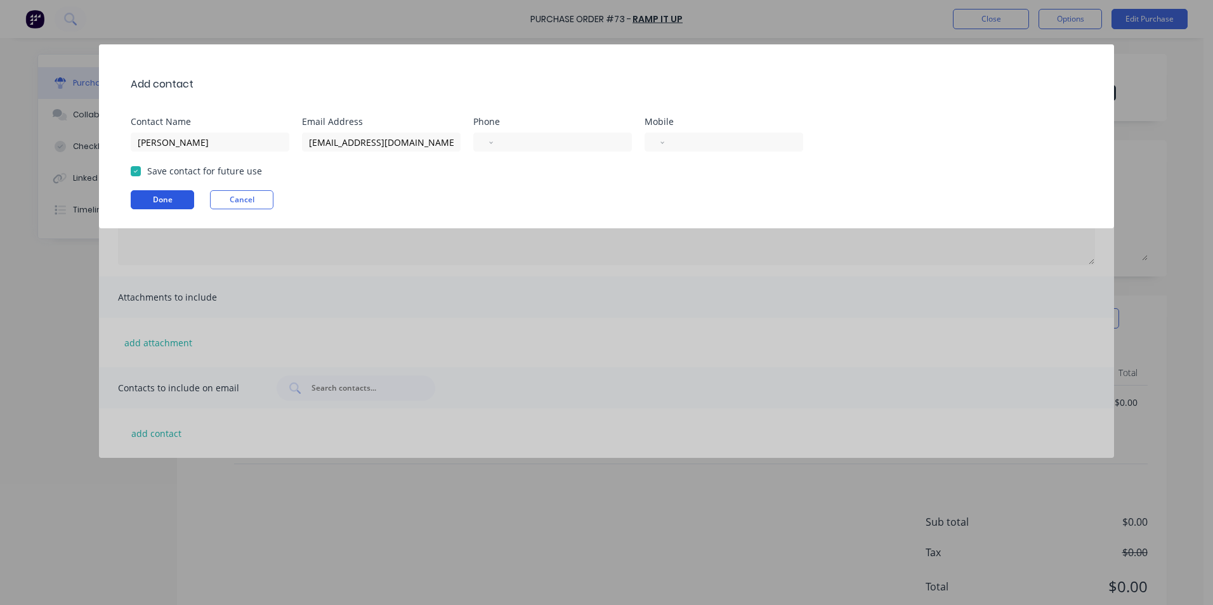
click at [155, 194] on button "Done" at bounding box center [162, 199] width 63 height 19
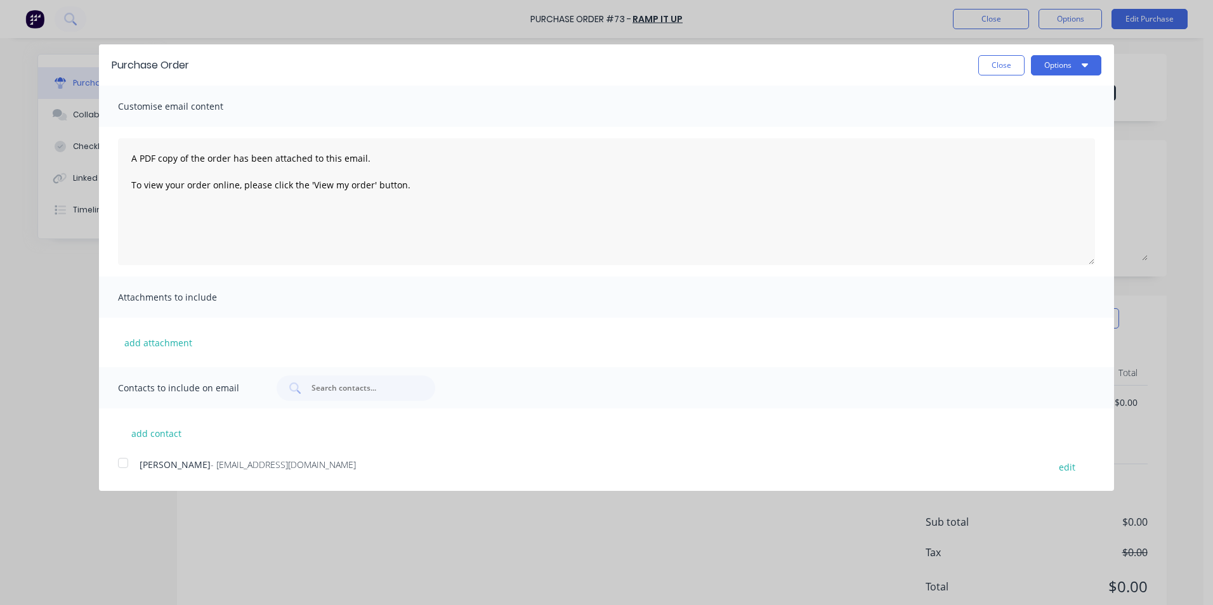
click at [126, 461] on div at bounding box center [122, 462] width 25 height 25
click at [1075, 63] on button "Options" at bounding box center [1066, 65] width 70 height 20
click at [1043, 121] on div "Email" at bounding box center [1041, 123] width 98 height 18
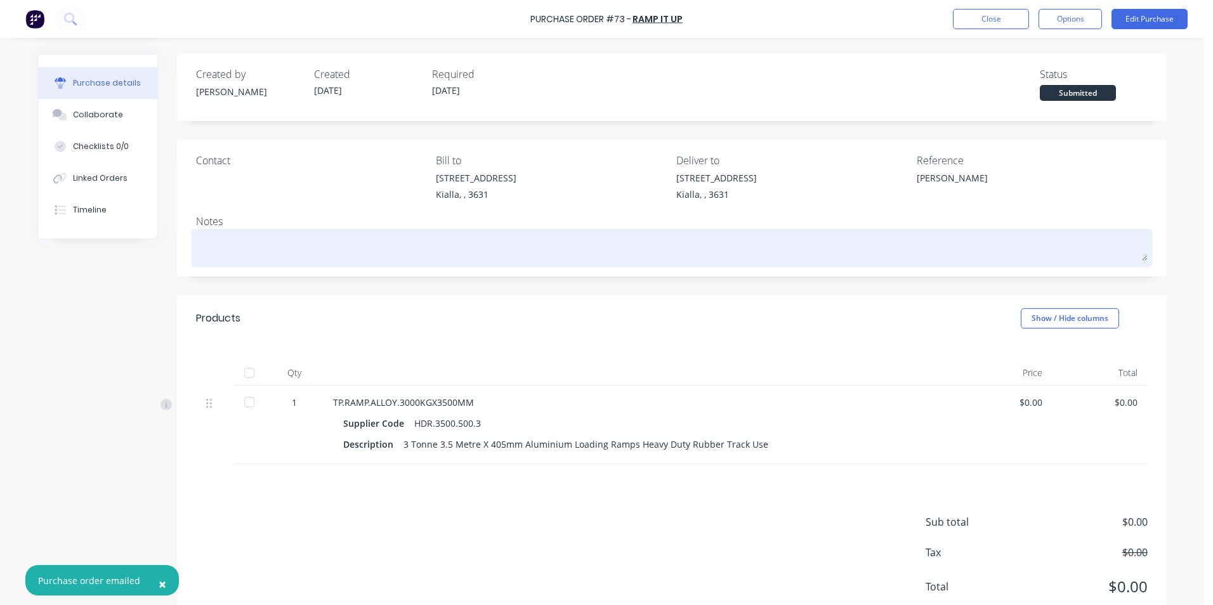
type textarea "x"
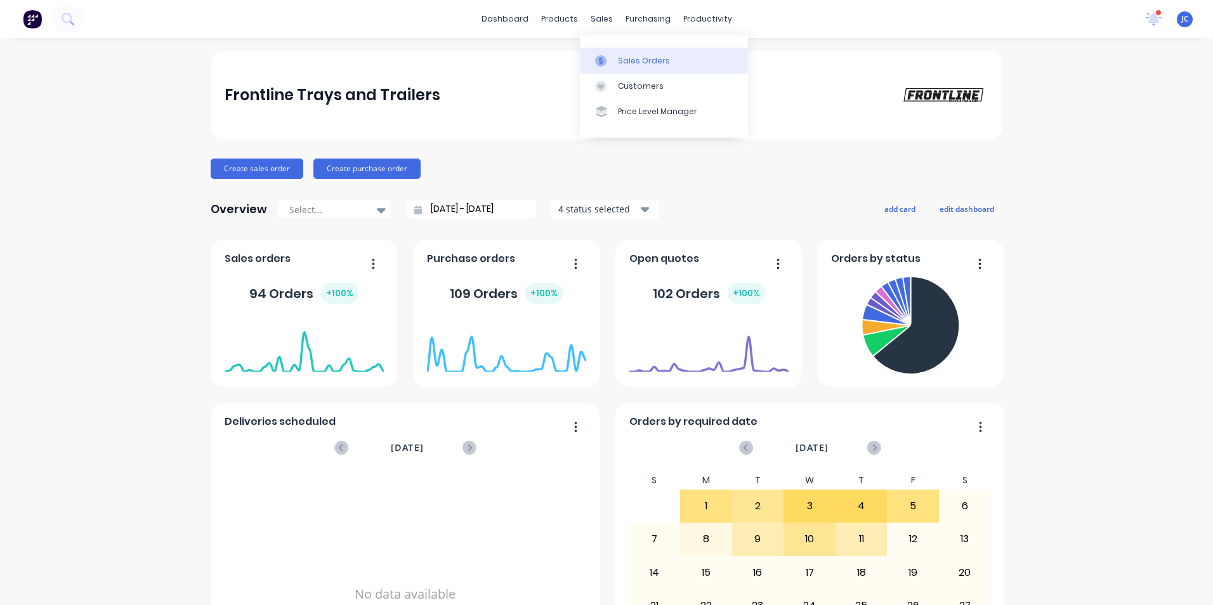
click at [599, 62] on div "Sales Orders" at bounding box center [644, 60] width 52 height 11
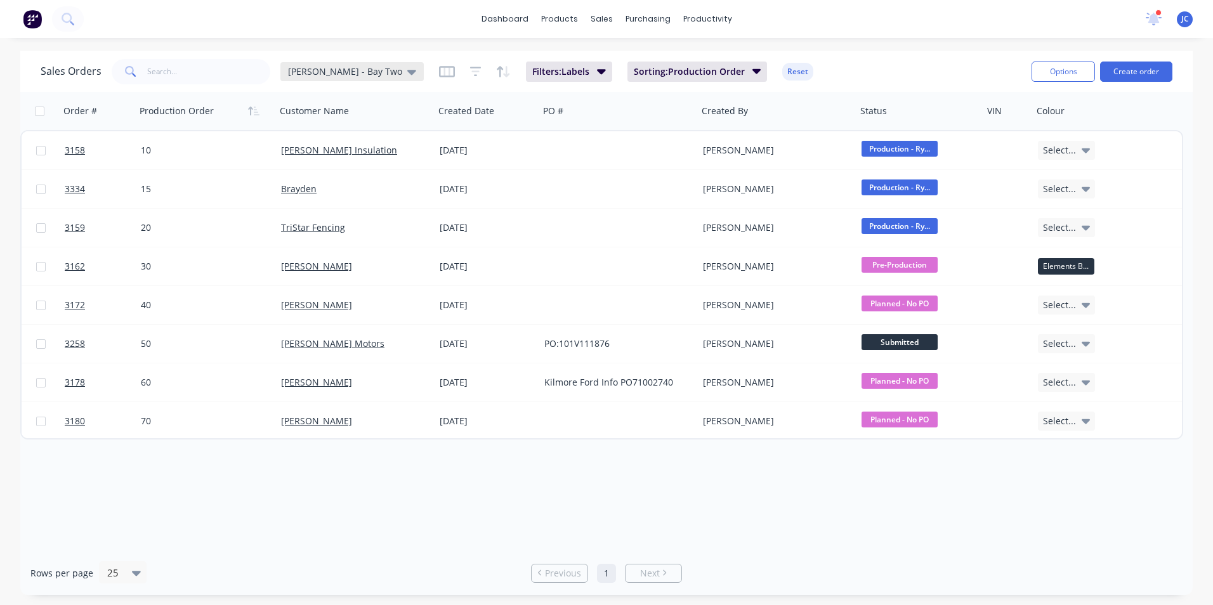
click at [338, 68] on span "[PERSON_NAME] - Bay Two" at bounding box center [345, 71] width 114 height 13
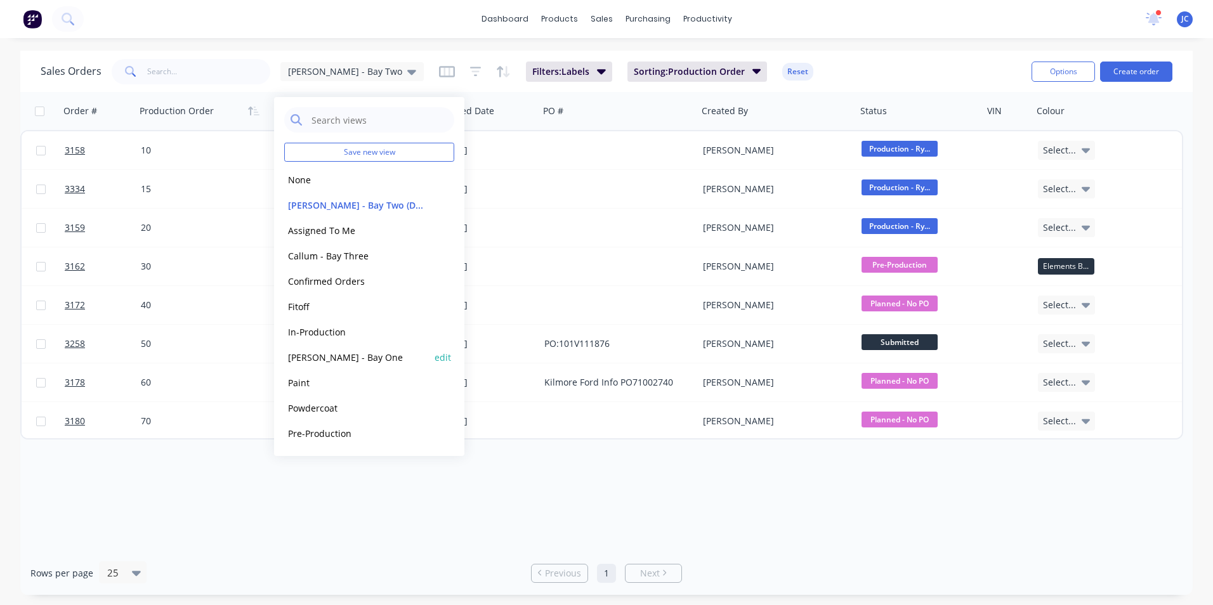
click at [327, 357] on button "[PERSON_NAME] - Bay One" at bounding box center [356, 357] width 145 height 15
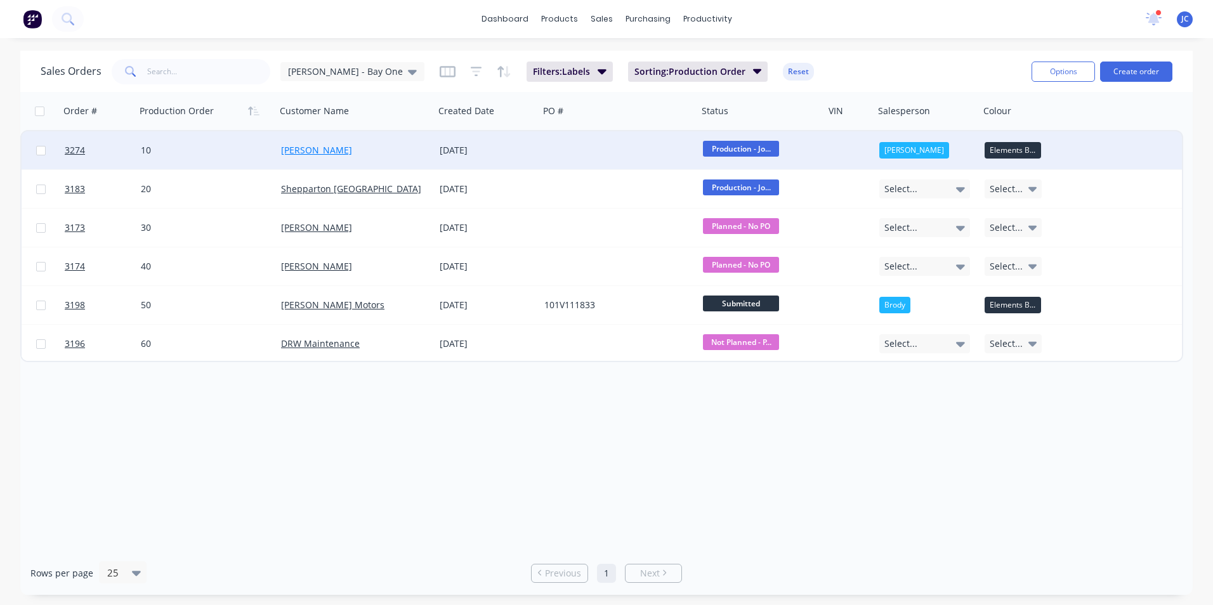
click at [301, 155] on link "[PERSON_NAME]" at bounding box center [316, 150] width 71 height 12
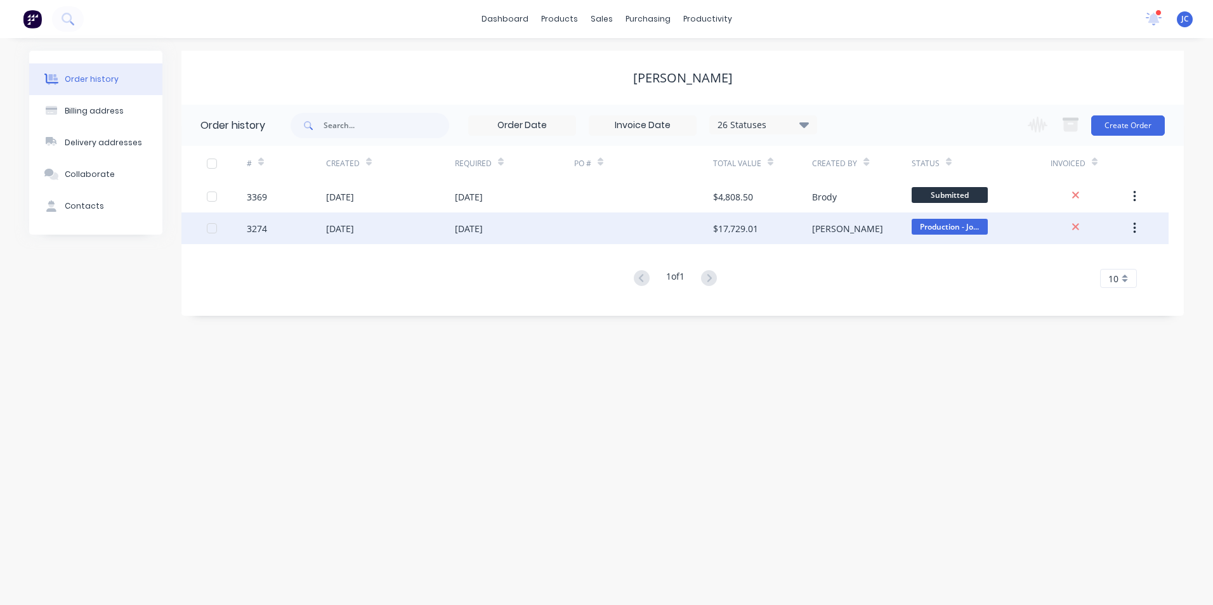
click at [414, 230] on div "[DATE]" at bounding box center [390, 229] width 129 height 32
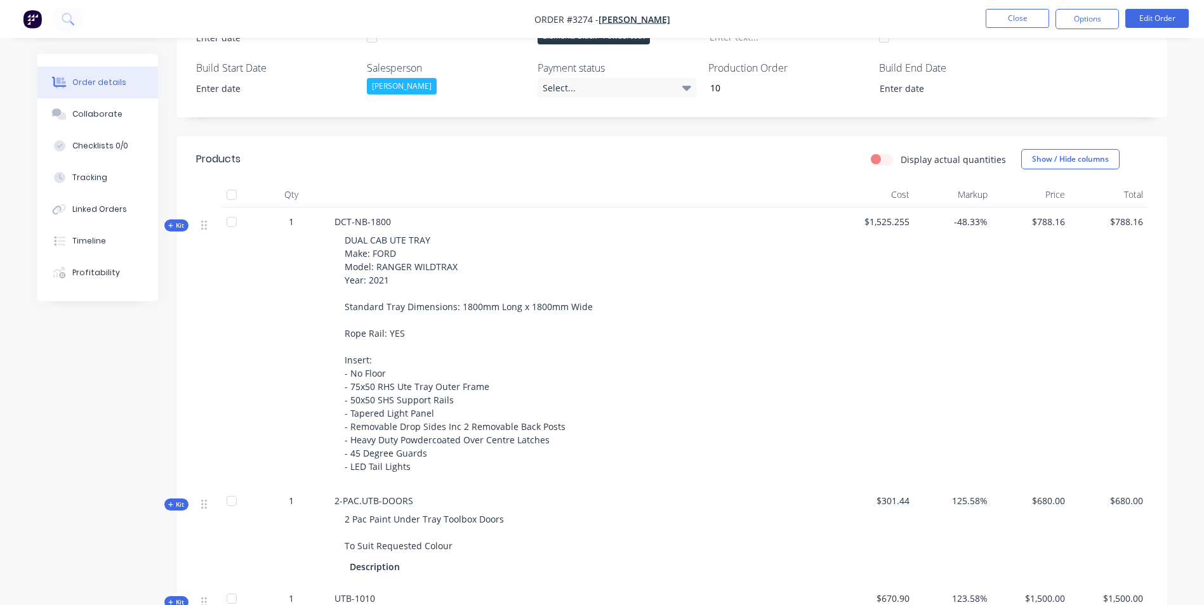
scroll to position [381, 0]
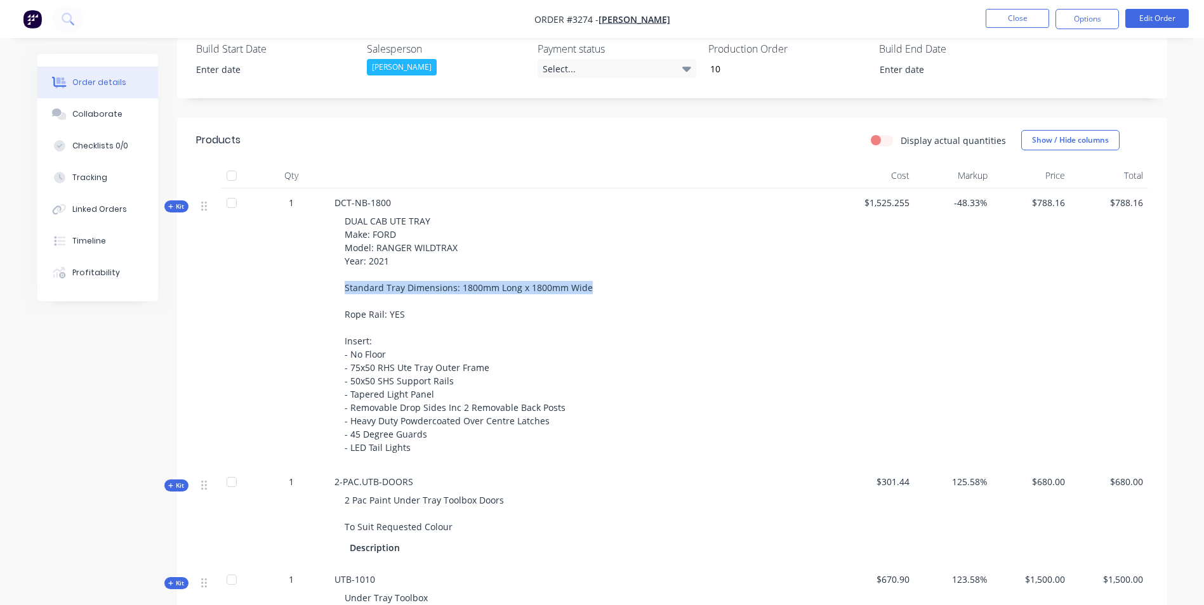
drag, startPoint x: 345, startPoint y: 288, endPoint x: 619, endPoint y: 287, distance: 273.4
click at [599, 287] on div "DUAL CAB UTE TRAY Make: FORD Model: RANGER WILDTRAX Year: 2021 Standard Tray Di…" at bounding box center [582, 334] width 497 height 250
copy span "Standard Tray Dimensions: 1800mm Long x 1800mm Wide"
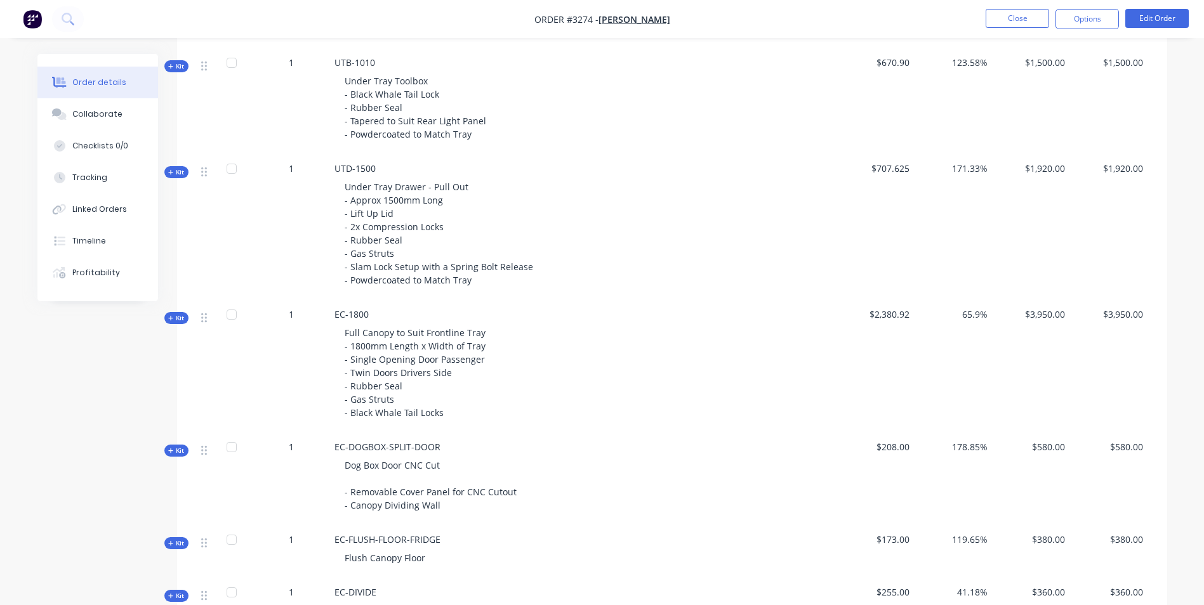
scroll to position [952, 0]
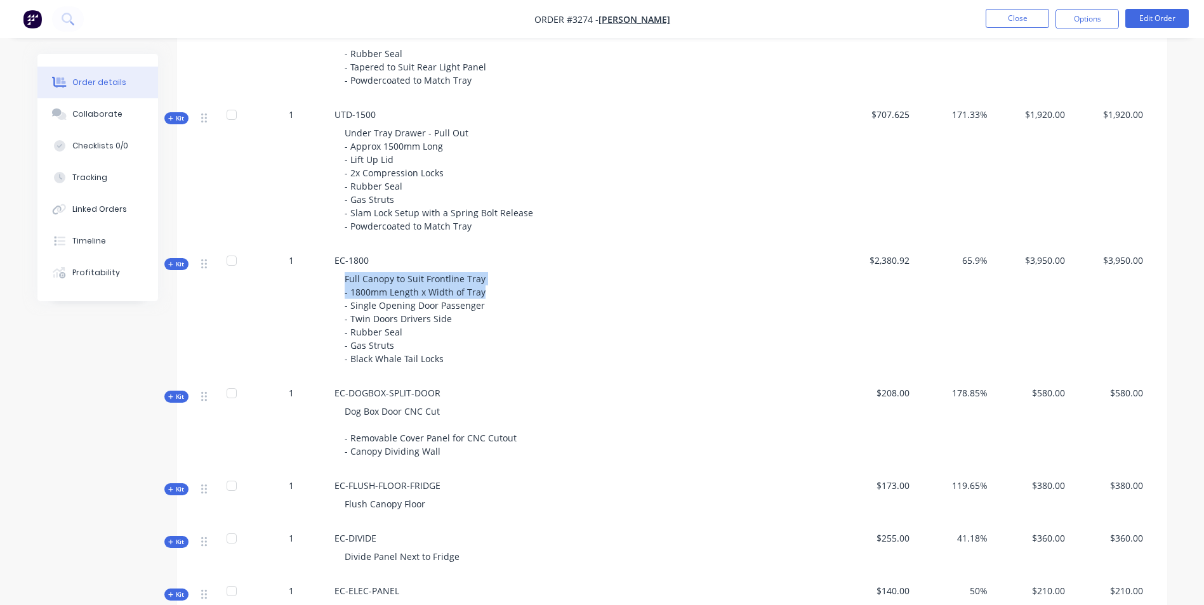
drag, startPoint x: 345, startPoint y: 279, endPoint x: 487, endPoint y: 295, distance: 142.4
click at [487, 295] on div "Full Canopy to Suit Frontline Tray - 1800mm Length x Width of Tray - Single Ope…" at bounding box center [582, 318] width 497 height 103
copy span "Full Canopy to Suit Frontline Tray - 1800mm Length x Width of Tray"
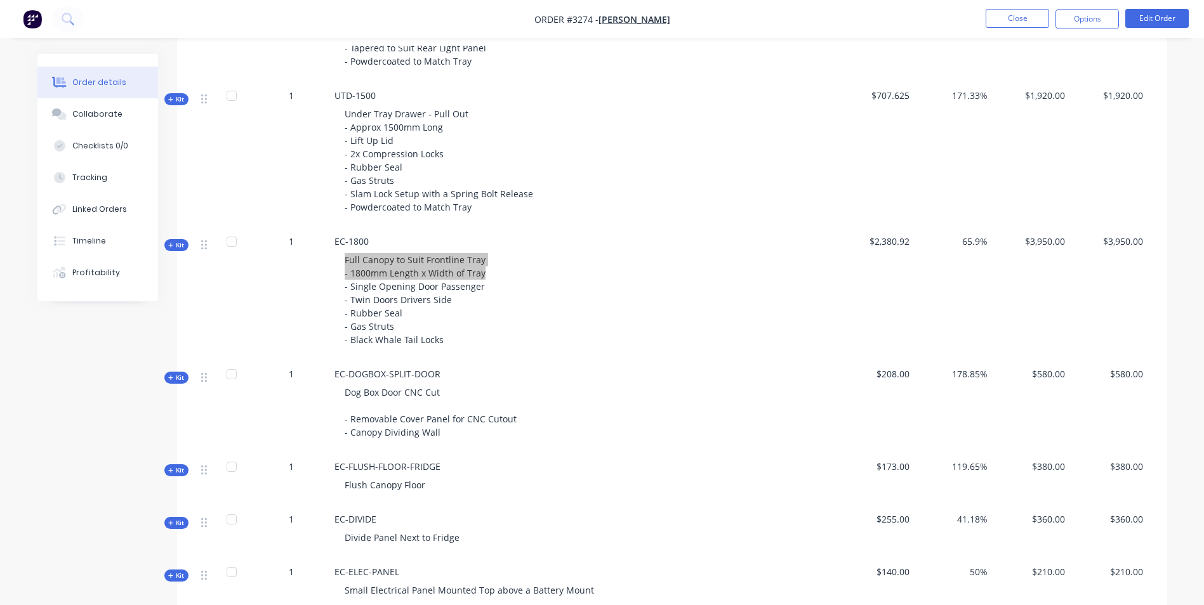
scroll to position [1015, 0]
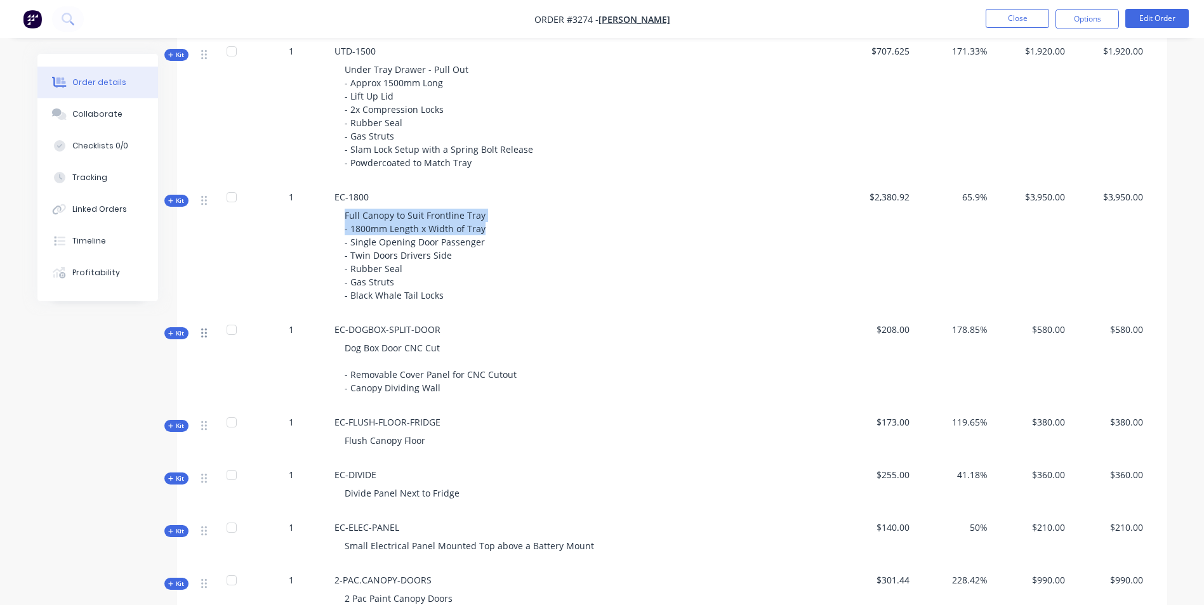
click at [204, 333] on icon at bounding box center [204, 332] width 6 height 11
click at [178, 333] on span "Kit" at bounding box center [176, 334] width 16 height 10
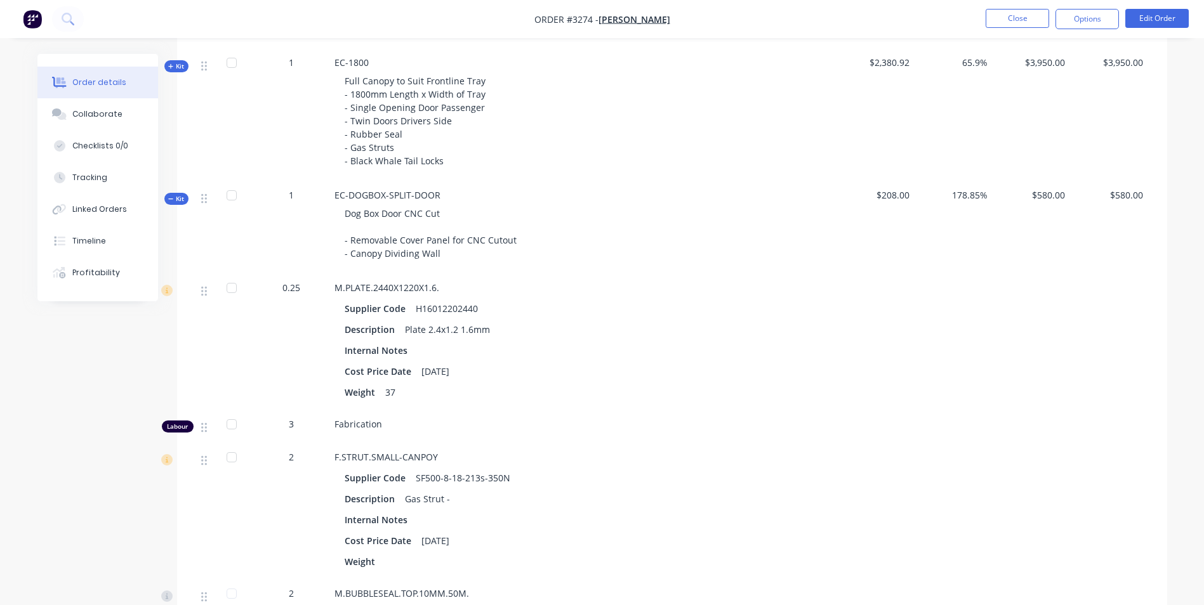
scroll to position [1142, 0]
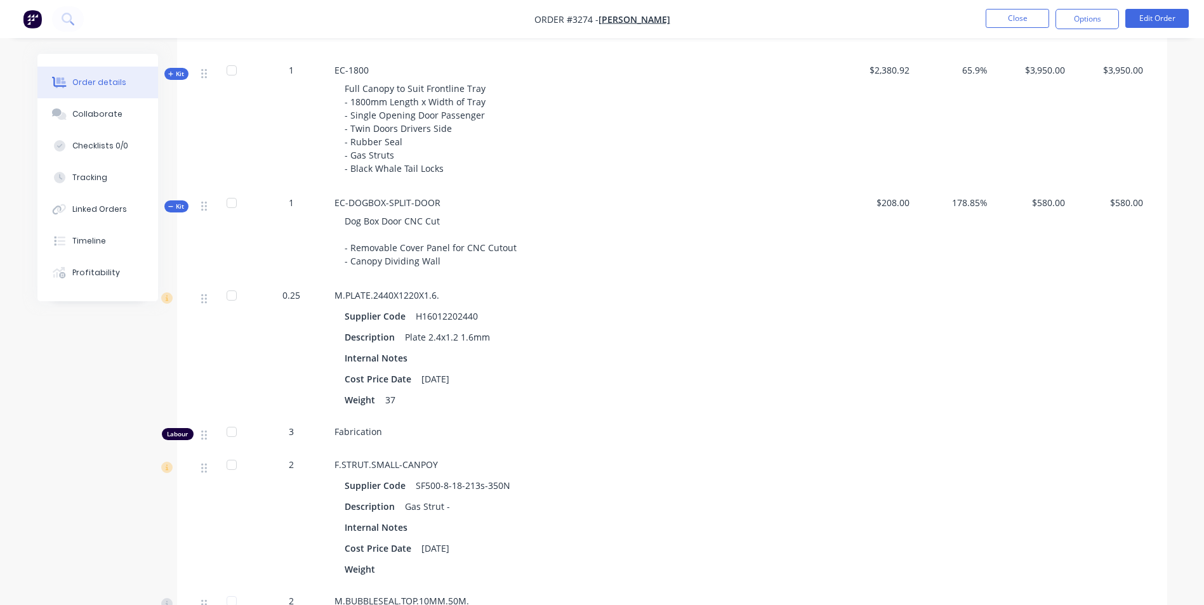
click at [178, 205] on span "Kit" at bounding box center [176, 207] width 16 height 10
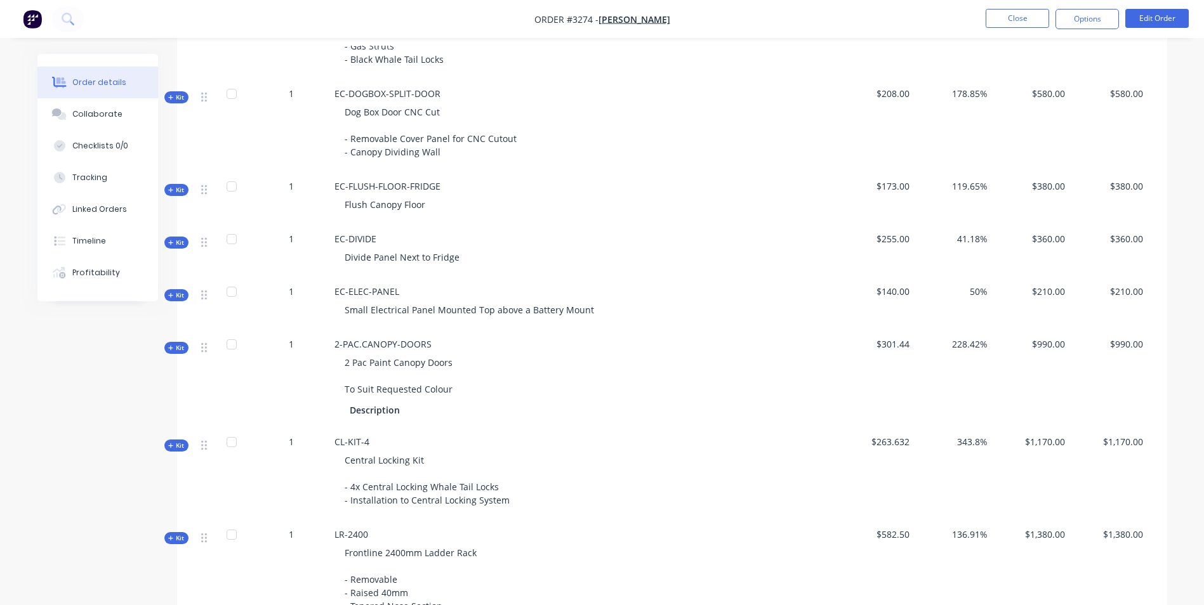
scroll to position [1269, 0]
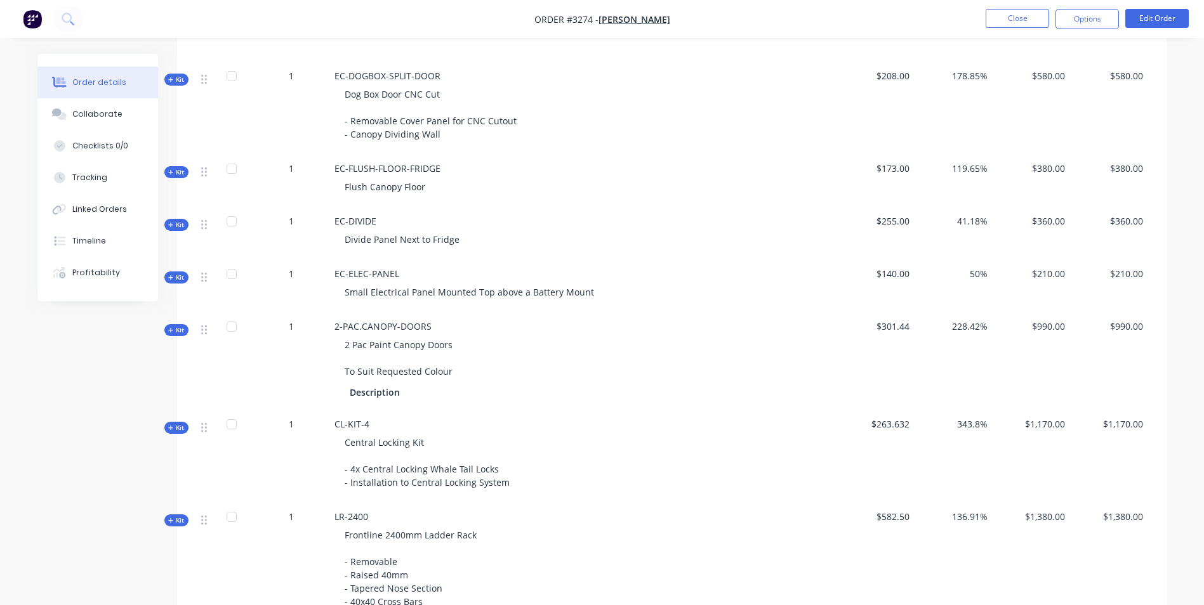
click at [175, 169] on span "Kit" at bounding box center [176, 172] width 16 height 10
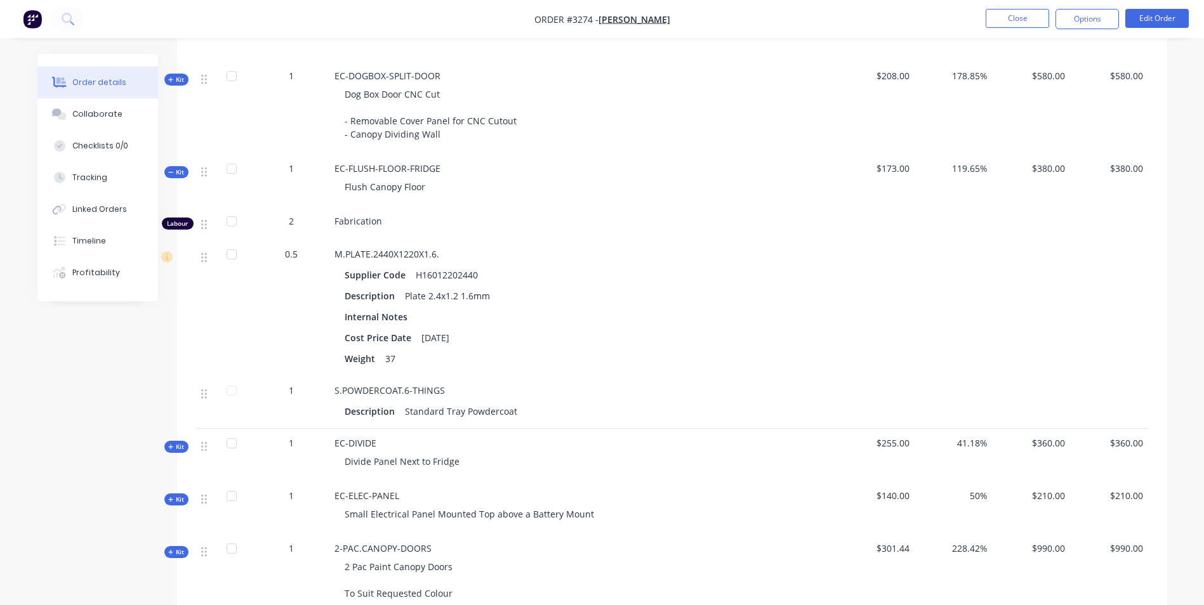
click at [175, 169] on span "Kit" at bounding box center [176, 172] width 16 height 10
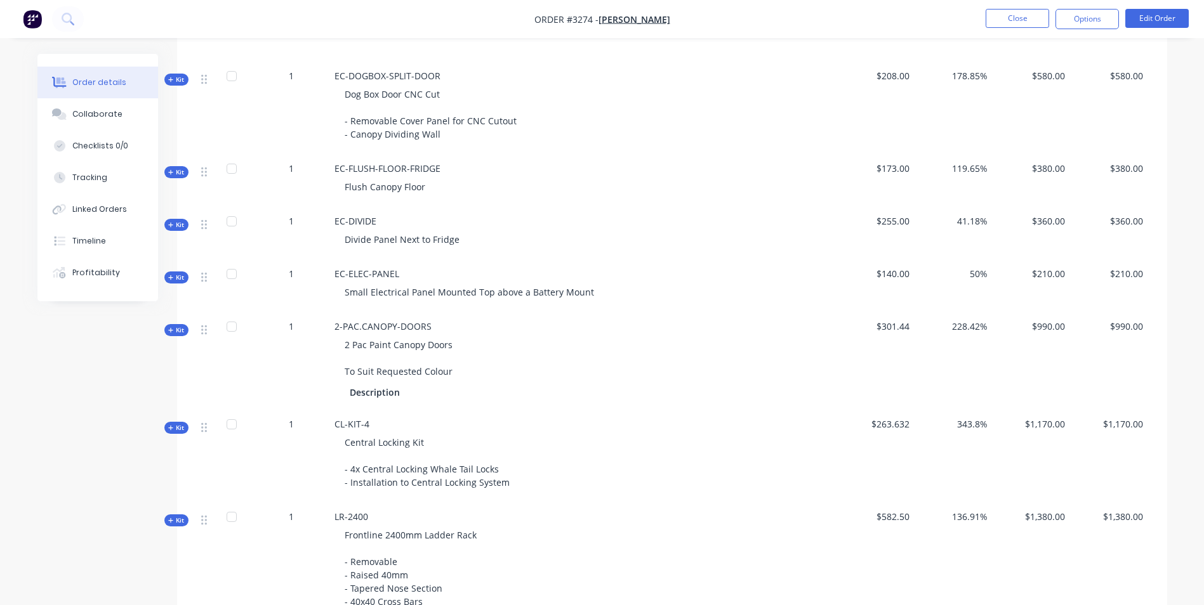
click at [179, 222] on span "Kit" at bounding box center [176, 225] width 16 height 10
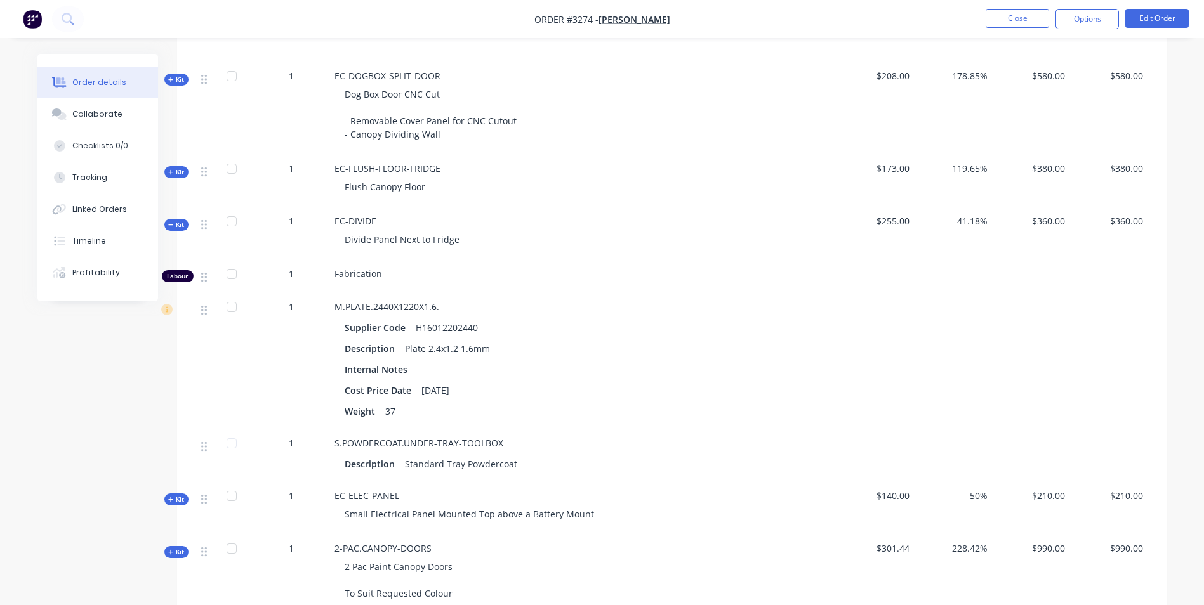
click at [179, 221] on span "Kit" at bounding box center [176, 225] width 16 height 10
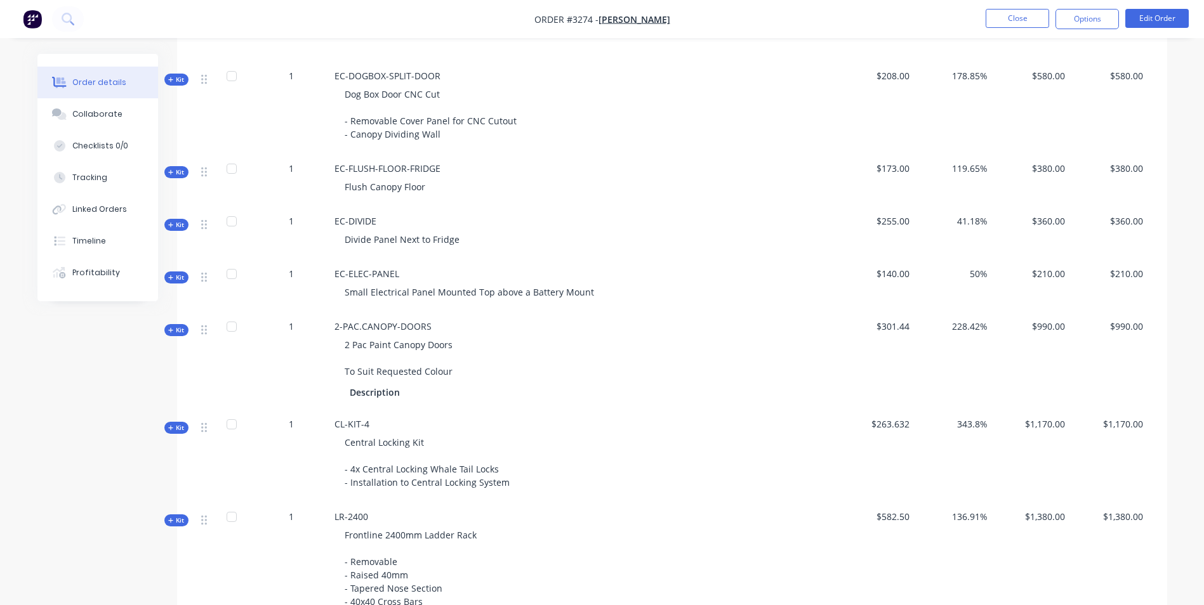
click at [180, 331] on span "Kit" at bounding box center [176, 330] width 16 height 10
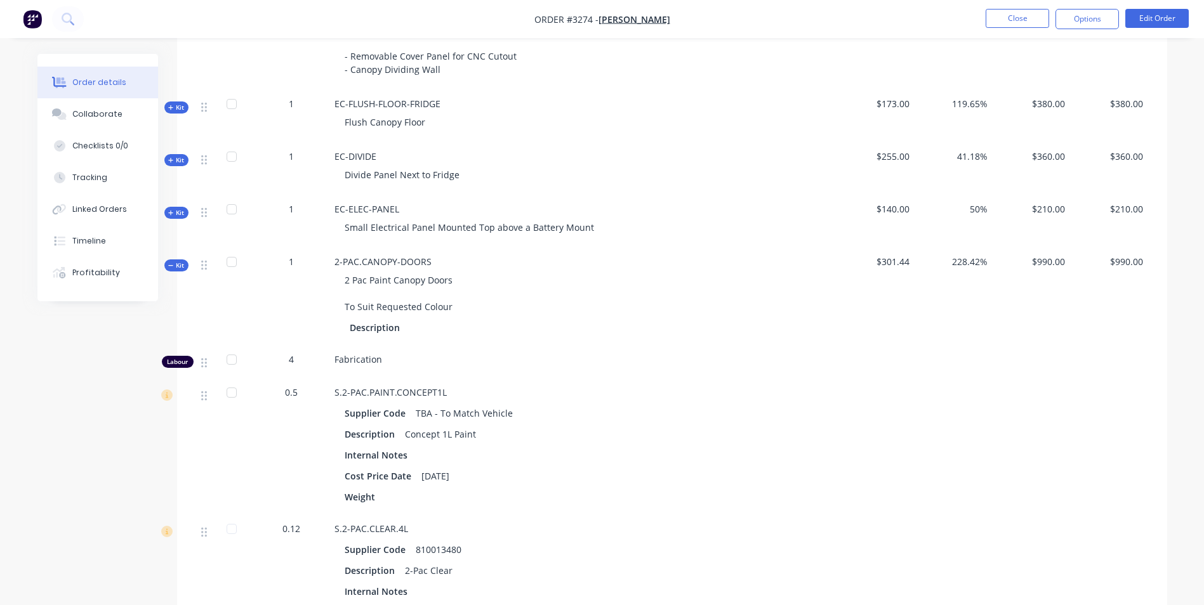
scroll to position [1332, 0]
click at [176, 267] on span "Kit" at bounding box center [176, 267] width 16 height 10
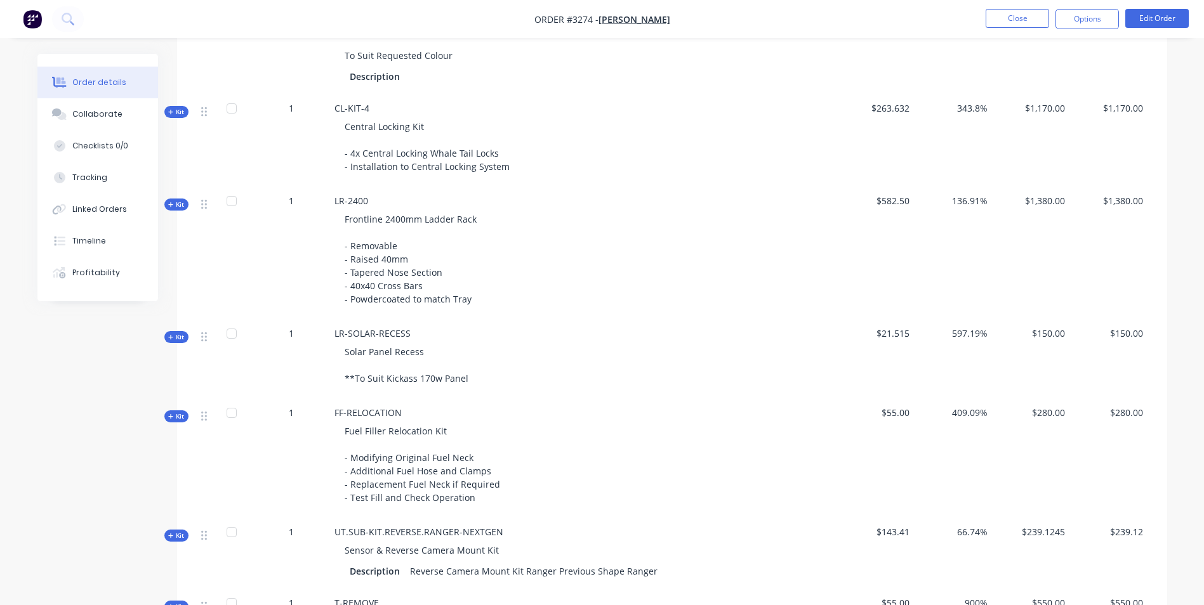
scroll to position [1586, 0]
click at [175, 335] on span "Kit" at bounding box center [176, 336] width 16 height 10
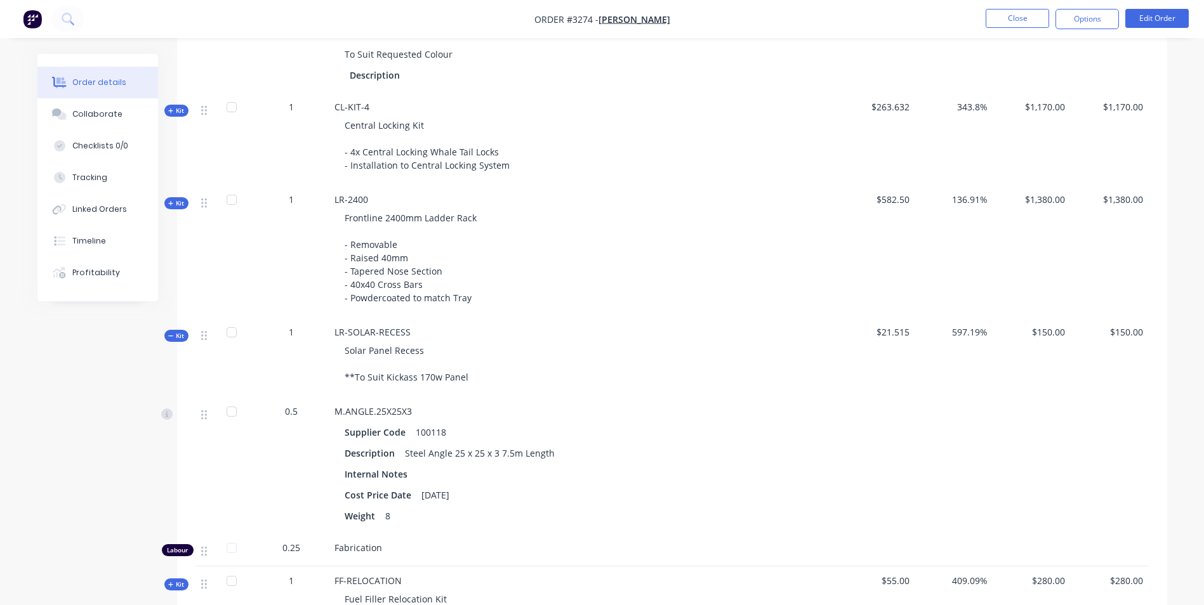
click at [175, 335] on span "Kit" at bounding box center [176, 336] width 16 height 10
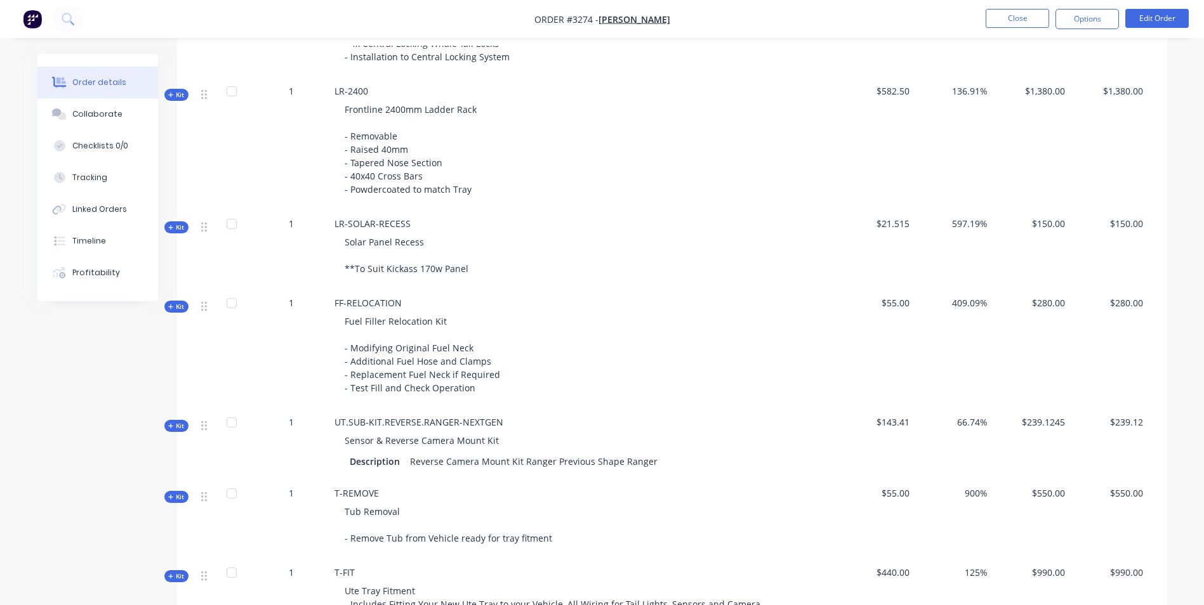
scroll to position [1713, 0]
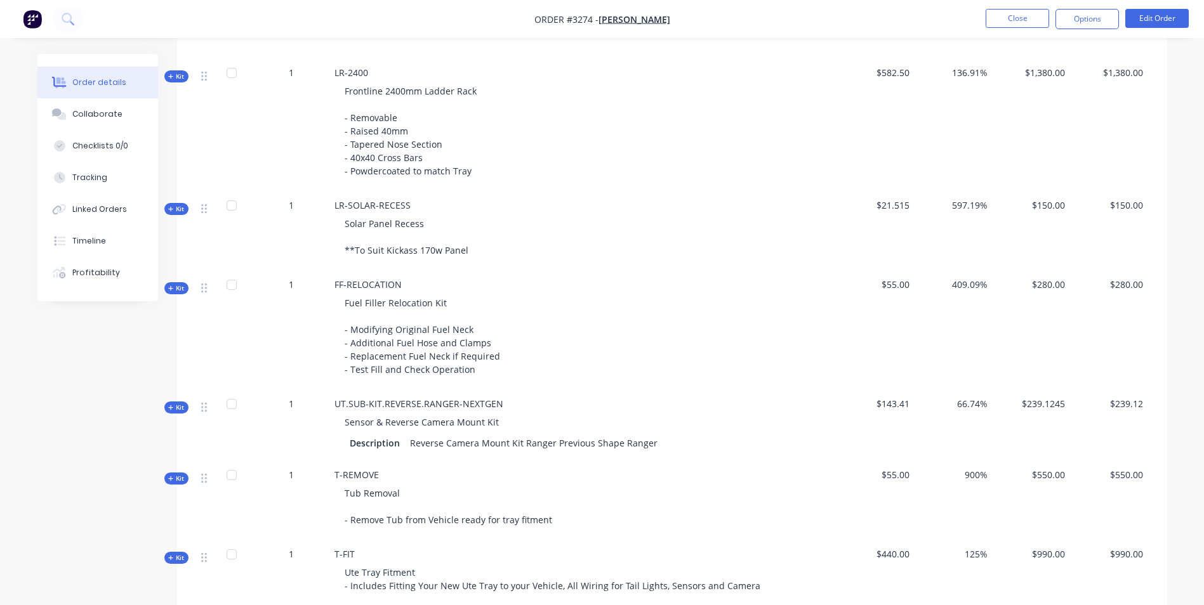
click at [176, 283] on div "Kit" at bounding box center [176, 288] width 24 height 12
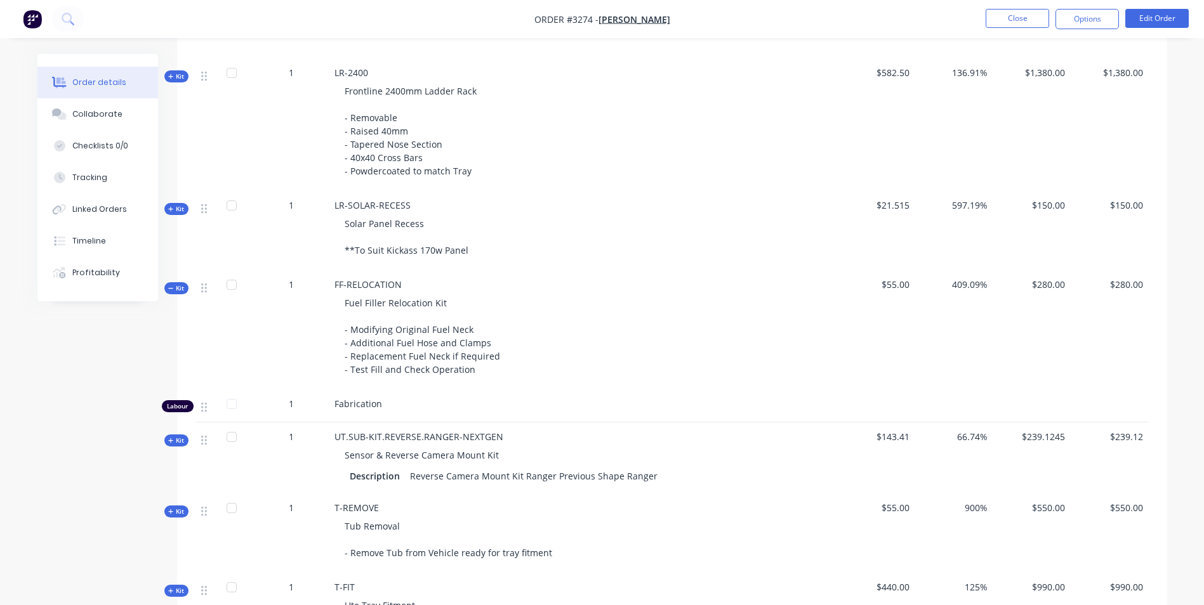
click at [176, 283] on div "Kit" at bounding box center [176, 288] width 24 height 12
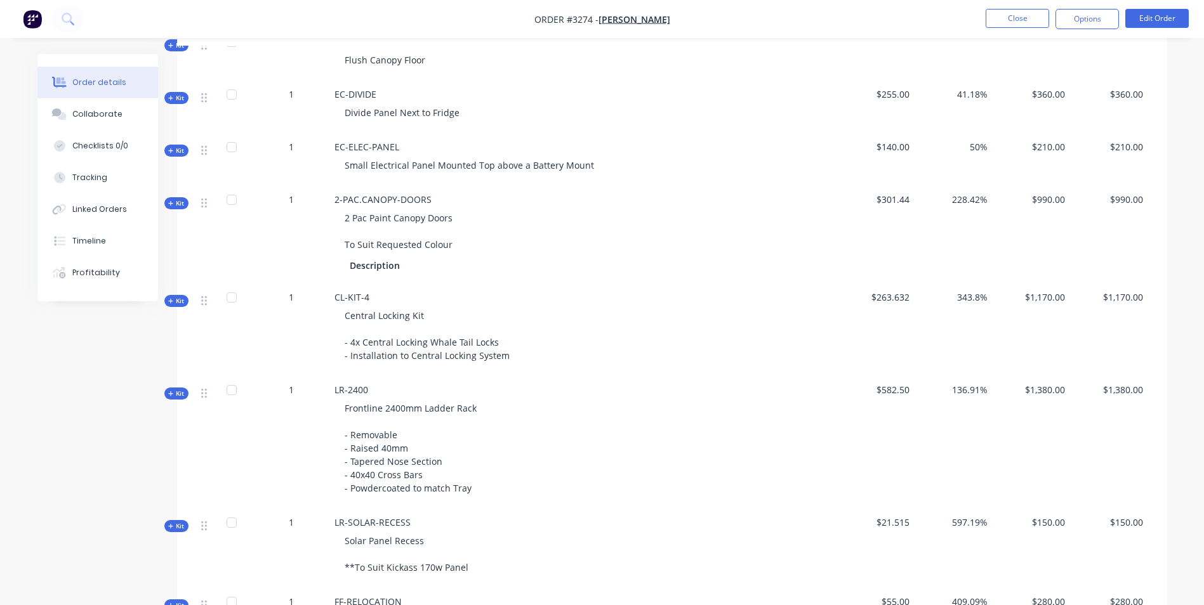
scroll to position [1332, 0]
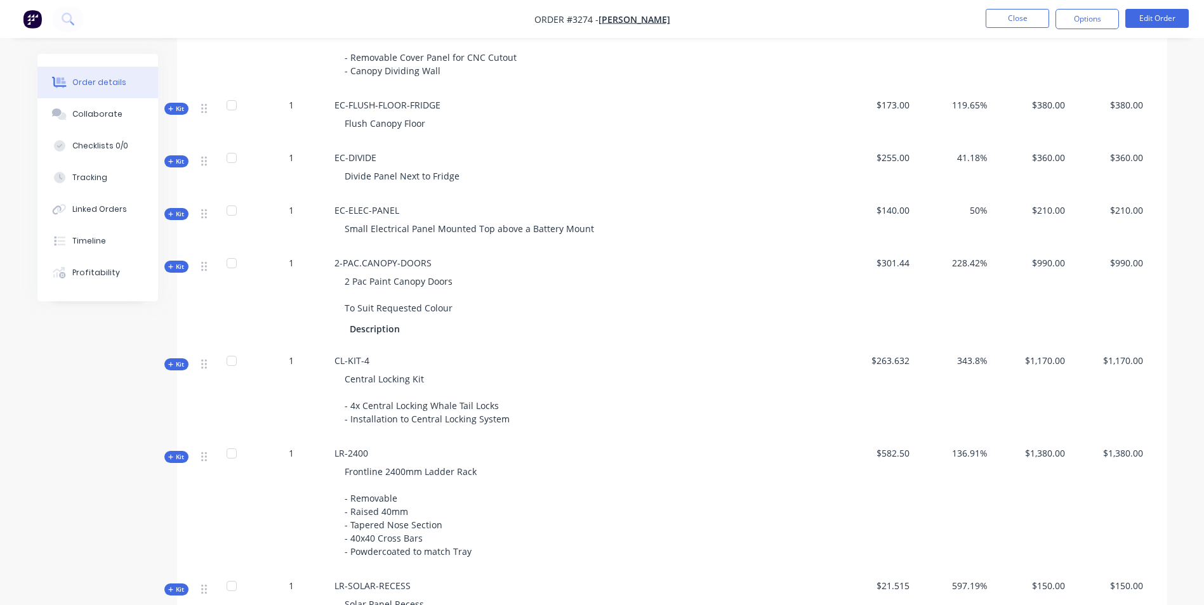
click at [176, 207] on div "Order details Collaborate Checklists 0/0 Tracking Linked Orders Timeline Profit…" at bounding box center [107, 177] width 140 height 247
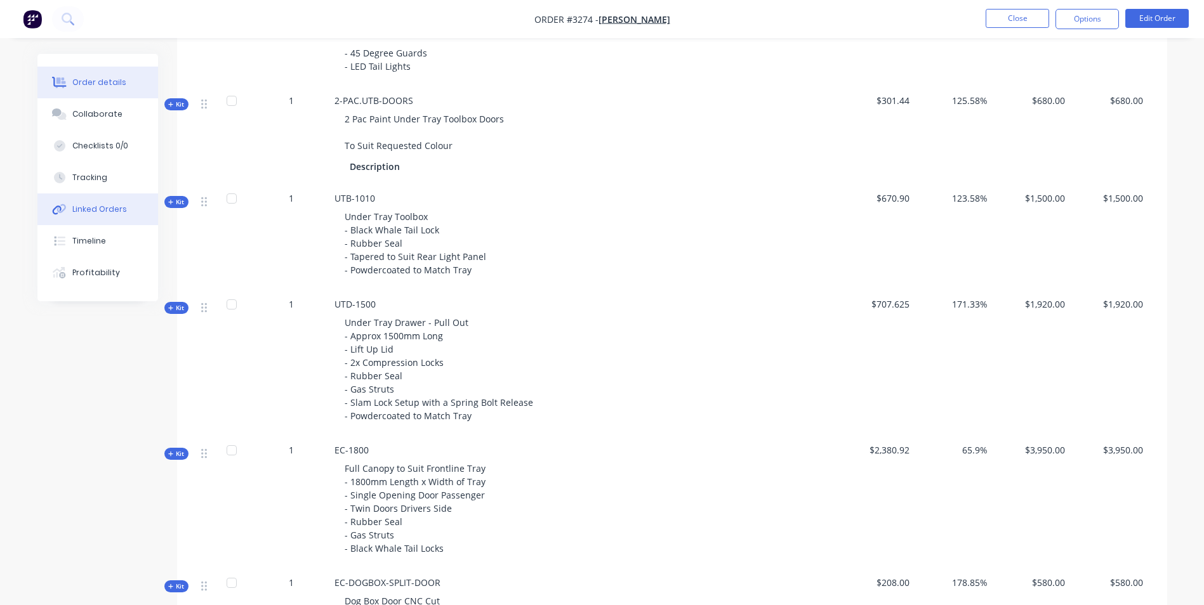
scroll to position [761, 0]
click at [171, 197] on div "Kit" at bounding box center [176, 203] width 24 height 12
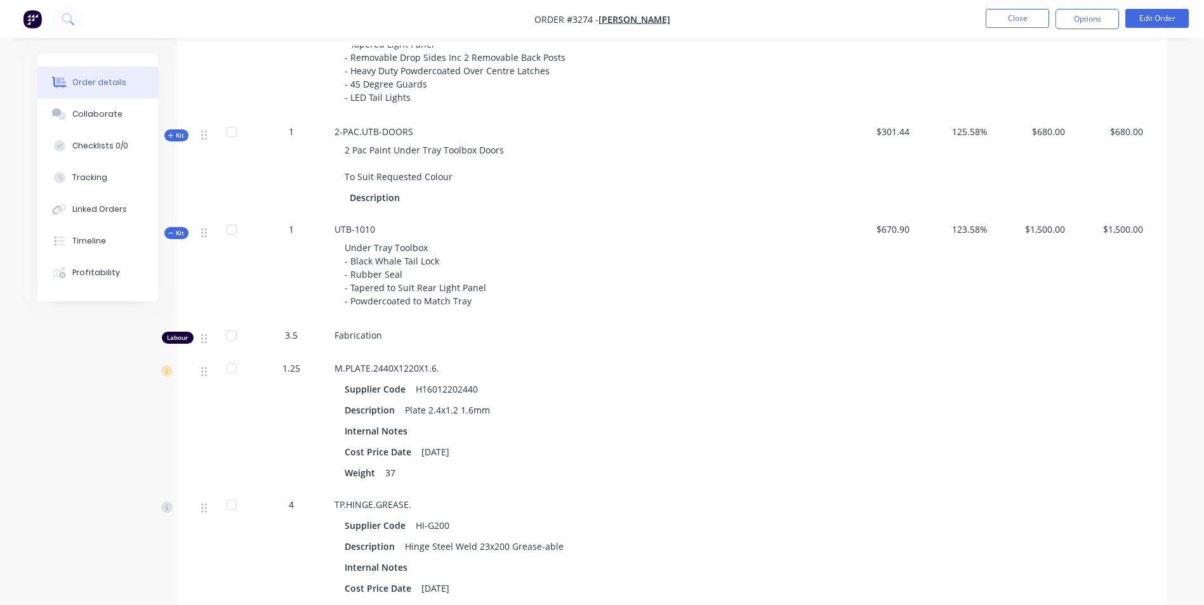
scroll to position [698, 0]
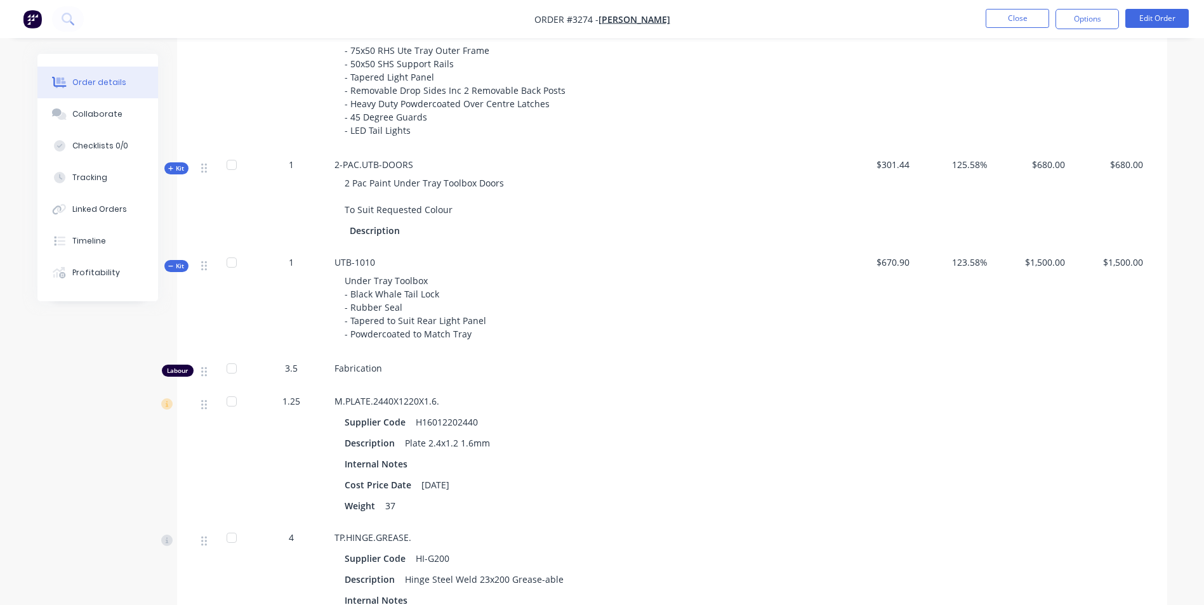
click at [173, 265] on icon at bounding box center [171, 266] width 6 height 6
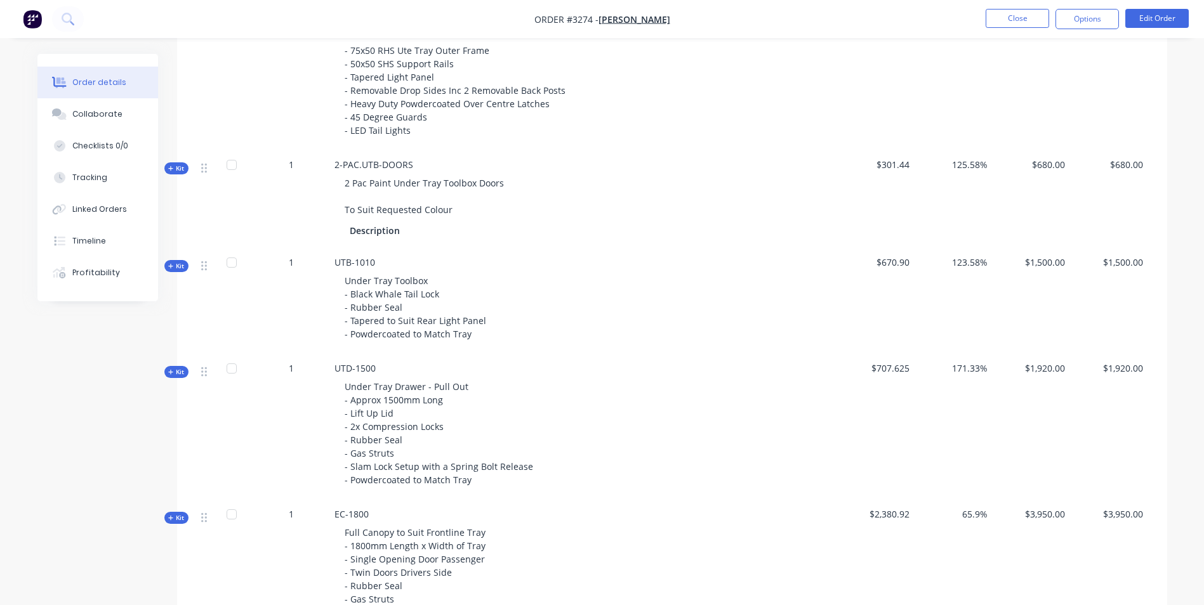
click at [178, 164] on span "Kit" at bounding box center [176, 169] width 16 height 10
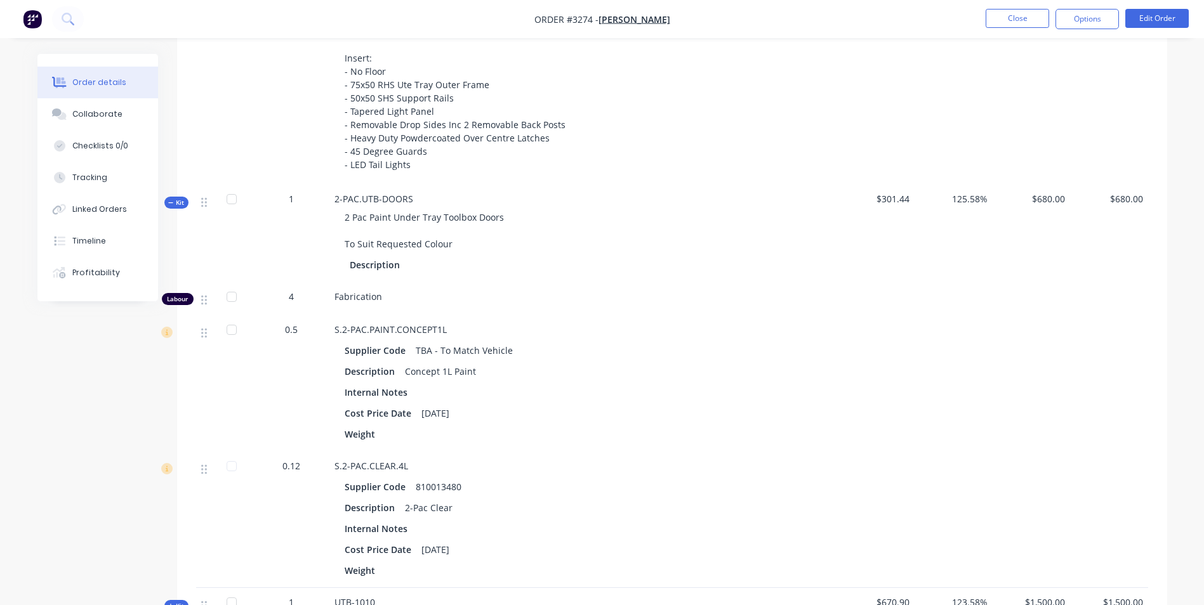
scroll to position [634, 0]
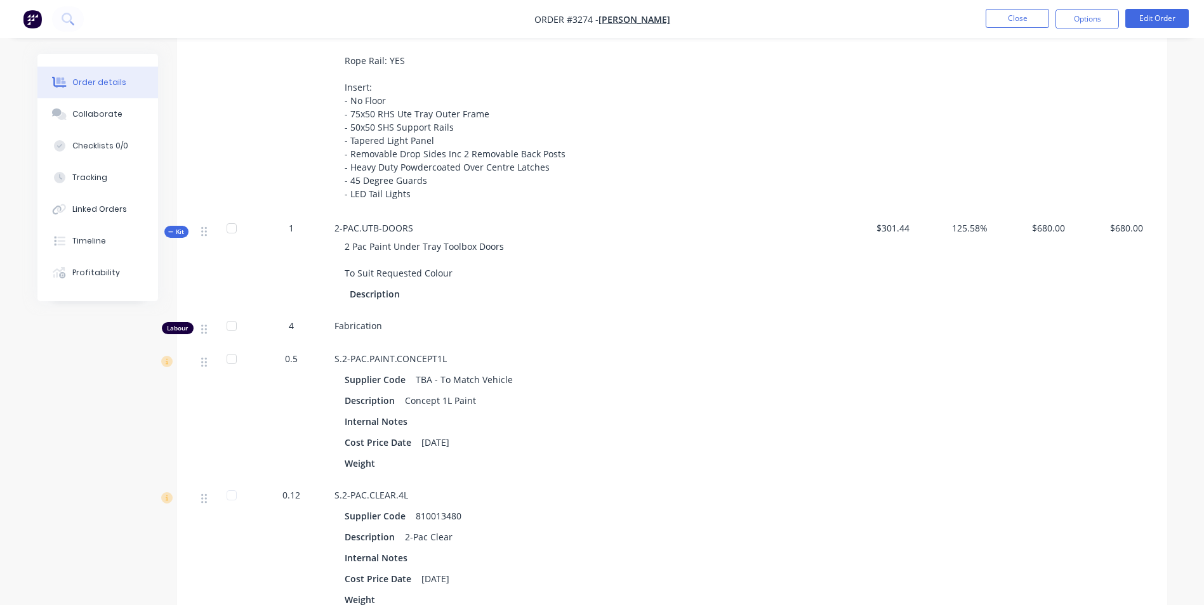
click at [180, 231] on span "Kit" at bounding box center [176, 232] width 16 height 10
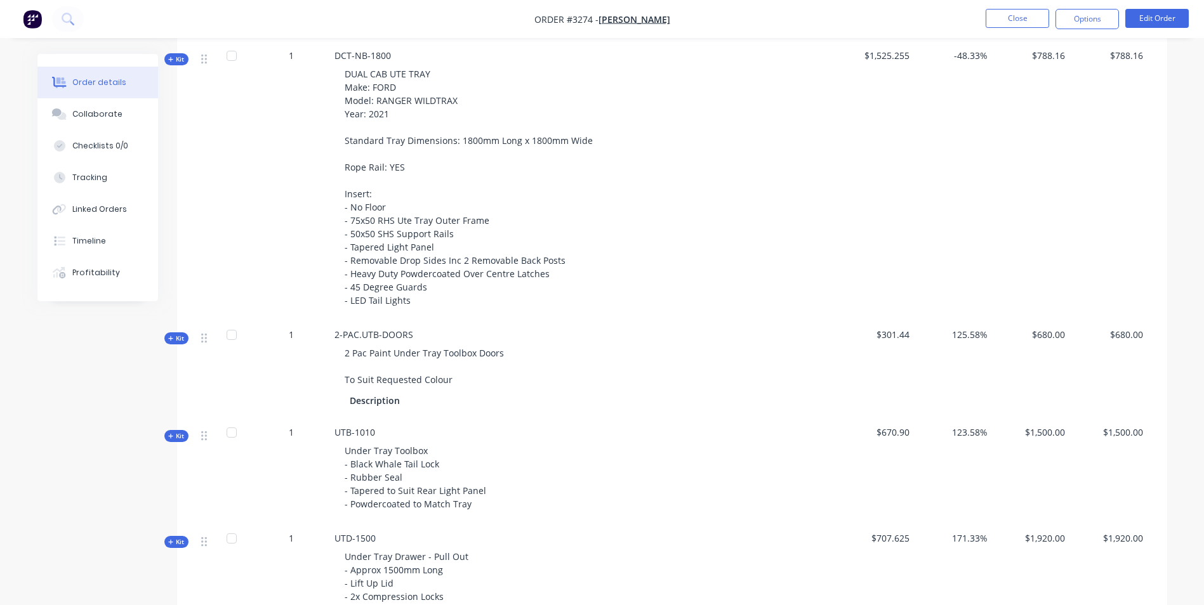
scroll to position [444, 0]
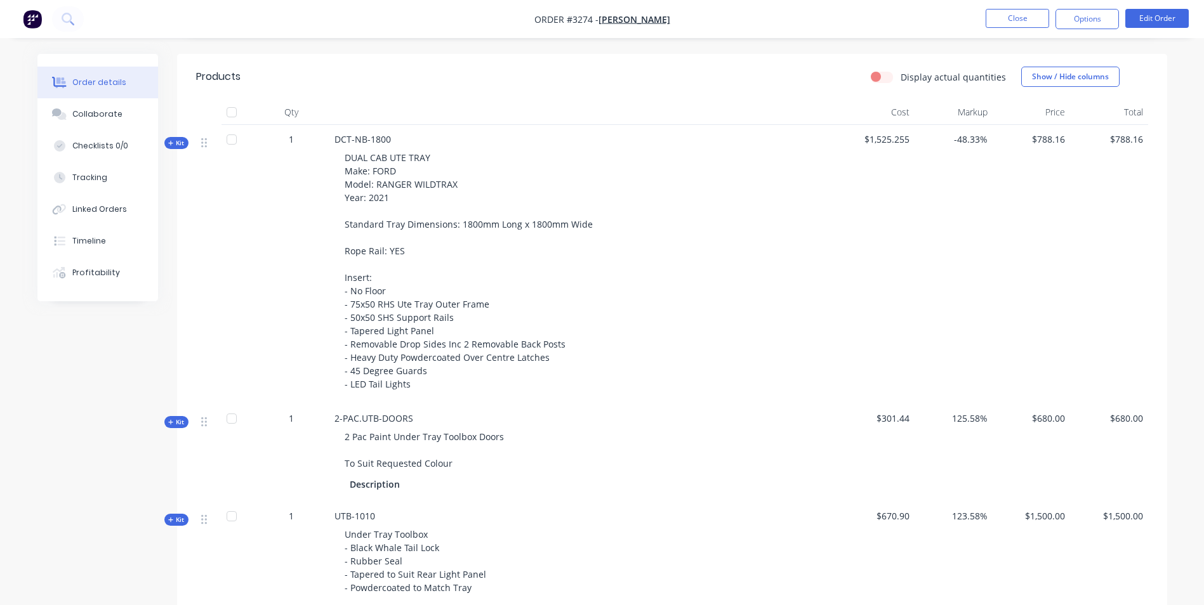
click at [169, 137] on div "Kit" at bounding box center [176, 143] width 24 height 12
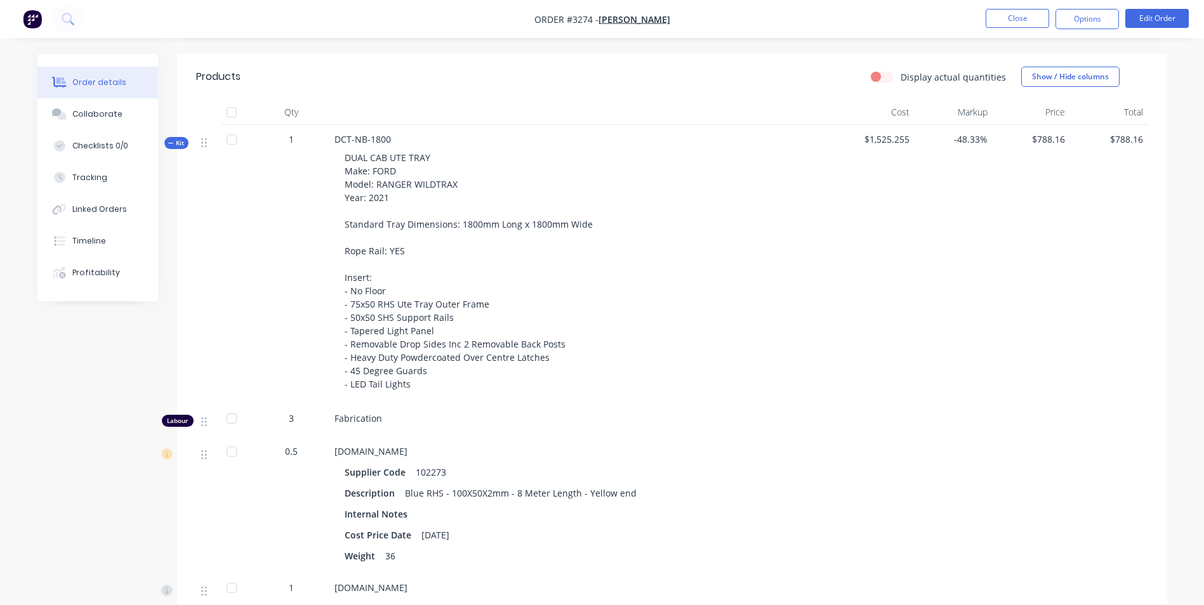
click at [178, 142] on span "Kit" at bounding box center [176, 143] width 16 height 10
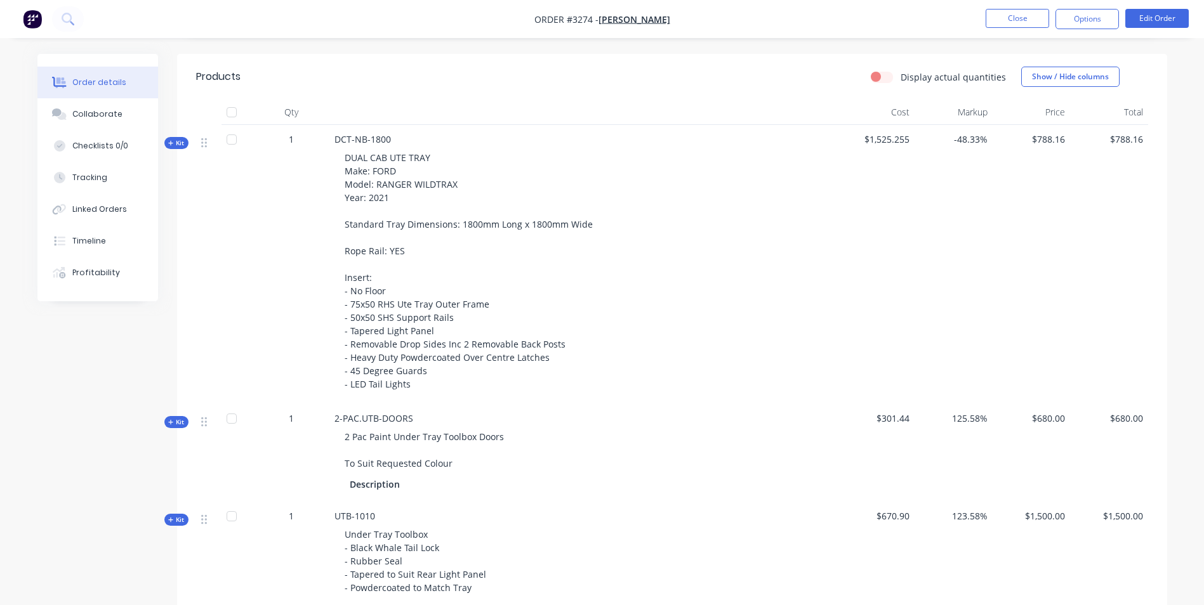
click at [176, 145] on span "Kit" at bounding box center [176, 143] width 16 height 10
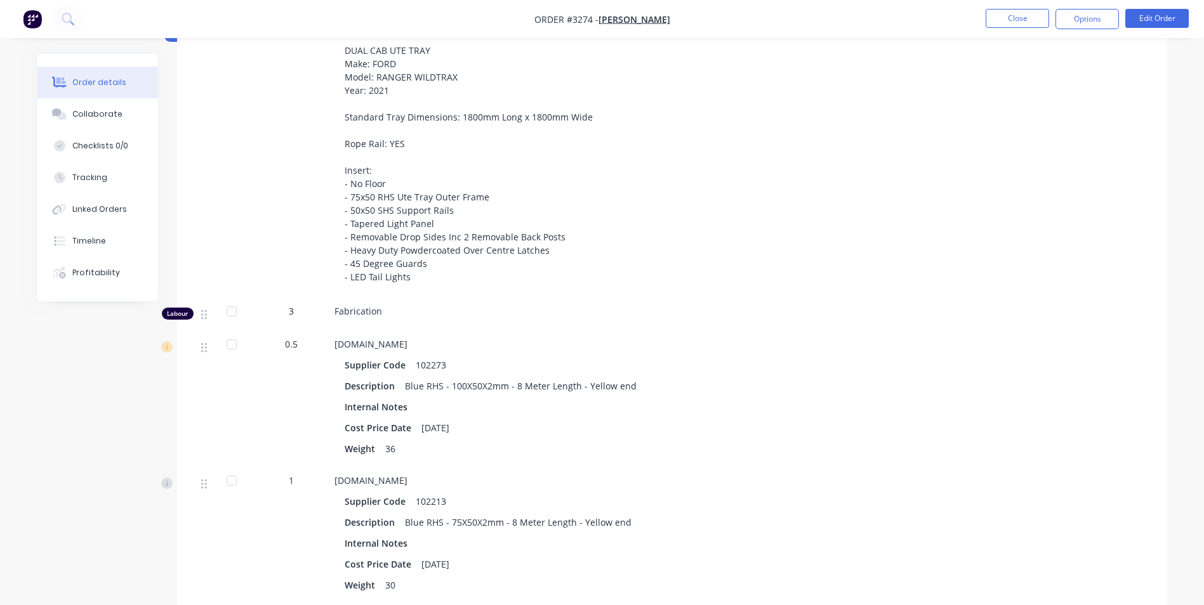
scroll to position [381, 0]
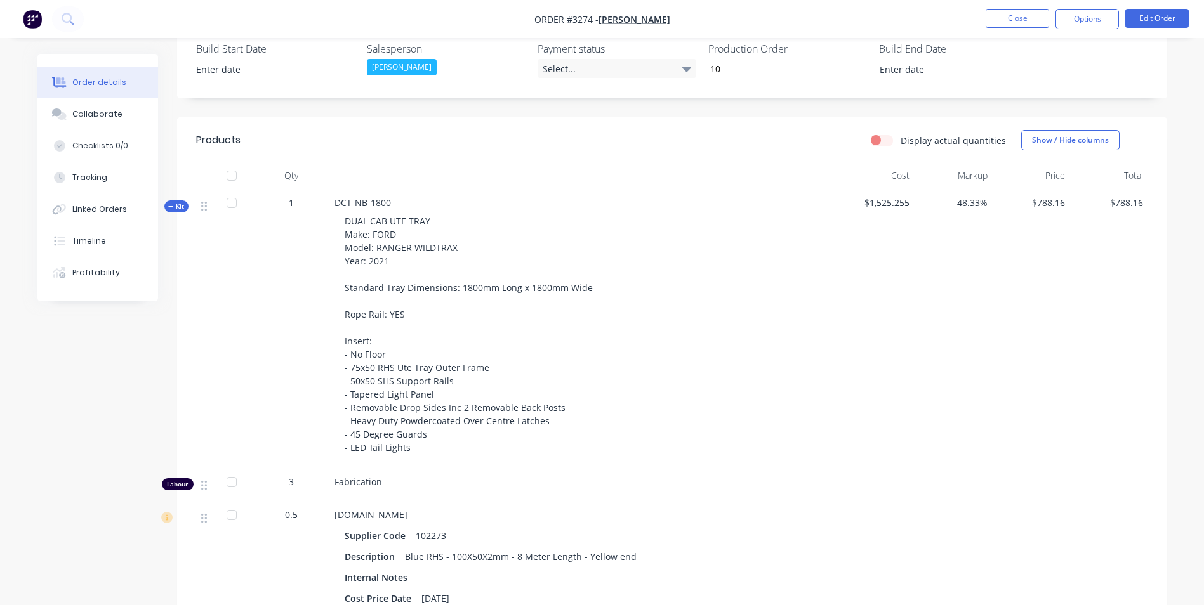
click at [181, 201] on div "Kit" at bounding box center [176, 206] width 24 height 12
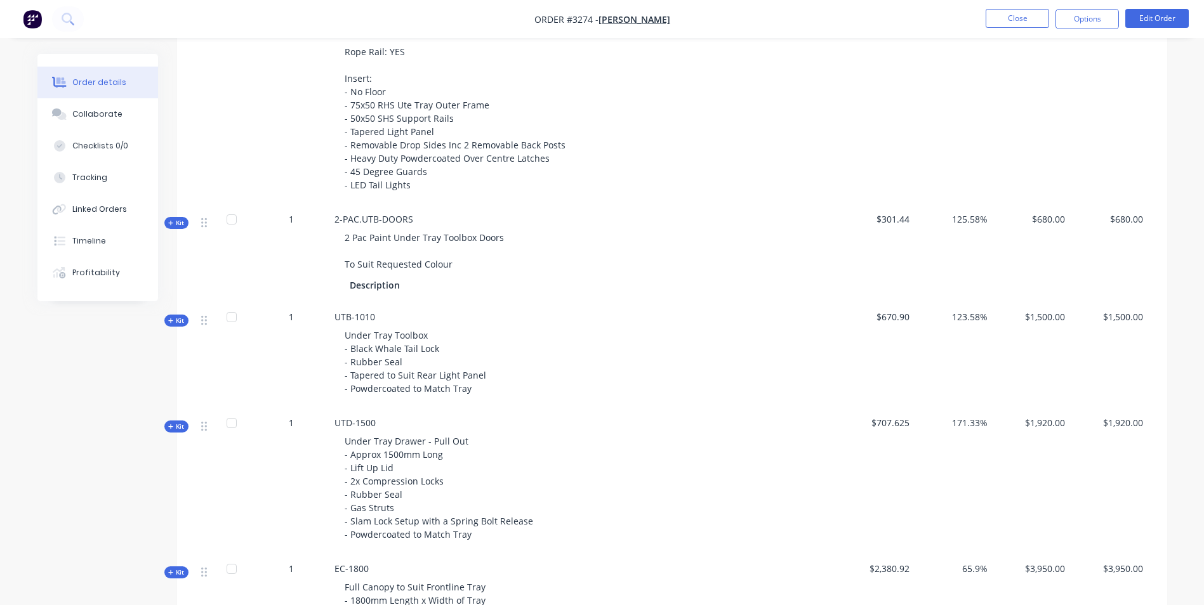
scroll to position [698, 0]
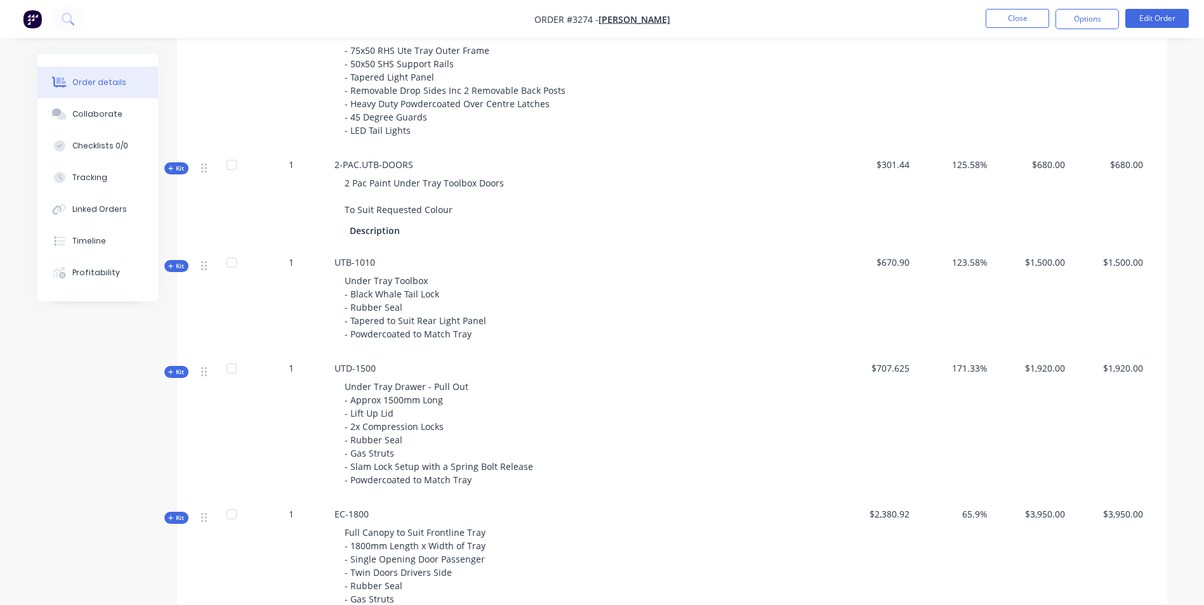
click at [182, 370] on span "Kit" at bounding box center [176, 372] width 16 height 10
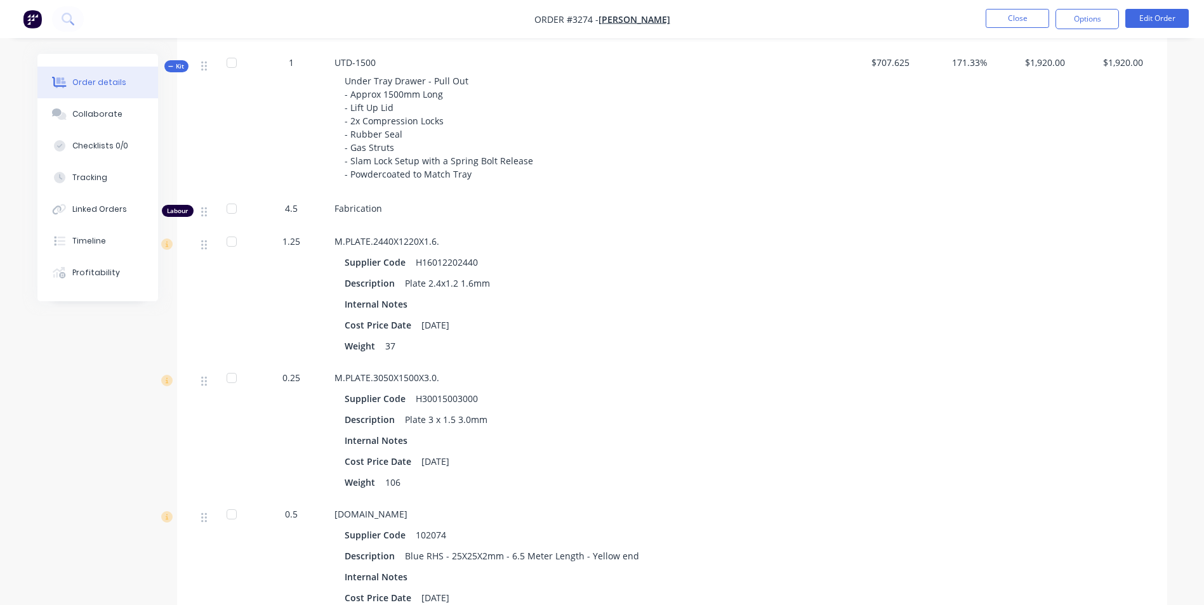
scroll to position [825, 0]
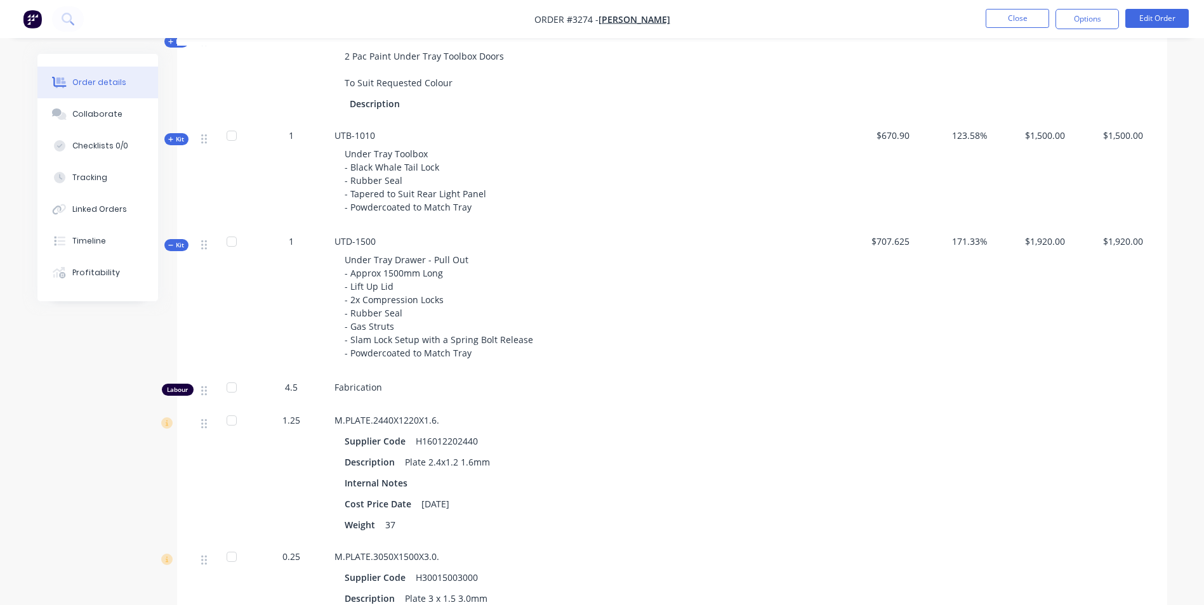
click at [182, 241] on span "Kit" at bounding box center [176, 245] width 16 height 10
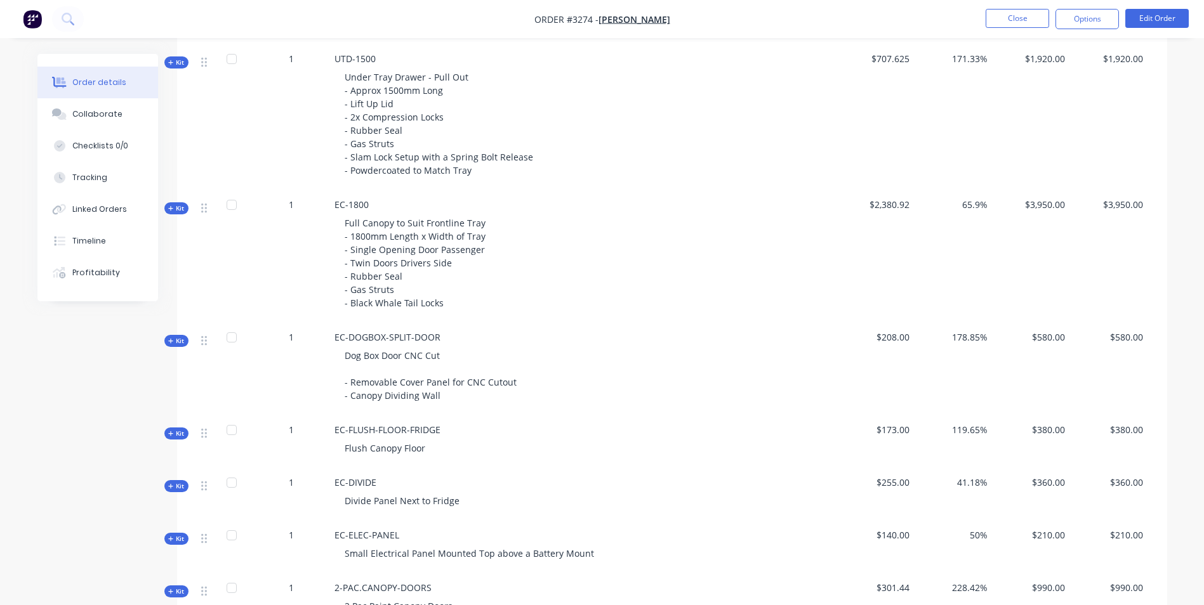
scroll to position [1015, 0]
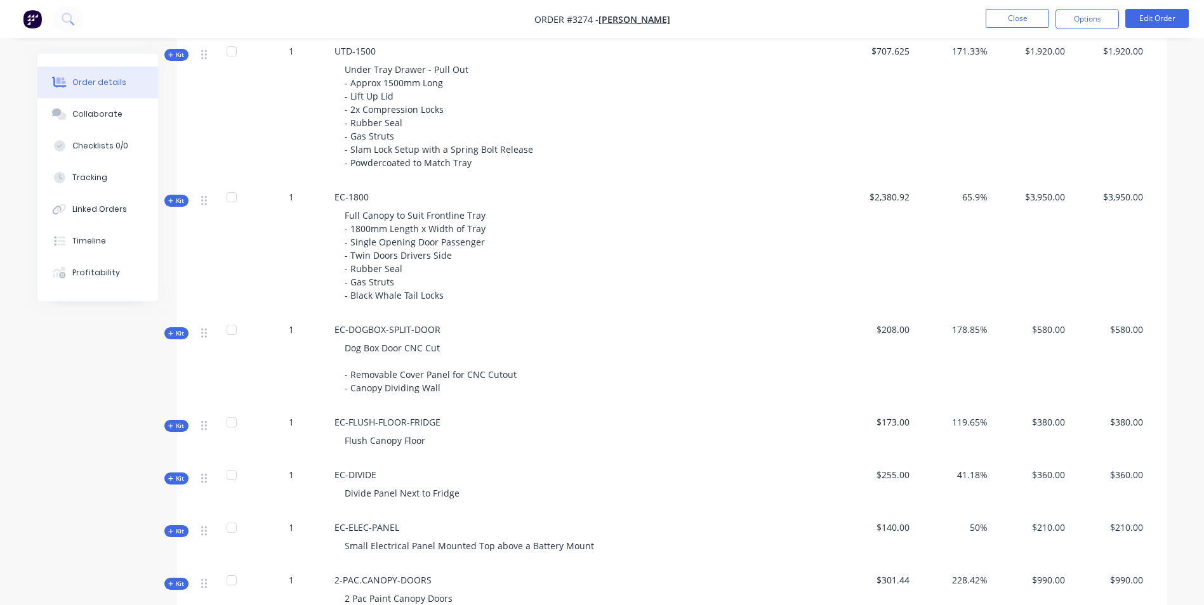
click at [176, 329] on span "Kit" at bounding box center [176, 334] width 16 height 10
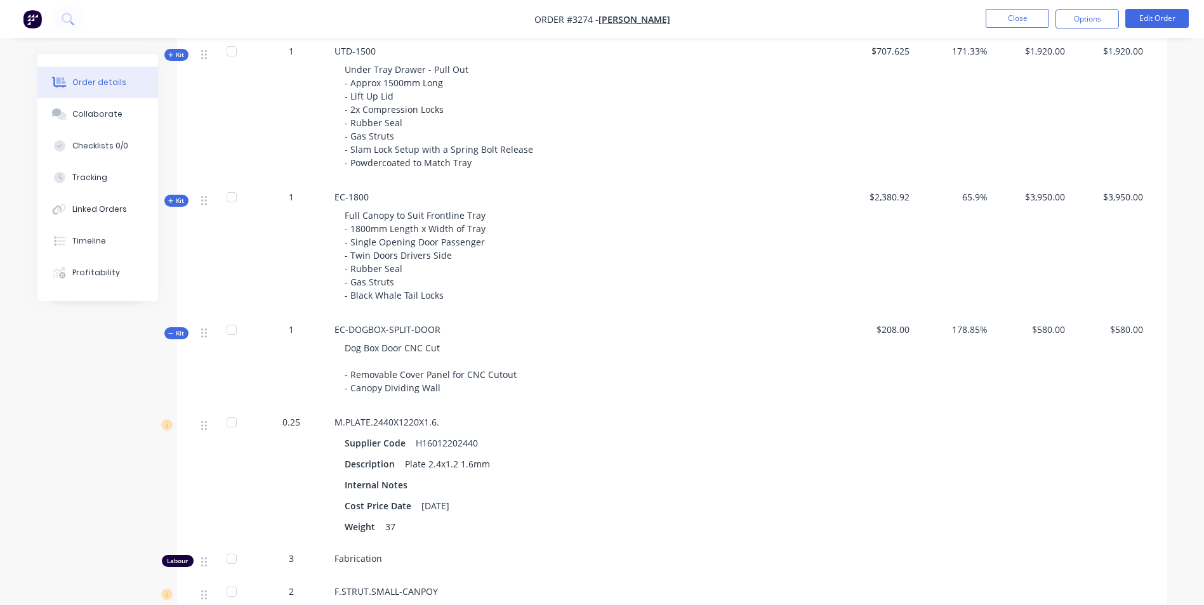
click at [174, 331] on span "Kit" at bounding box center [176, 334] width 16 height 10
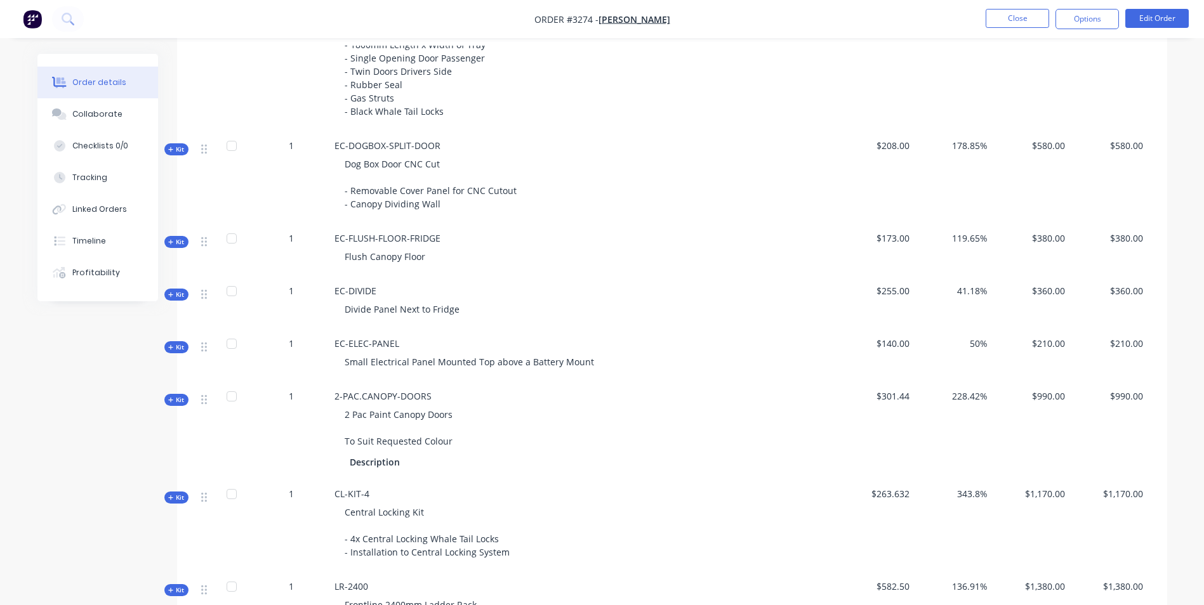
scroll to position [1205, 0]
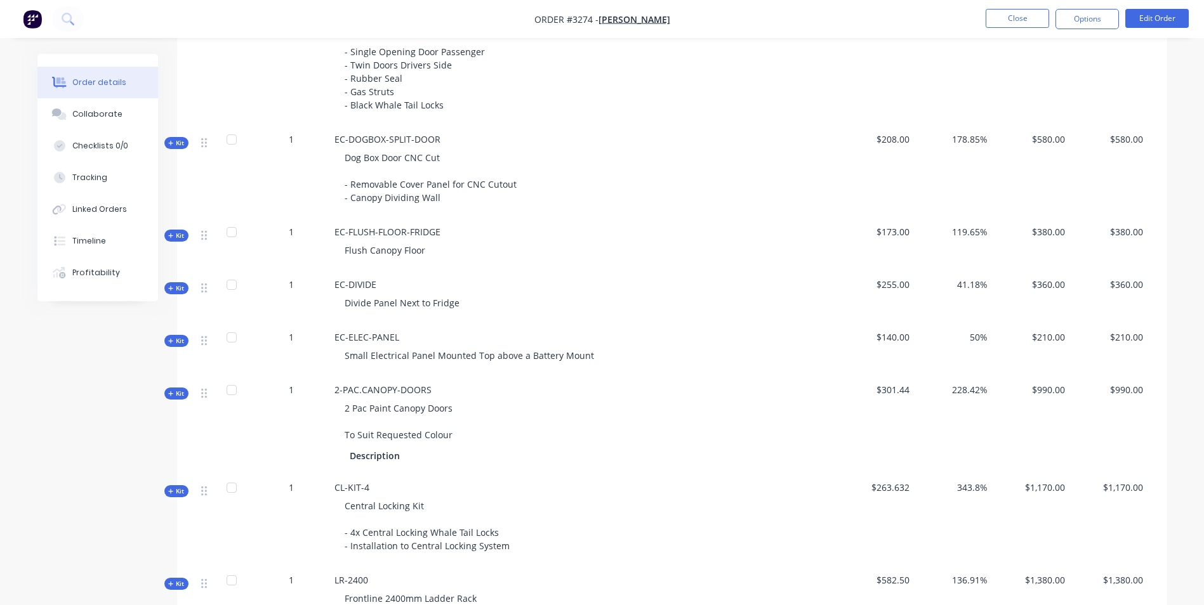
click at [170, 239] on icon at bounding box center [171, 236] width 6 height 6
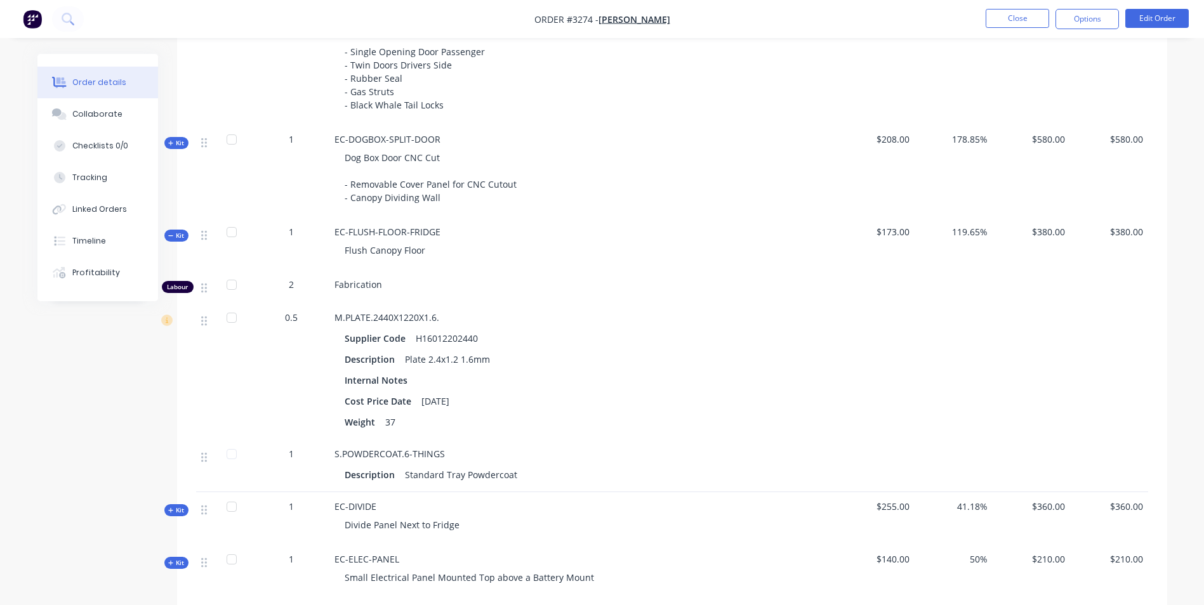
click at [171, 234] on icon at bounding box center [171, 236] width 6 height 6
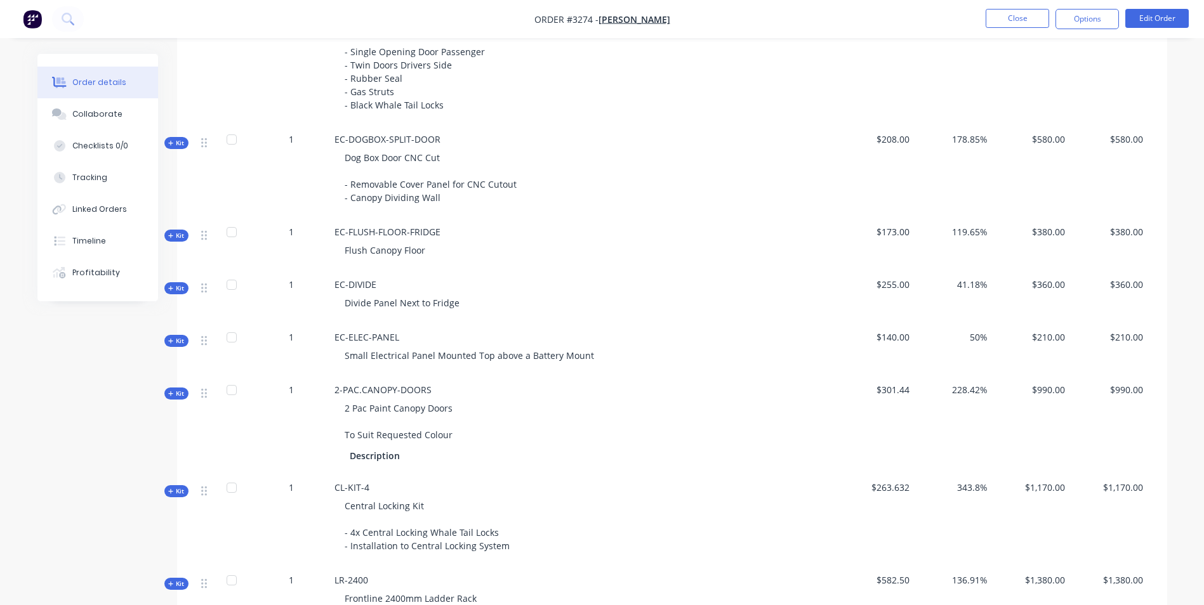
click at [172, 285] on icon at bounding box center [171, 288] width 6 height 6
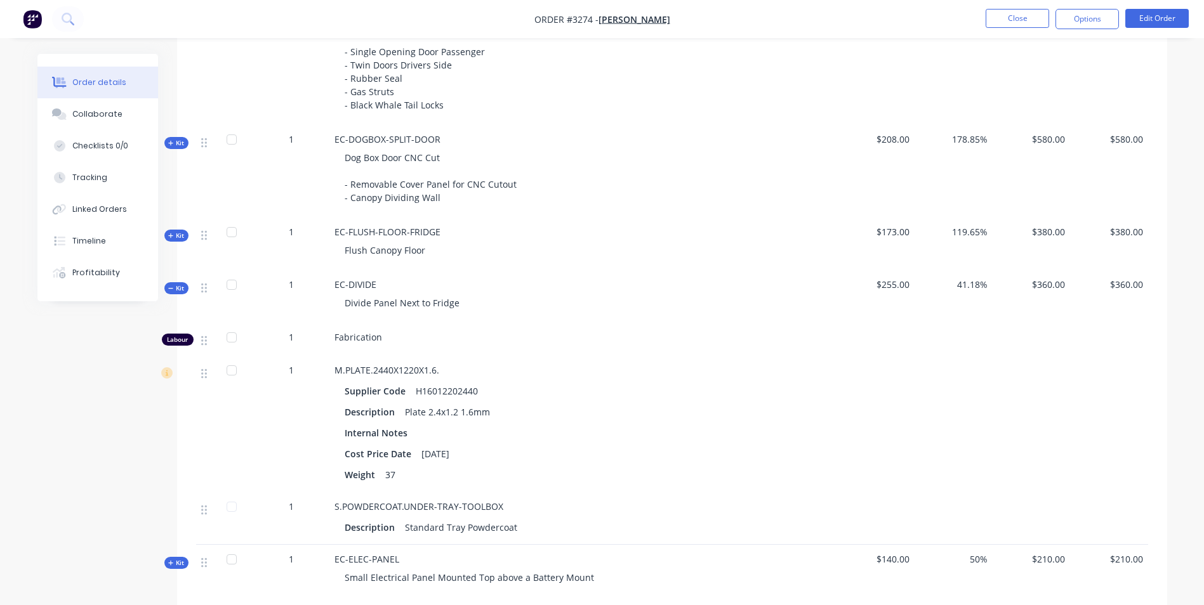
click at [172, 285] on icon at bounding box center [171, 288] width 6 height 6
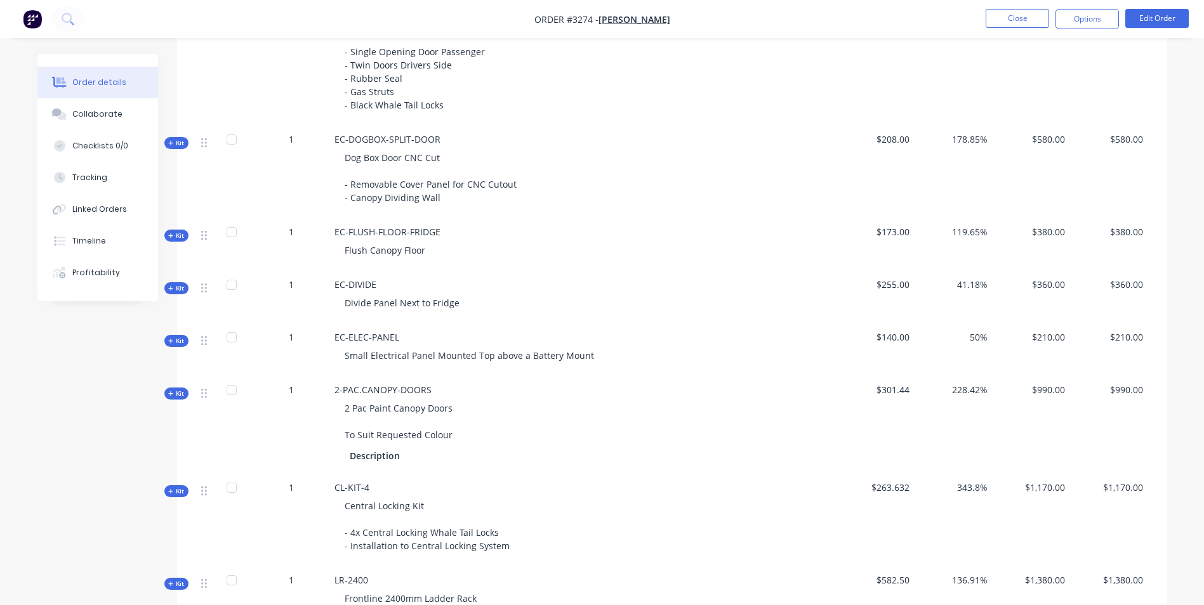
click at [174, 348] on div "Created by [PERSON_NAME] Created [DATE] Required [DATE] Assigned to JF Xero Ord…" at bounding box center [601, 93] width 1129 height 2491
click at [173, 337] on span "Kit" at bounding box center [176, 341] width 16 height 10
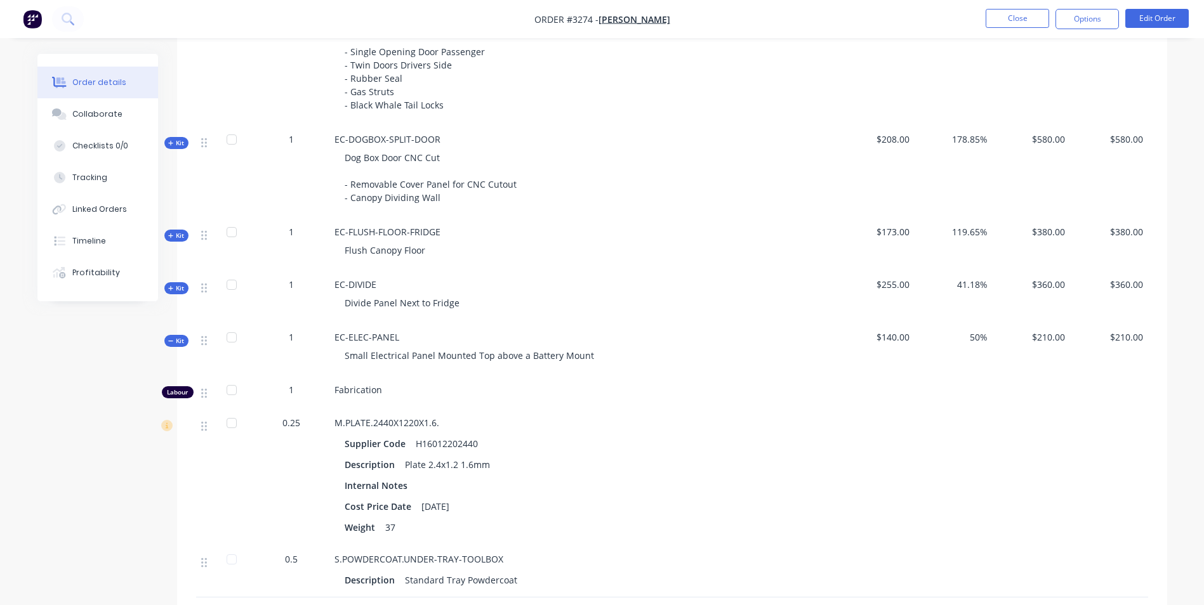
click at [179, 339] on span "Kit" at bounding box center [176, 341] width 16 height 10
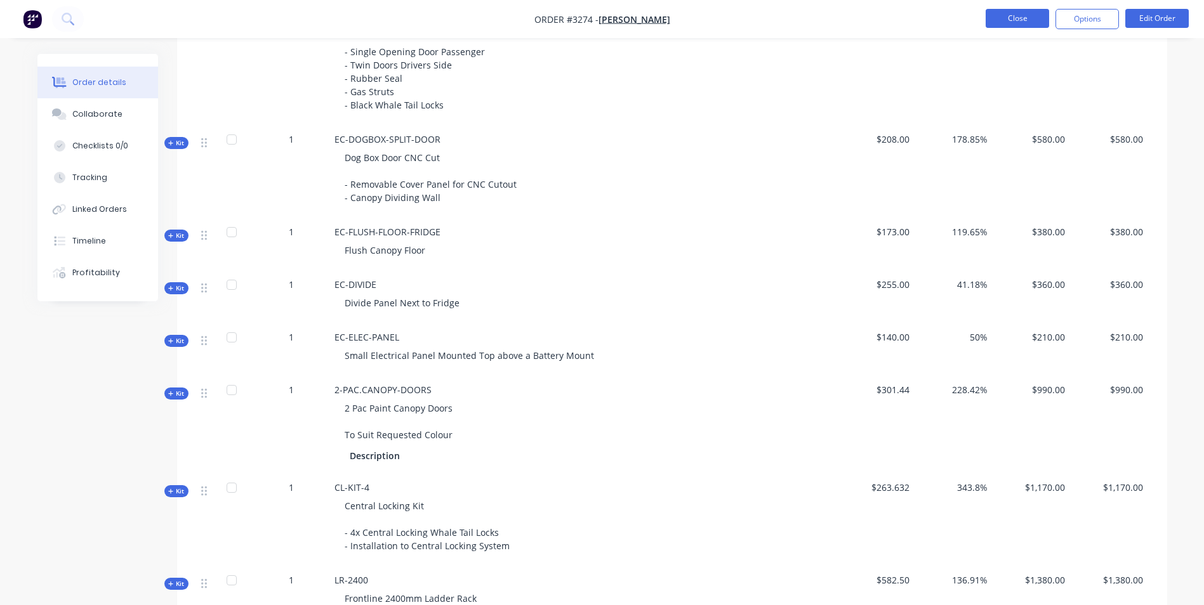
click at [599, 18] on button "Close" at bounding box center [1016, 18] width 63 height 19
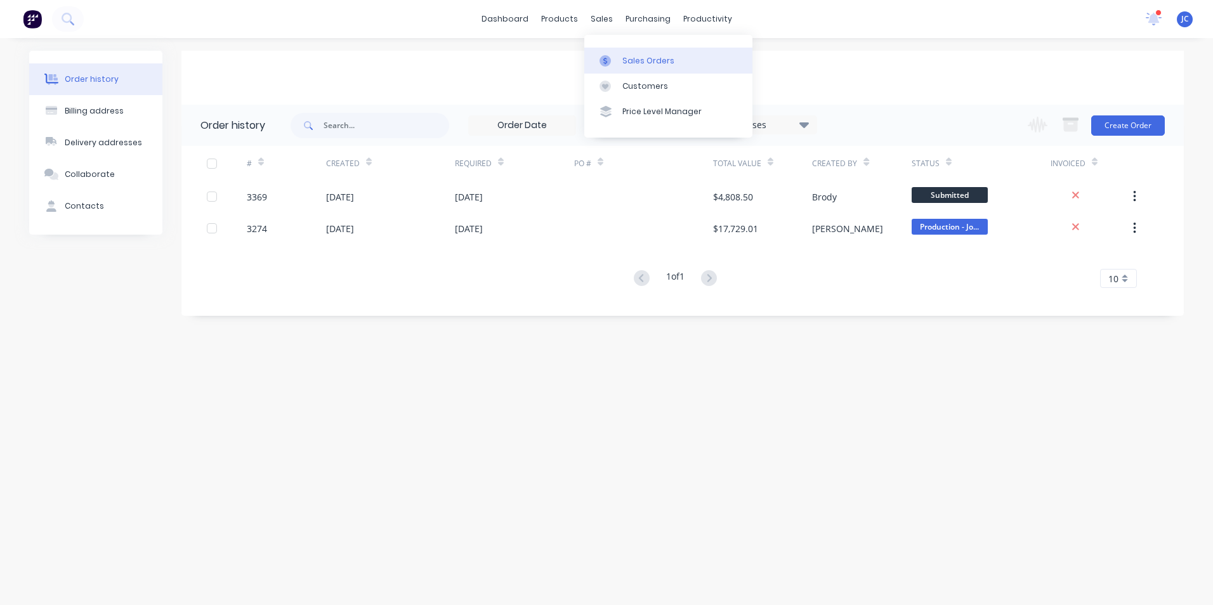
click at [599, 60] on div "Sales Orders" at bounding box center [648, 60] width 52 height 11
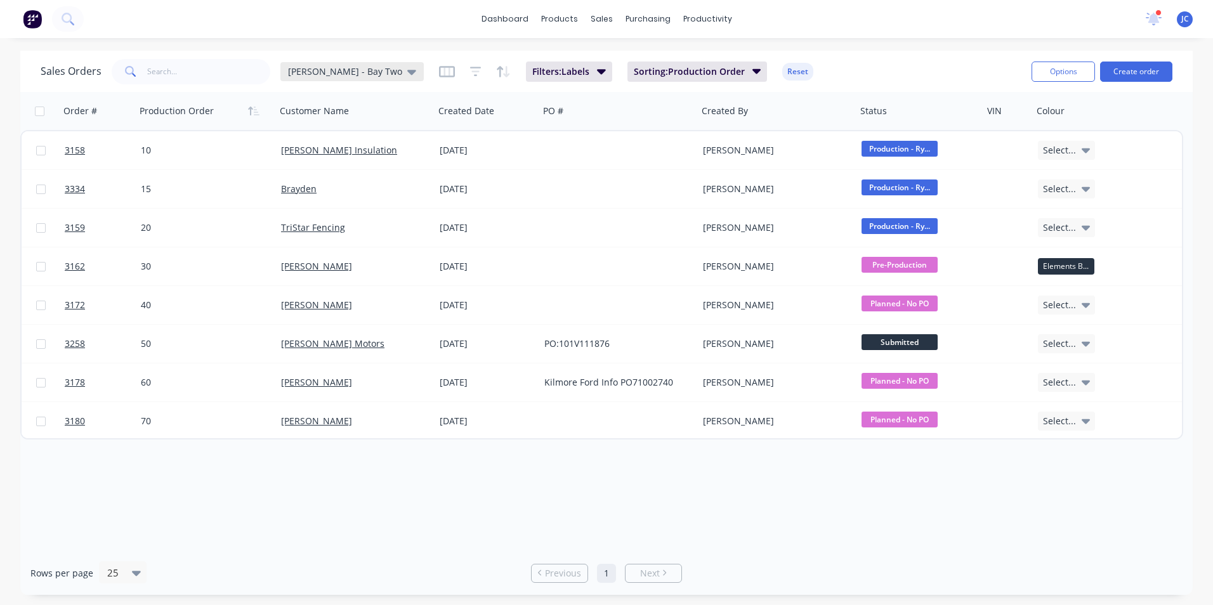
click at [332, 72] on span "[PERSON_NAME] - Bay Two" at bounding box center [345, 71] width 114 height 13
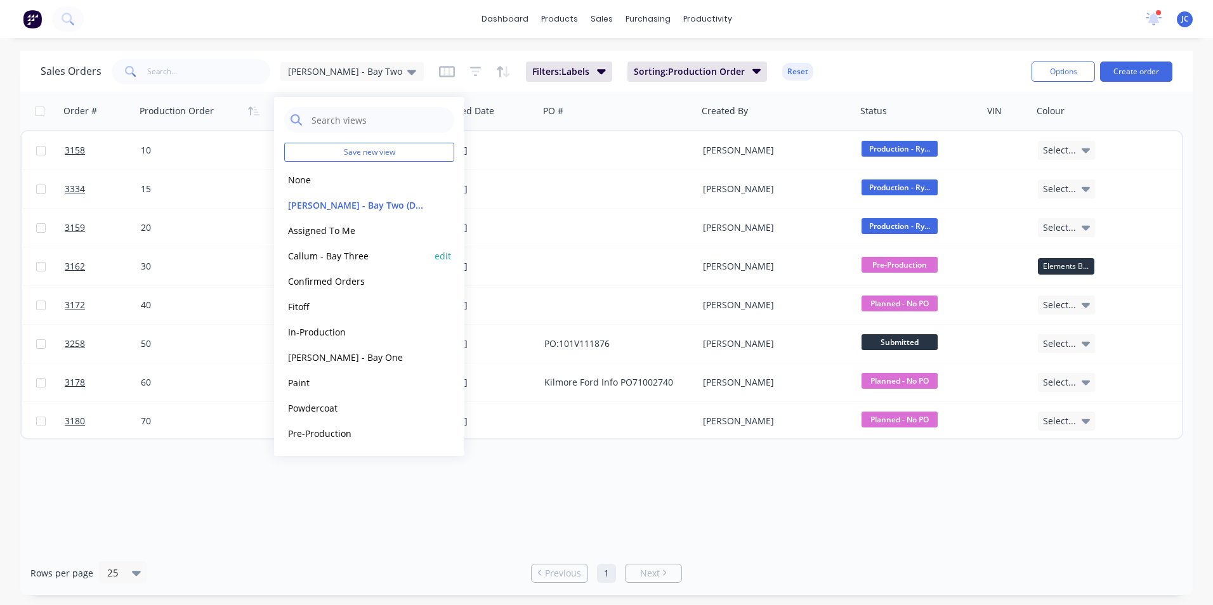
click at [329, 258] on button "Callum - Bay Three" at bounding box center [356, 256] width 145 height 15
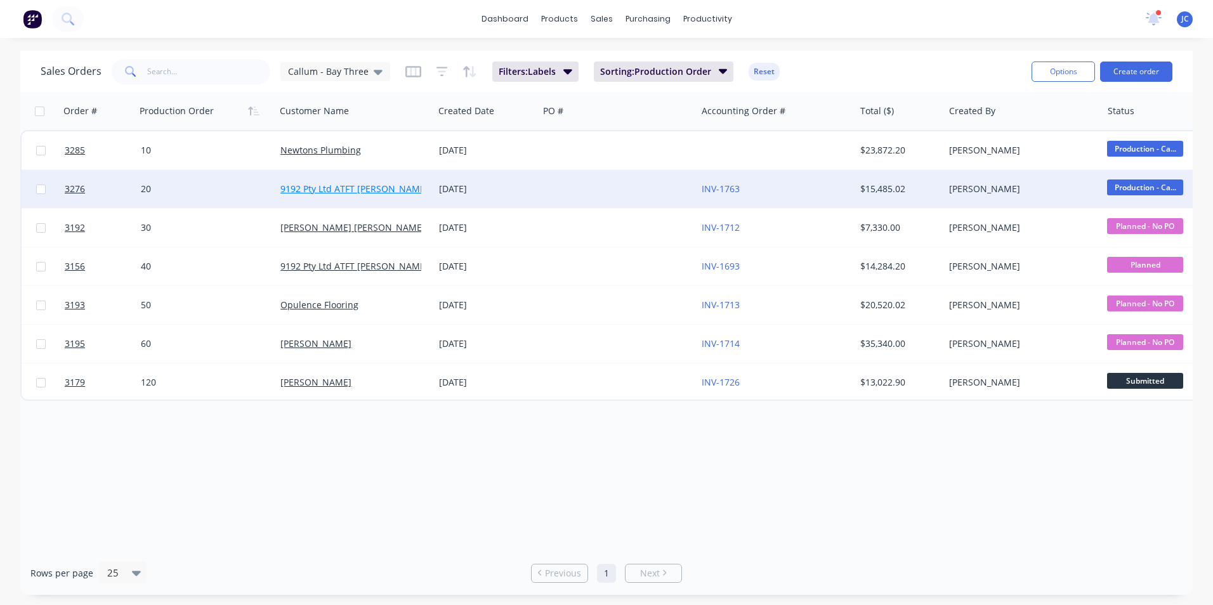
click at [352, 188] on link "9192 Pty Ltd ATFT [PERSON_NAME] Family Trust" at bounding box center [381, 189] width 202 height 12
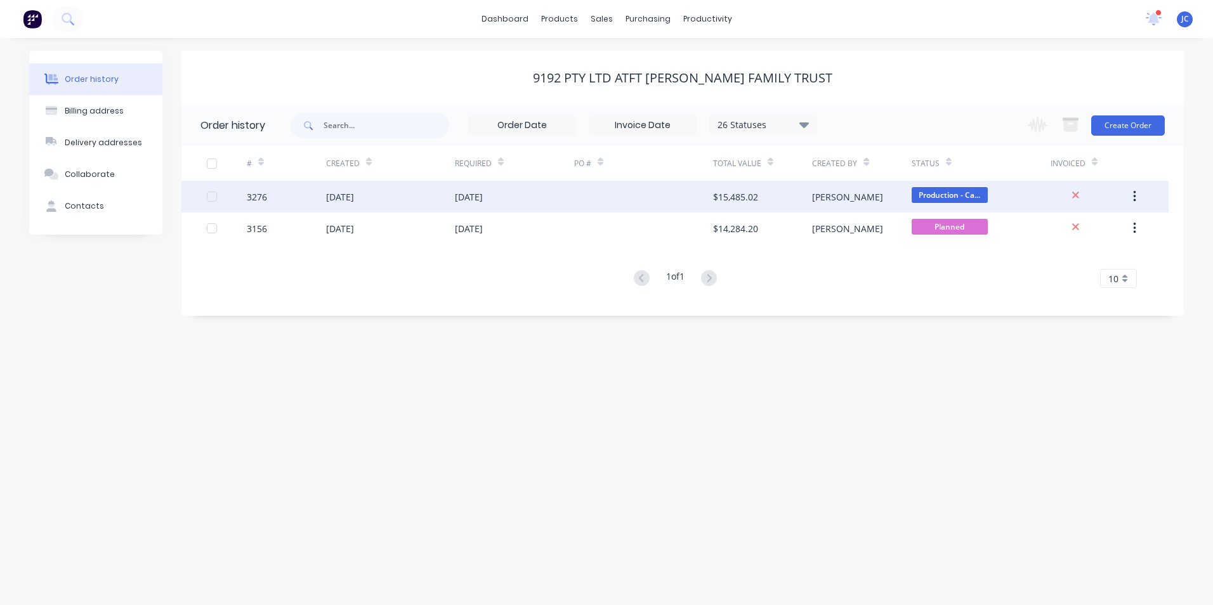
click at [435, 199] on div "[DATE]" at bounding box center [390, 197] width 129 height 32
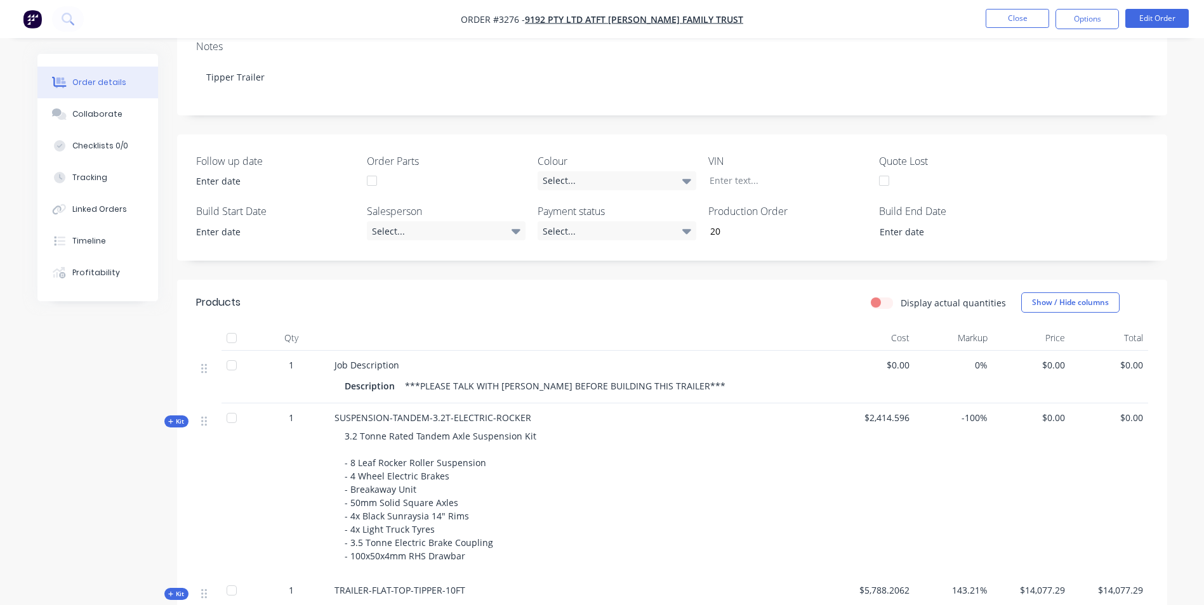
scroll to position [63, 0]
